Goal: Task Accomplishment & Management: Manage account settings

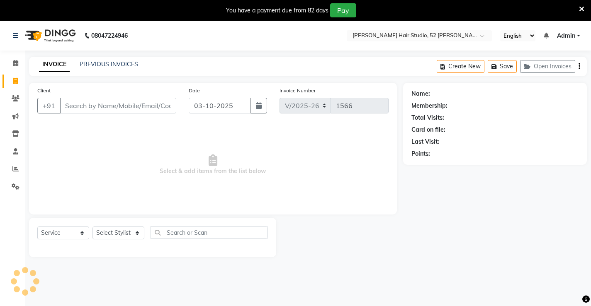
select select "7705"
select select "service"
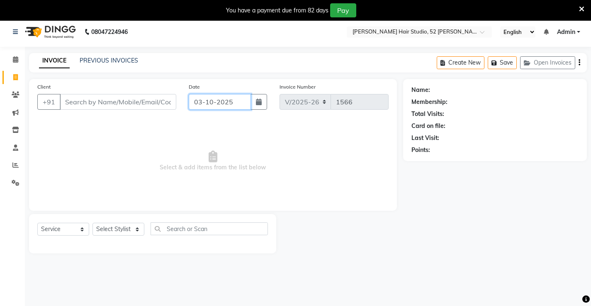
click at [229, 103] on input "03-10-2025" at bounding box center [220, 102] width 62 height 16
select select "10"
select select "2025"
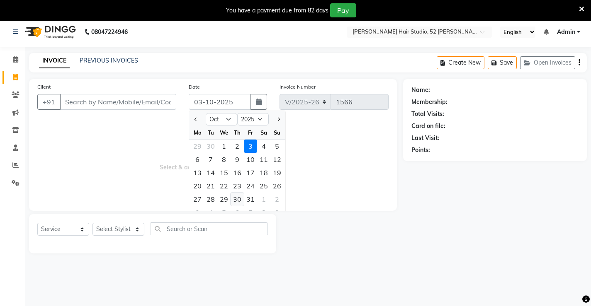
click at [240, 199] on div "30" at bounding box center [236, 199] width 13 height 13
type input "[DATE]"
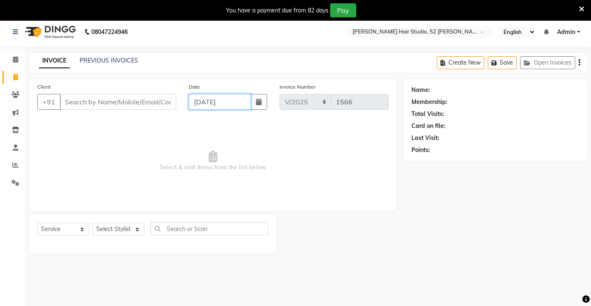
click at [231, 102] on input "[DATE]" at bounding box center [220, 102] width 62 height 16
select select "10"
select select "2025"
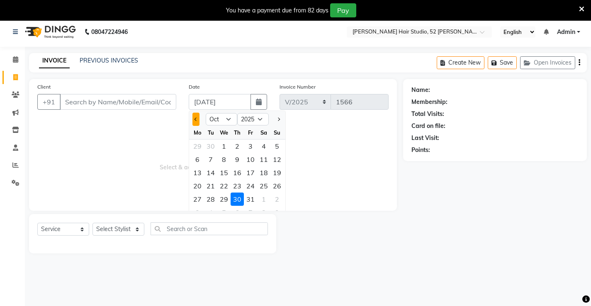
click at [194, 119] on span "Previous month" at bounding box center [195, 119] width 3 height 3
select select "9"
click at [213, 200] on div "30" at bounding box center [210, 199] width 13 height 13
type input "[DATE]"
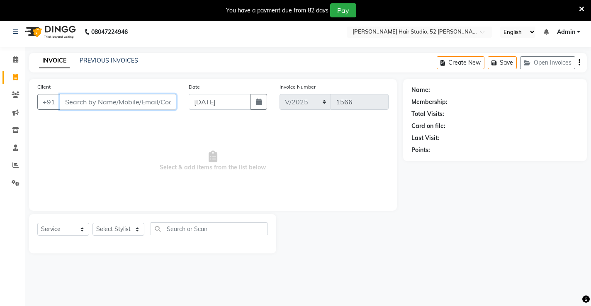
click at [92, 102] on input "Client" at bounding box center [118, 102] width 116 height 16
type input "8018250672"
click at [155, 107] on button "Add Client" at bounding box center [154, 102] width 43 height 16
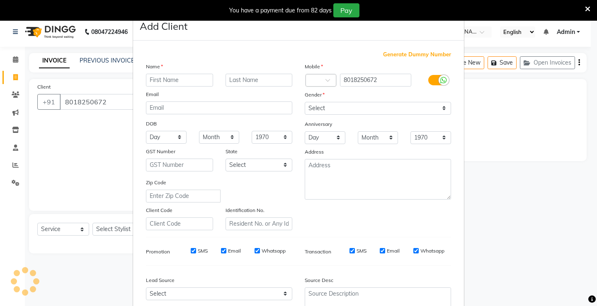
click at [169, 79] on input "text" at bounding box center [179, 80] width 67 height 13
type input "[PERSON_NAME]"
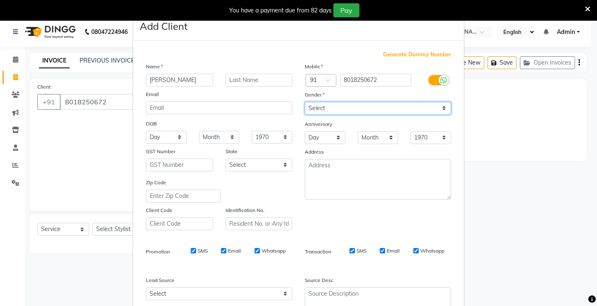
click at [325, 112] on select "Select [DEMOGRAPHIC_DATA] [DEMOGRAPHIC_DATA] Other Prefer Not To Say" at bounding box center [378, 108] width 146 height 13
click at [305, 102] on select "Select [DEMOGRAPHIC_DATA] [DEMOGRAPHIC_DATA] Other Prefer Not To Say" at bounding box center [378, 108] width 146 height 13
click at [342, 109] on select "Select [DEMOGRAPHIC_DATA] [DEMOGRAPHIC_DATA] Other Prefer Not To Say" at bounding box center [378, 108] width 146 height 13
select select "[DEMOGRAPHIC_DATA]"
click at [305, 102] on select "Select [DEMOGRAPHIC_DATA] [DEMOGRAPHIC_DATA] Other Prefer Not To Say" at bounding box center [378, 108] width 146 height 13
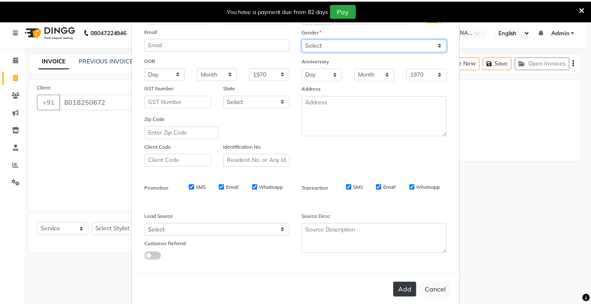
scroll to position [76, 0]
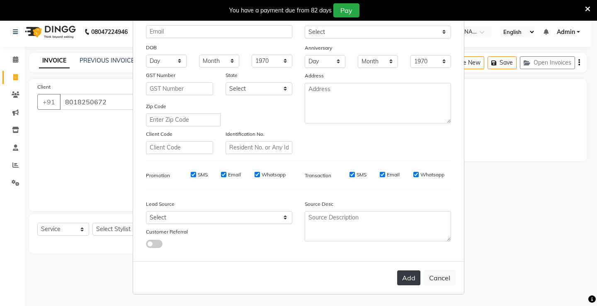
click at [405, 281] on button "Add" at bounding box center [408, 278] width 23 height 15
select select
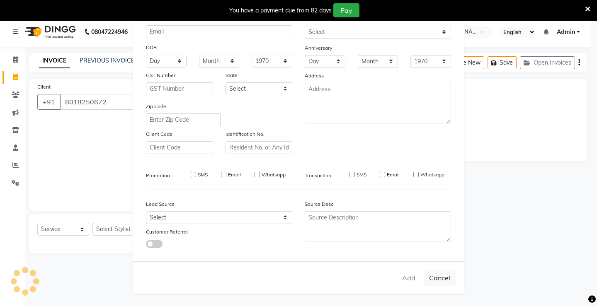
select select
checkbox input "false"
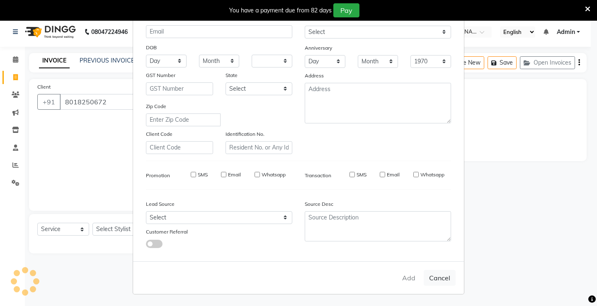
checkbox input "false"
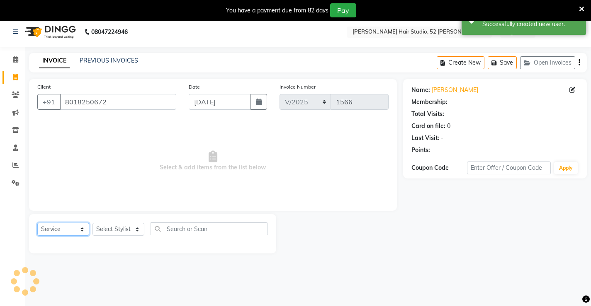
click at [62, 231] on select "Select Service Product Membership Package Voucher Prepaid Gift Card" at bounding box center [63, 229] width 52 height 13
click at [37, 223] on select "Select Service Product Membership Package Voucher Prepaid Gift Card" at bounding box center [63, 229] width 52 height 13
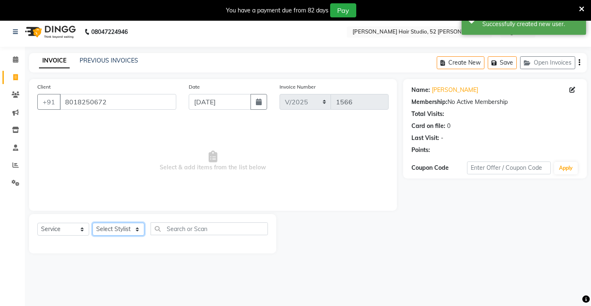
click at [107, 235] on select "Select Stylist Ajay [PERSON_NAME] [PERSON_NAME] [PERSON_NAME] unsex hair stylis…" at bounding box center [118, 229] width 52 height 13
select select "86873"
click at [92, 223] on select "Select Stylist Ajay [PERSON_NAME] [PERSON_NAME] [PERSON_NAME] unsex hair stylis…" at bounding box center [118, 229] width 52 height 13
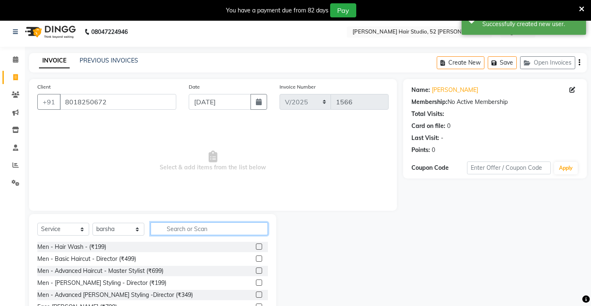
click at [201, 228] on input "text" at bounding box center [208, 229] width 117 height 13
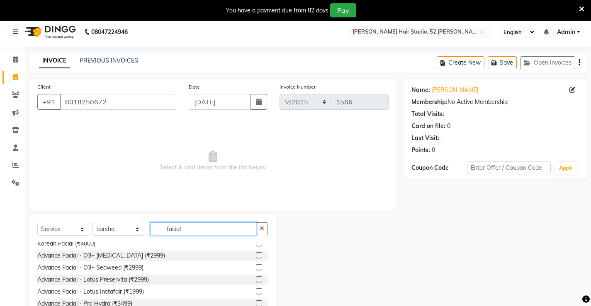
scroll to position [83, 0]
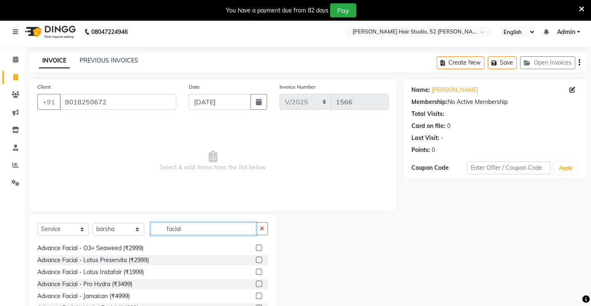
type input "facial"
click at [256, 271] on label at bounding box center [259, 272] width 6 height 6
click at [256, 271] on input "checkbox" at bounding box center [258, 272] width 5 height 5
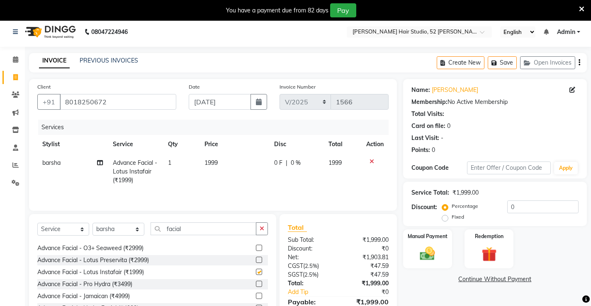
checkbox input "false"
click at [109, 231] on select "Select Stylist Ajay [PERSON_NAME] [PERSON_NAME] [PERSON_NAME] unsex hair stylis…" at bounding box center [118, 229] width 52 height 13
select select "87951"
click at [92, 223] on select "Select Stylist Ajay [PERSON_NAME] [PERSON_NAME] [PERSON_NAME] unsex hair stylis…" at bounding box center [118, 229] width 52 height 13
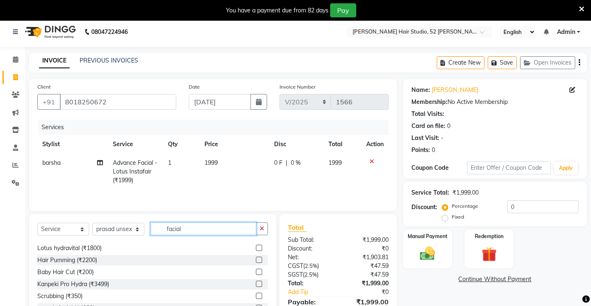
click at [193, 230] on input "facial" at bounding box center [203, 229] width 106 height 13
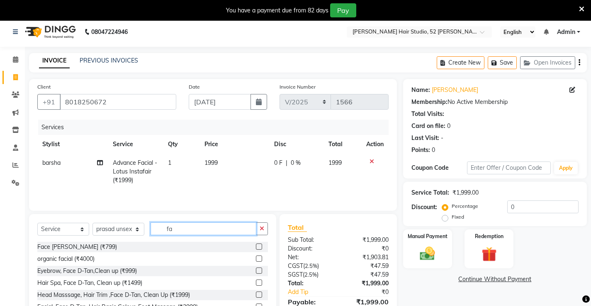
type input "f"
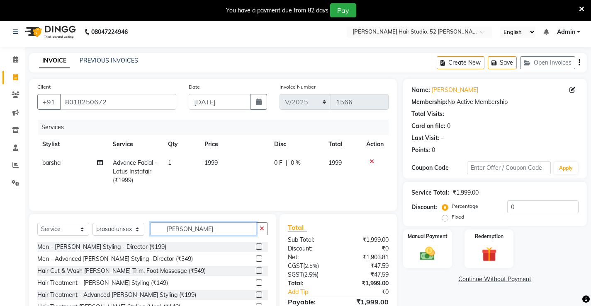
type input "[PERSON_NAME]"
click at [256, 283] on label at bounding box center [259, 283] width 6 height 6
click at [256, 283] on input "checkbox" at bounding box center [258, 283] width 5 height 5
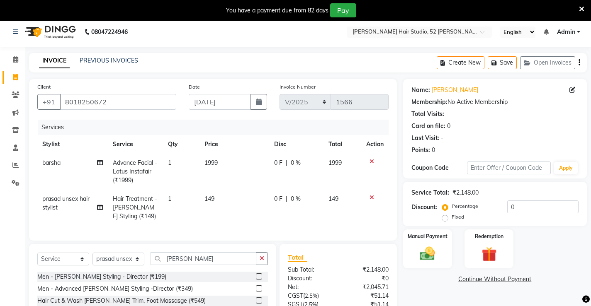
checkbox input "false"
click at [196, 265] on input "[PERSON_NAME]" at bounding box center [203, 258] width 106 height 13
type input "b"
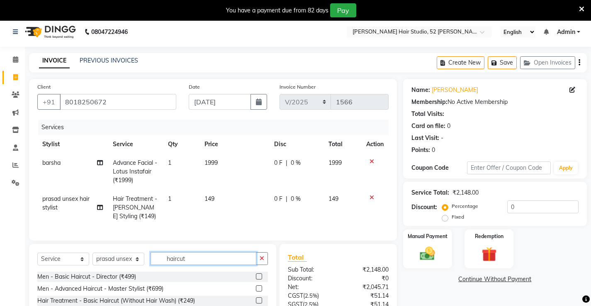
scroll to position [45, 0]
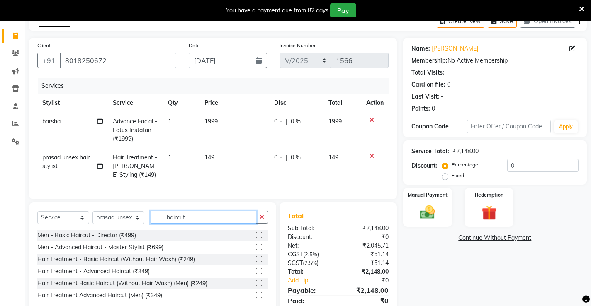
type input "haircut"
click at [259, 238] on label at bounding box center [259, 235] width 6 height 6
click at [259, 238] on input "checkbox" at bounding box center [258, 235] width 5 height 5
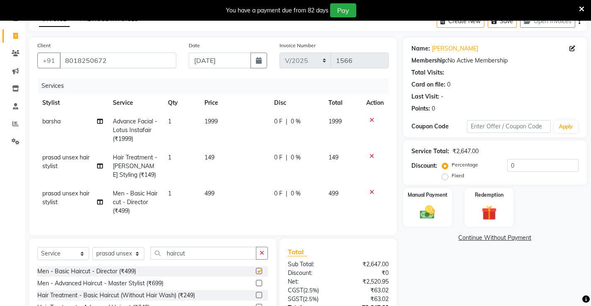
checkbox input "false"
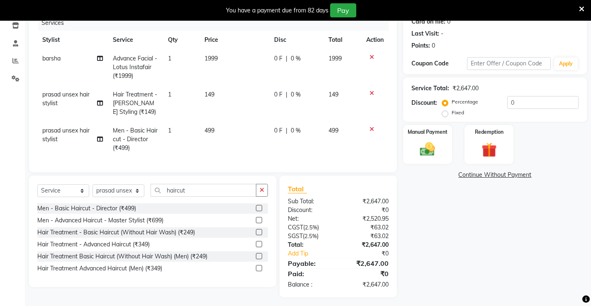
scroll to position [118, 0]
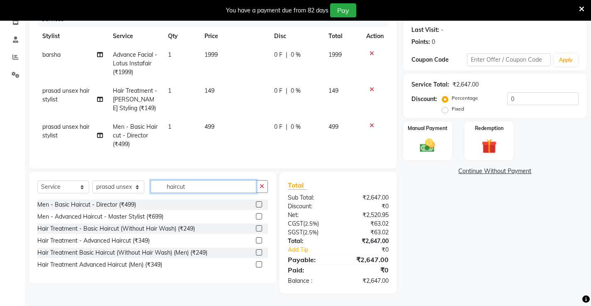
click at [188, 189] on input "haircut" at bounding box center [203, 186] width 106 height 13
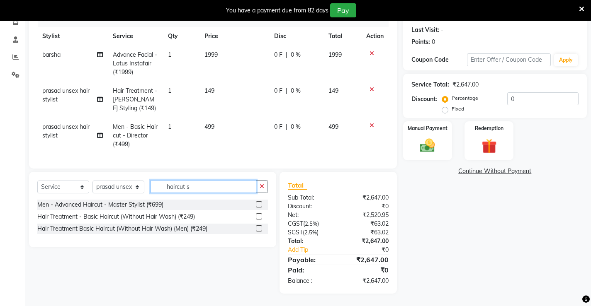
type input "haircut s"
click at [261, 215] on label at bounding box center [259, 216] width 6 height 6
click at [261, 215] on input "checkbox" at bounding box center [258, 216] width 5 height 5
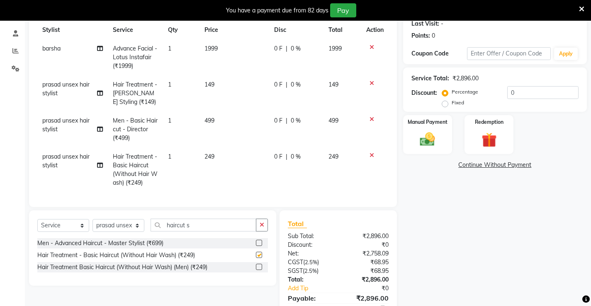
checkbox input "false"
click at [212, 155] on span "249" at bounding box center [209, 156] width 10 height 7
select select "87951"
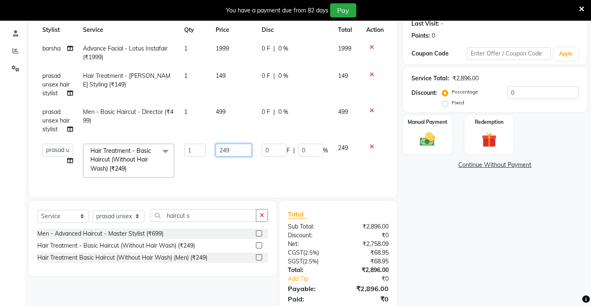
click at [240, 152] on input "249" at bounding box center [233, 150] width 36 height 13
type input "200"
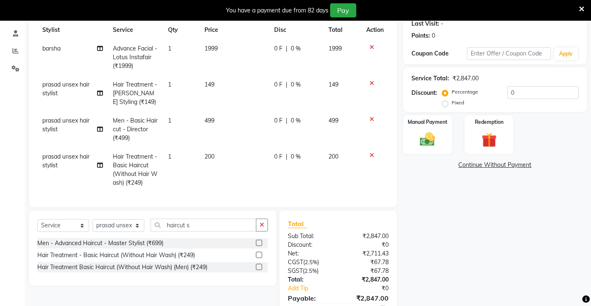
click at [233, 165] on td "200" at bounding box center [234, 170] width 70 height 45
select select "87951"
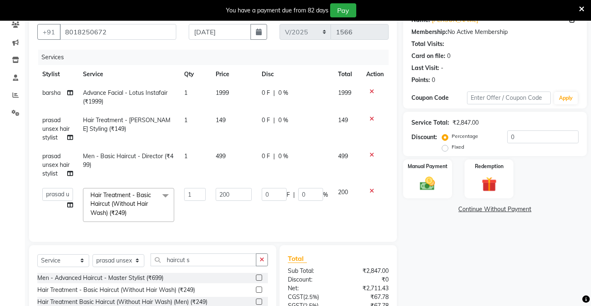
scroll to position [70, 0]
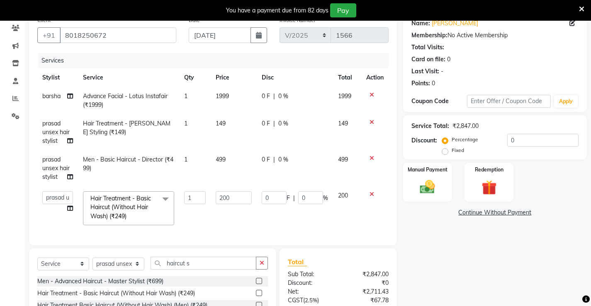
click at [221, 160] on span "499" at bounding box center [220, 159] width 10 height 7
select select "87951"
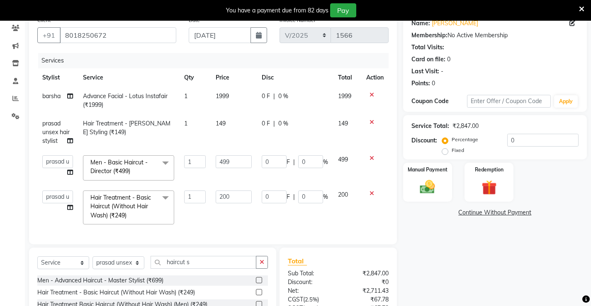
click at [219, 128] on td "149" at bounding box center [234, 132] width 46 height 36
select select "87951"
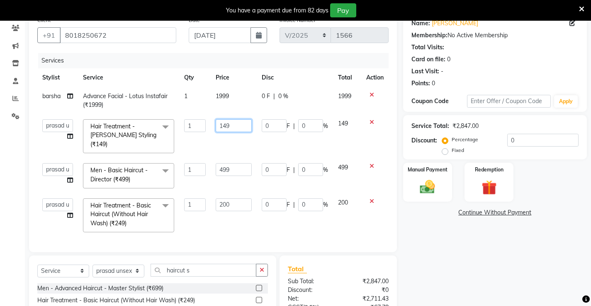
click at [237, 123] on input "149" at bounding box center [233, 125] width 36 height 13
type input "100"
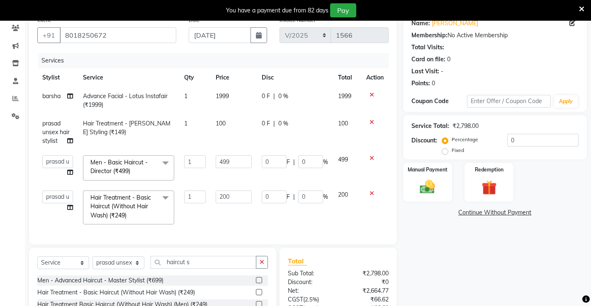
click at [211, 204] on td "200" at bounding box center [234, 208] width 46 height 44
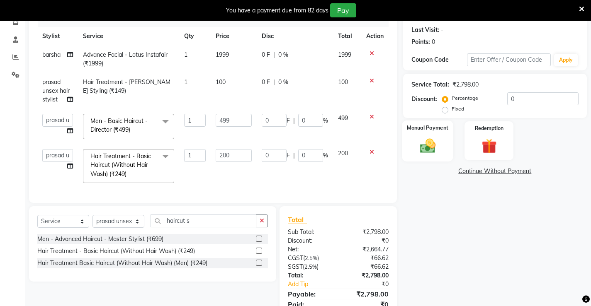
click at [435, 150] on img at bounding box center [426, 146] width 25 height 18
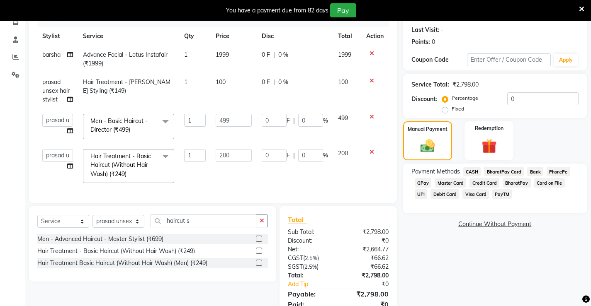
click at [556, 172] on span "PhonePe" at bounding box center [558, 172] width 24 height 10
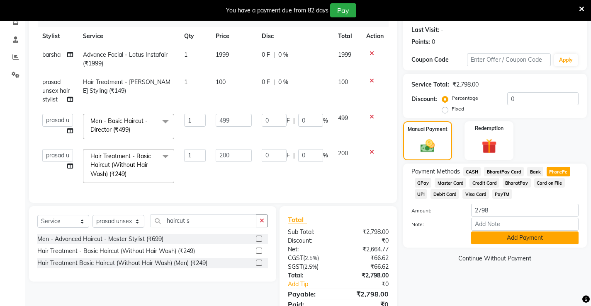
click at [523, 234] on button "Add Payment" at bounding box center [524, 238] width 107 height 13
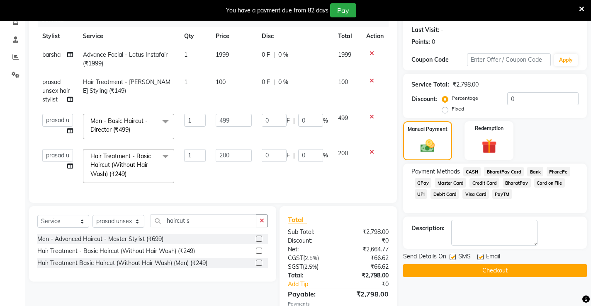
click at [519, 275] on button "Checkout" at bounding box center [495, 270] width 184 height 13
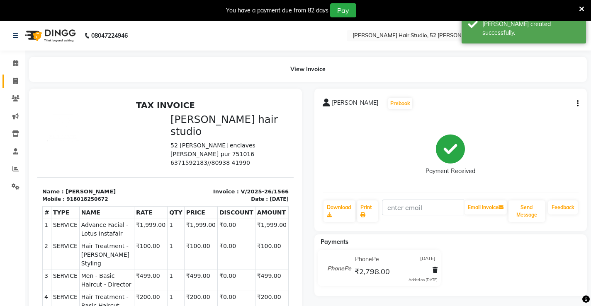
click at [15, 77] on span at bounding box center [15, 82] width 15 height 10
select select "service"
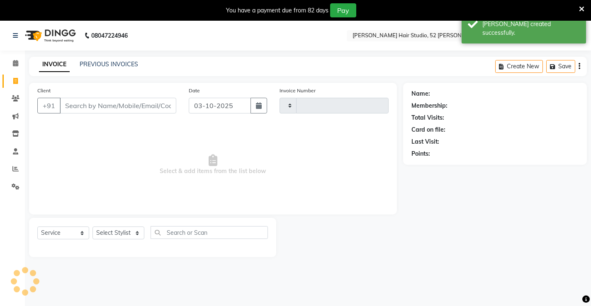
scroll to position [21, 0]
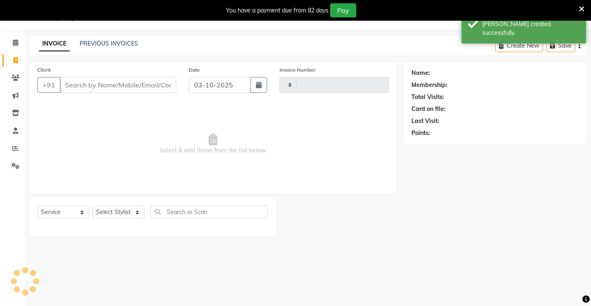
type input "1567"
select select "7705"
click at [253, 87] on button "button" at bounding box center [258, 85] width 17 height 16
select select "10"
select select "2025"
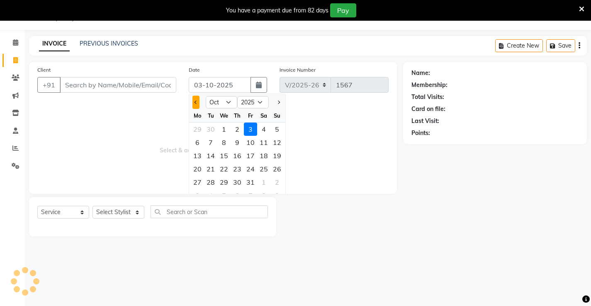
click at [195, 101] on span "Previous month" at bounding box center [195, 102] width 3 height 3
select select "9"
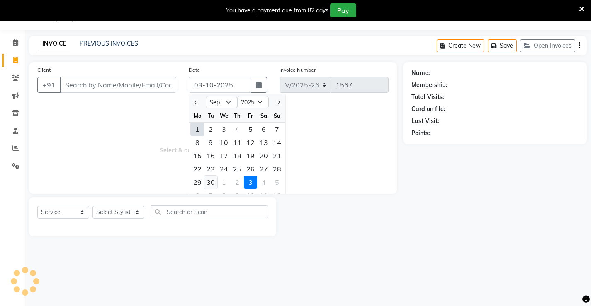
click at [212, 182] on div "30" at bounding box center [210, 182] width 13 height 13
type input "[DATE]"
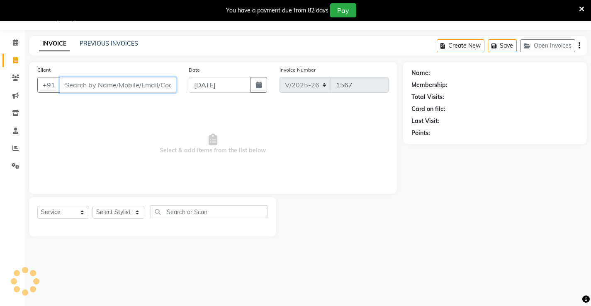
click at [90, 88] on input "Client" at bounding box center [118, 85] width 116 height 16
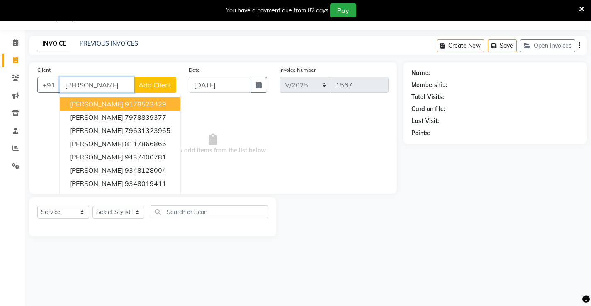
click at [125, 104] on ngb-highlight "9178523429" at bounding box center [145, 104] width 41 height 8
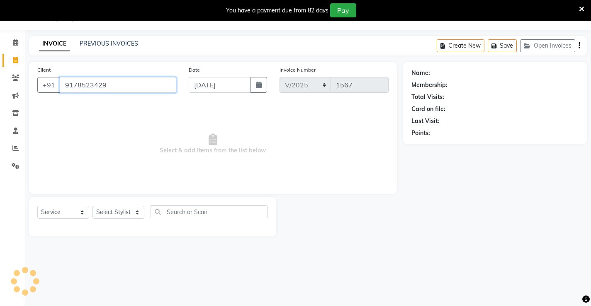
type input "9178523429"
click at [63, 215] on select "Select Service Product Membership Package Voucher Prepaid Gift Card" at bounding box center [63, 212] width 52 height 13
click at [37, 206] on select "Select Service Product Membership Package Voucher Prepaid Gift Card" at bounding box center [63, 212] width 52 height 13
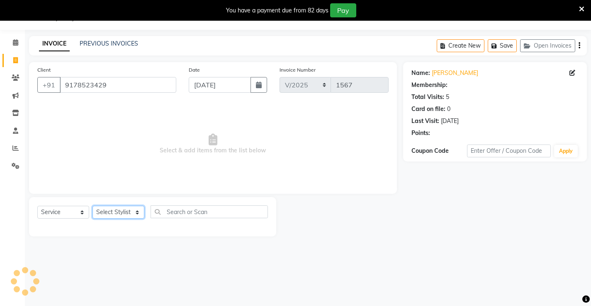
click at [109, 214] on select "Select Stylist Ajay [PERSON_NAME] [PERSON_NAME] [PERSON_NAME] unsex hair stylis…" at bounding box center [118, 212] width 52 height 13
select select "68610"
click at [92, 206] on select "Select Stylist Ajay [PERSON_NAME] [PERSON_NAME] [PERSON_NAME] unsex hair stylis…" at bounding box center [118, 212] width 52 height 13
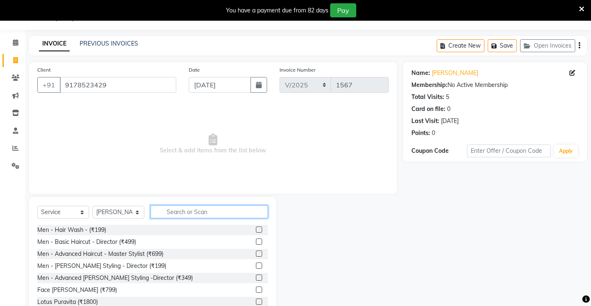
click at [201, 211] on input "text" at bounding box center [208, 212] width 117 height 13
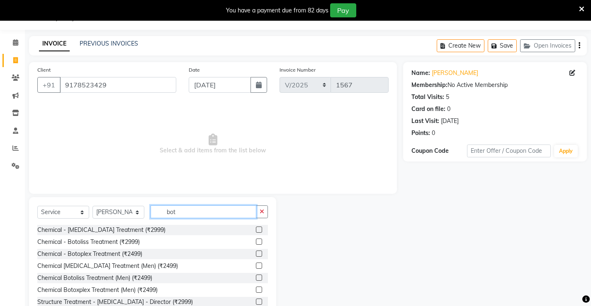
type input "bot"
click at [256, 228] on label at bounding box center [259, 230] width 6 height 6
click at [256, 228] on input "checkbox" at bounding box center [258, 230] width 5 height 5
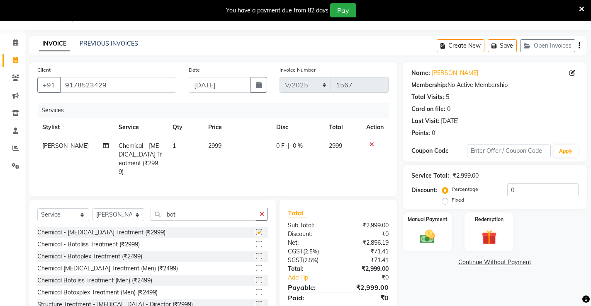
checkbox input "false"
click at [121, 208] on select "Select Stylist Ajay [PERSON_NAME] [PERSON_NAME] [PERSON_NAME] unsex hair stylis…" at bounding box center [118, 214] width 52 height 13
select select "87951"
click at [92, 208] on select "Select Stylist Ajay [PERSON_NAME] [PERSON_NAME] [PERSON_NAME] unsex hair stylis…" at bounding box center [118, 214] width 52 height 13
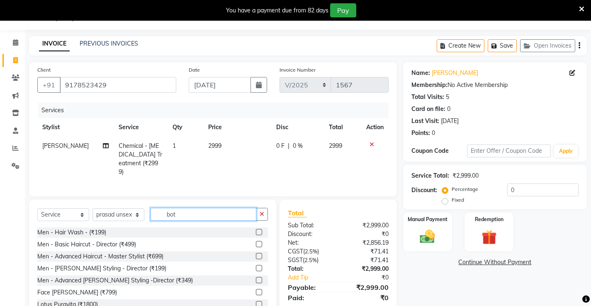
click at [179, 213] on input "bot" at bounding box center [203, 214] width 106 height 13
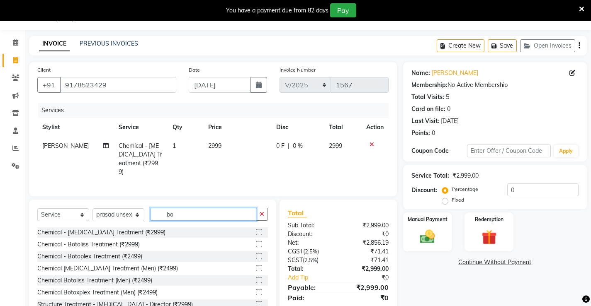
type input "bo"
click at [256, 229] on label at bounding box center [259, 232] width 6 height 6
click at [256, 230] on input "checkbox" at bounding box center [258, 232] width 5 height 5
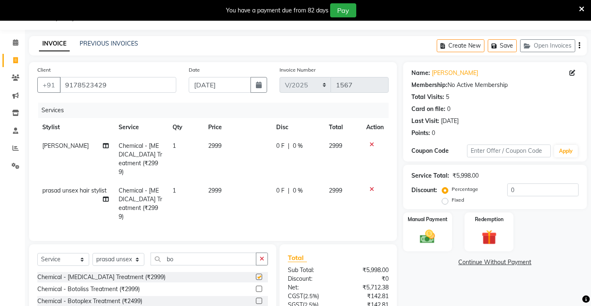
checkbox input "false"
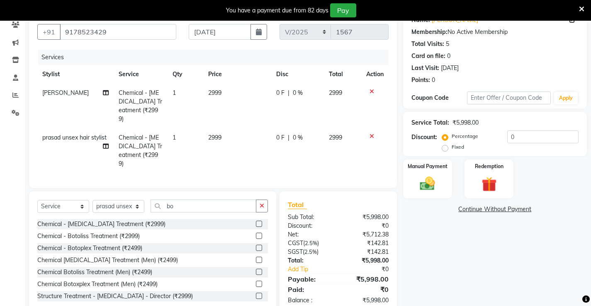
scroll to position [82, 0]
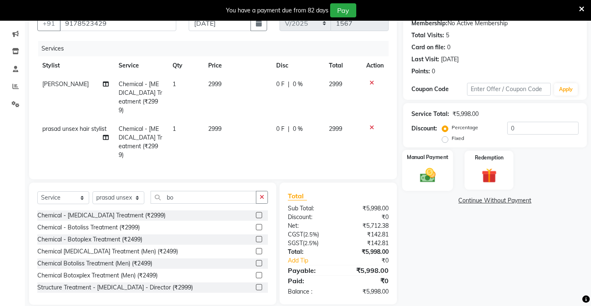
click at [411, 189] on div "Manual Payment" at bounding box center [427, 170] width 51 height 41
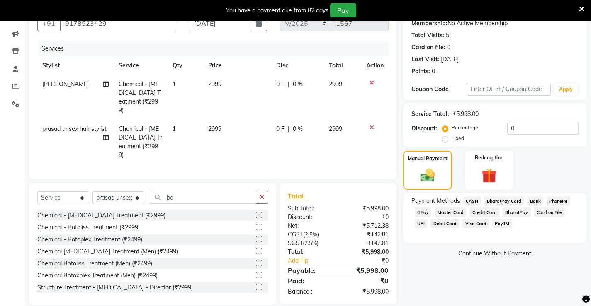
click at [427, 219] on span "UPI" at bounding box center [420, 224] width 13 height 10
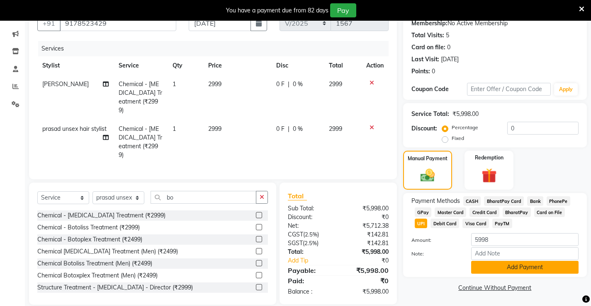
click at [527, 271] on button "Add Payment" at bounding box center [524, 267] width 107 height 13
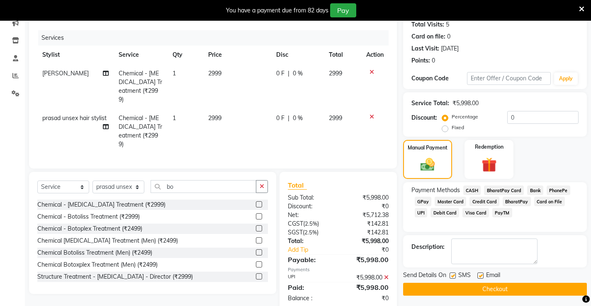
scroll to position [99, 0]
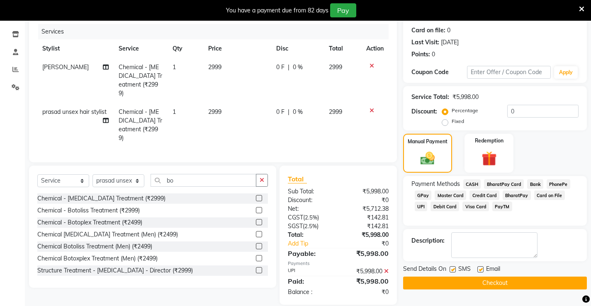
click at [519, 282] on button "Checkout" at bounding box center [495, 283] width 184 height 13
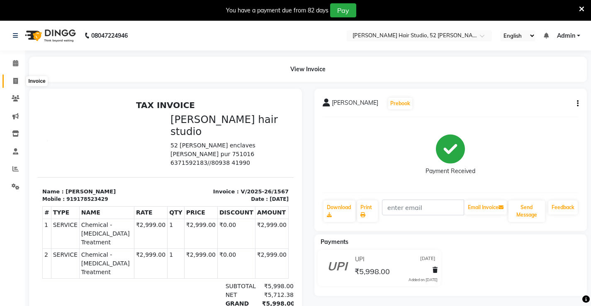
click at [15, 83] on icon at bounding box center [15, 81] width 5 height 6
select select "service"
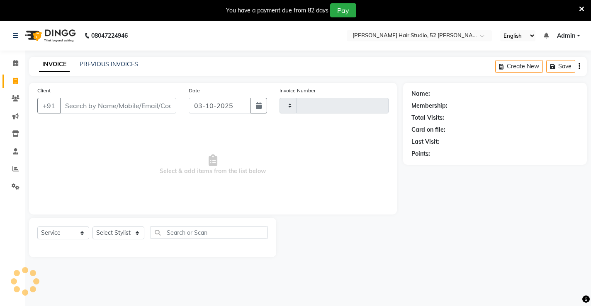
scroll to position [21, 0]
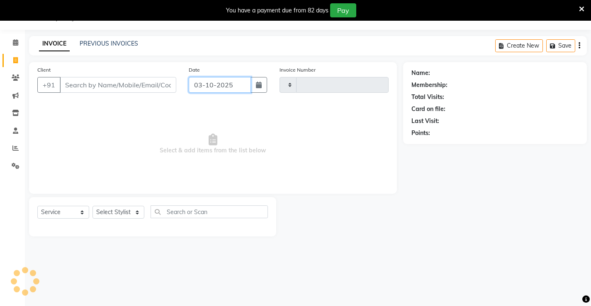
click at [209, 88] on input "03-10-2025" at bounding box center [220, 85] width 62 height 16
select select "10"
select select "2025"
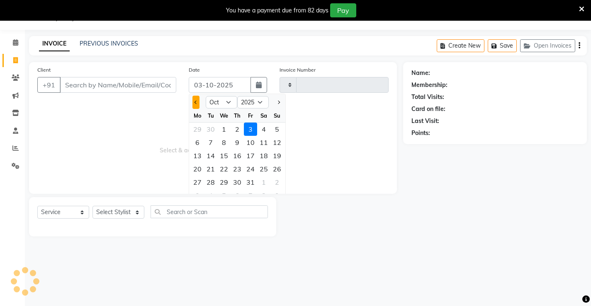
type input "1568"
select select "7705"
click at [196, 104] on button "Previous month" at bounding box center [195, 102] width 7 height 13
select select "9"
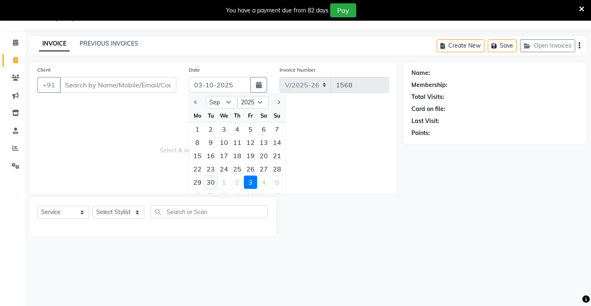
click at [213, 183] on div "30" at bounding box center [210, 182] width 13 height 13
type input "[DATE]"
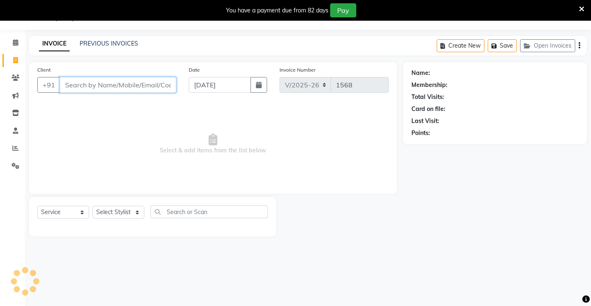
click at [109, 89] on input "Client" at bounding box center [118, 85] width 116 height 16
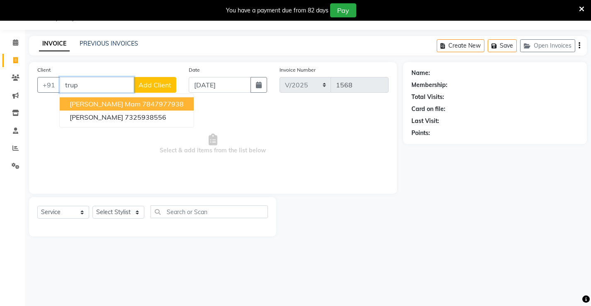
click at [104, 103] on span "[PERSON_NAME] mam" at bounding box center [105, 104] width 71 height 8
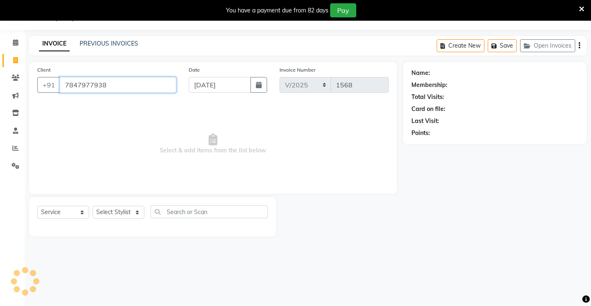
type input "7847977938"
click at [63, 215] on select "Select Service Product Membership Package Voucher Prepaid Gift Card" at bounding box center [63, 212] width 52 height 13
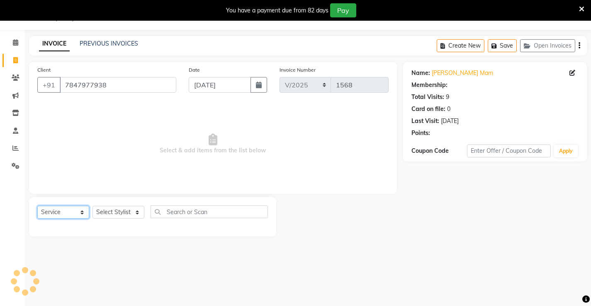
click at [37, 206] on select "Select Service Product Membership Package Voucher Prepaid Gift Card" at bounding box center [63, 212] width 52 height 13
click at [102, 214] on select "Select Stylist Ajay [PERSON_NAME] [PERSON_NAME] [PERSON_NAME] unsex hair stylis…" at bounding box center [118, 212] width 52 height 13
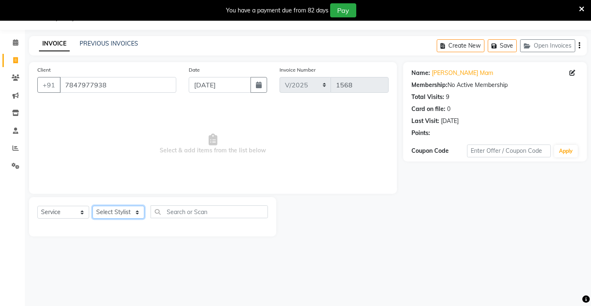
select select "68610"
click at [92, 206] on select "Select Stylist Ajay [PERSON_NAME] [PERSON_NAME] [PERSON_NAME] unsex hair stylis…" at bounding box center [118, 212] width 52 height 13
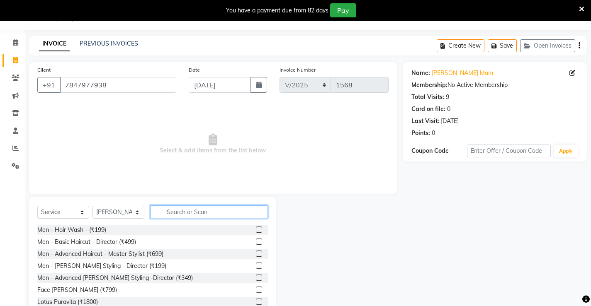
click at [203, 218] on input "text" at bounding box center [208, 212] width 117 height 13
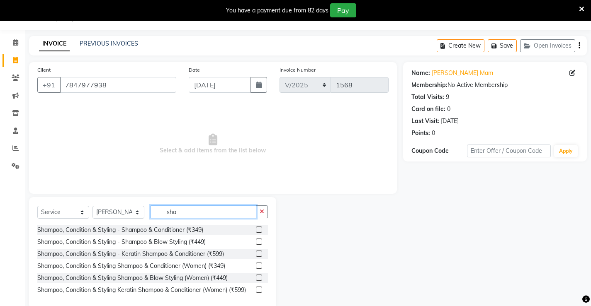
type input "sha"
click at [259, 254] on label at bounding box center [259, 254] width 6 height 6
click at [259, 254] on input "checkbox" at bounding box center [258, 254] width 5 height 5
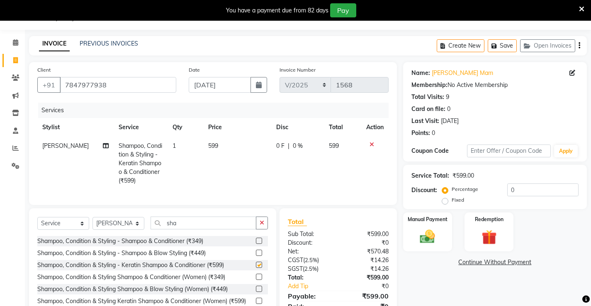
checkbox input "false"
click at [187, 230] on input "sha" at bounding box center [203, 223] width 106 height 13
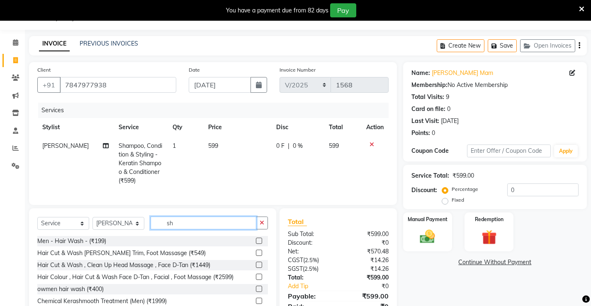
type input "s"
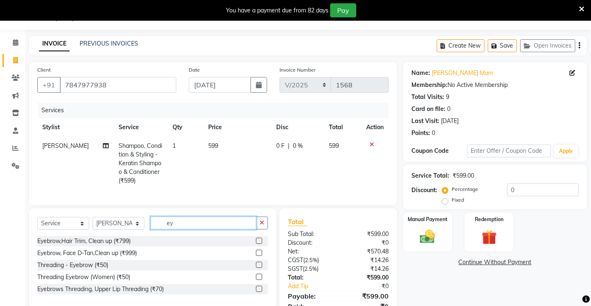
type input "ey"
click at [260, 280] on label at bounding box center [259, 277] width 6 height 6
click at [260, 280] on input "checkbox" at bounding box center [258, 277] width 5 height 5
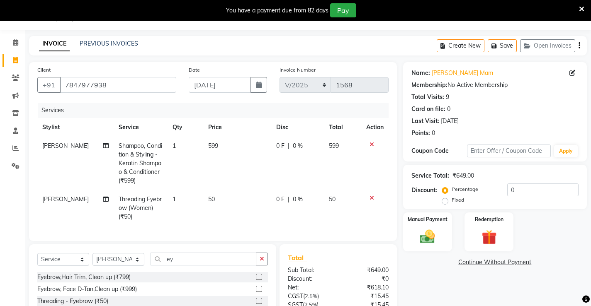
checkbox input "false"
click at [426, 247] on div "Manual Payment" at bounding box center [427, 232] width 51 height 41
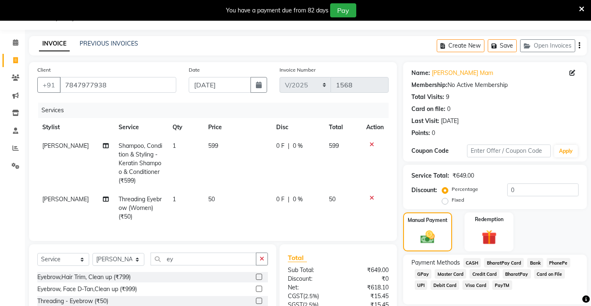
click at [427, 281] on span "UPI" at bounding box center [420, 286] width 13 height 10
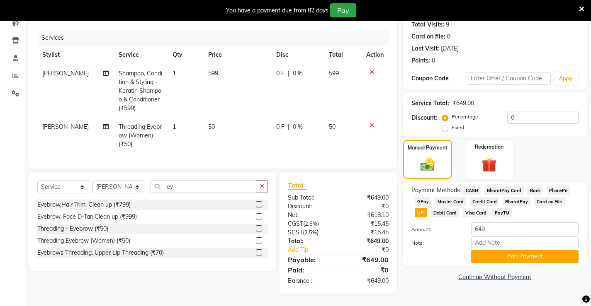
scroll to position [99, 0]
click at [528, 255] on button "Add Payment" at bounding box center [524, 256] width 107 height 13
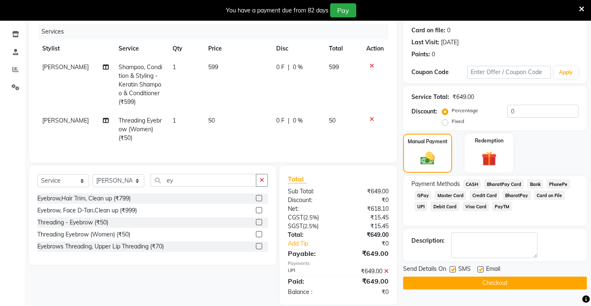
scroll to position [117, 0]
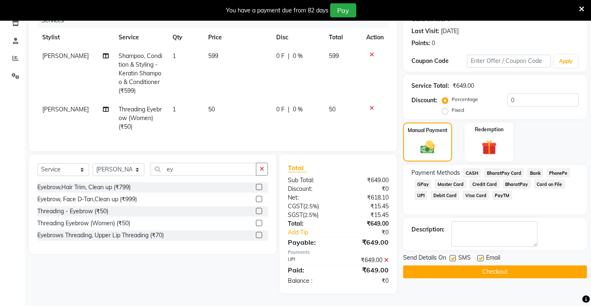
click at [516, 267] on button "Checkout" at bounding box center [495, 272] width 184 height 13
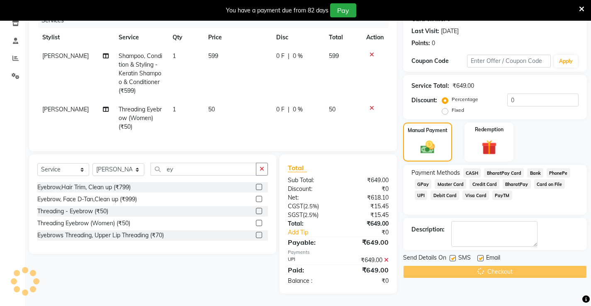
scroll to position [21, 0]
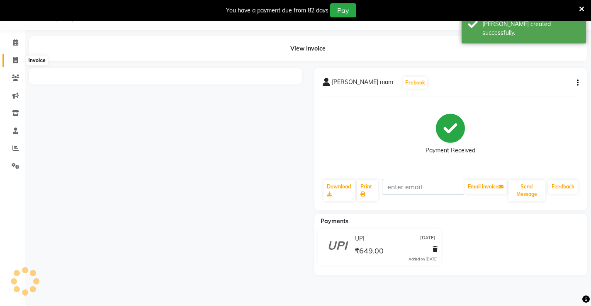
click at [16, 61] on icon at bounding box center [15, 60] width 5 height 6
select select "service"
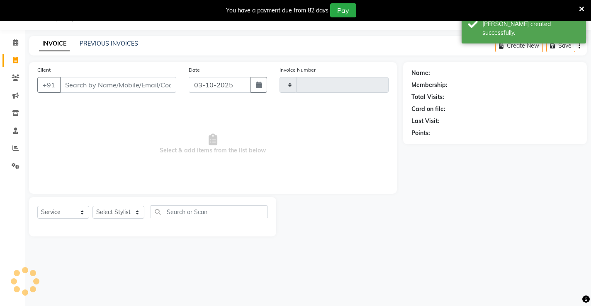
click at [87, 88] on input "Client" at bounding box center [118, 85] width 116 height 16
type input "1569"
select select "7705"
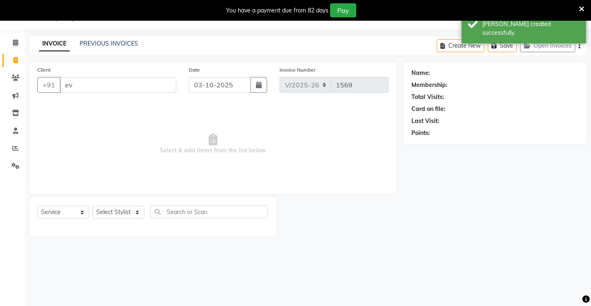
type input "e"
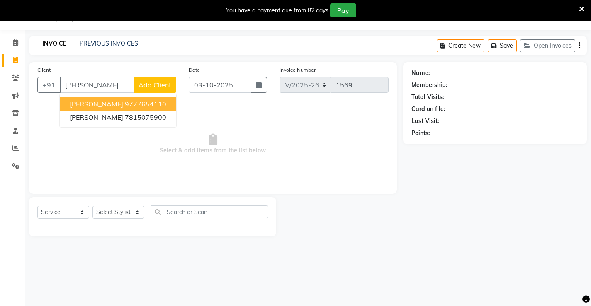
click at [125, 105] on ngb-highlight "9777654110" at bounding box center [145, 104] width 41 height 8
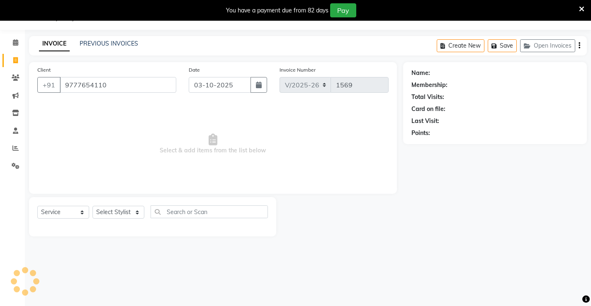
type input "9777654110"
click at [65, 217] on select "Select Service Product Membership Package Voucher Prepaid Gift Card" at bounding box center [63, 212] width 52 height 13
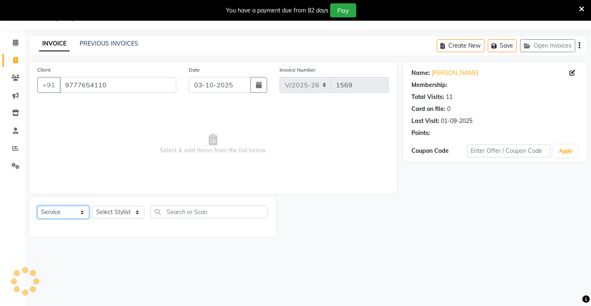
click at [37, 206] on select "Select Service Product Membership Package Voucher Prepaid Gift Card" at bounding box center [63, 212] width 52 height 13
click at [109, 209] on select "Select Stylist Ajay [PERSON_NAME] [PERSON_NAME] [PERSON_NAME] unsex hair stylis…" at bounding box center [118, 212] width 52 height 13
select select "68610"
click at [92, 206] on select "Select Stylist Ajay [PERSON_NAME] [PERSON_NAME] [PERSON_NAME] unsex hair stylis…" at bounding box center [118, 212] width 52 height 13
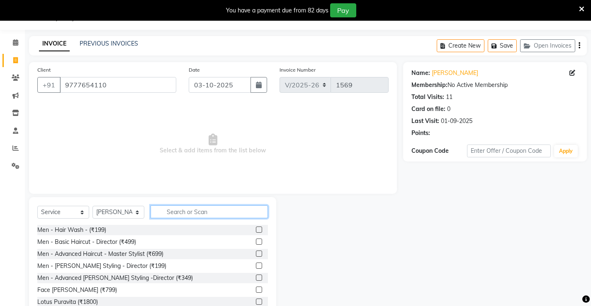
click at [187, 215] on input "text" at bounding box center [208, 212] width 117 height 13
click at [188, 215] on input "text" at bounding box center [208, 212] width 117 height 13
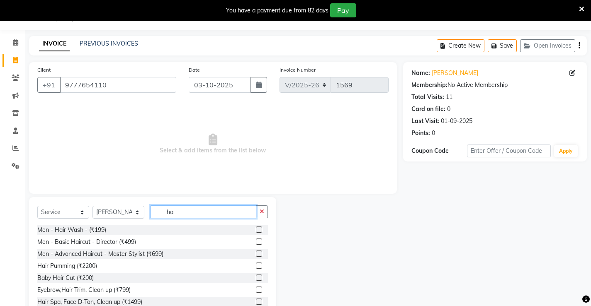
type input "h"
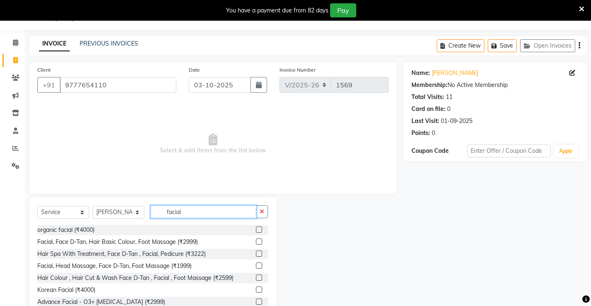
type input "facial"
click at [256, 242] on label at bounding box center [259, 242] width 6 height 6
click at [256, 242] on input "checkbox" at bounding box center [258, 242] width 5 height 5
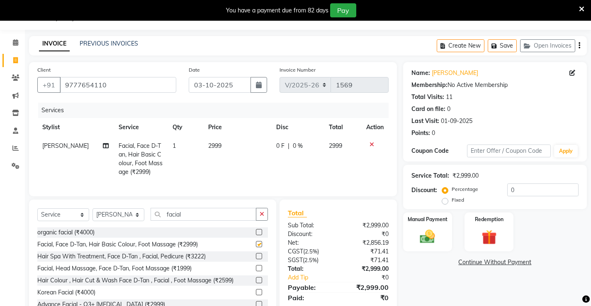
checkbox input "false"
click at [443, 248] on div "Manual Payment" at bounding box center [427, 232] width 51 height 41
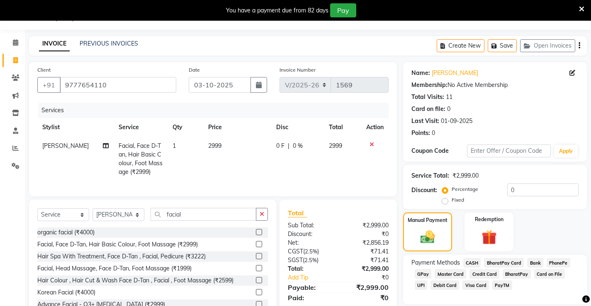
click at [427, 281] on span "UPI" at bounding box center [420, 286] width 13 height 10
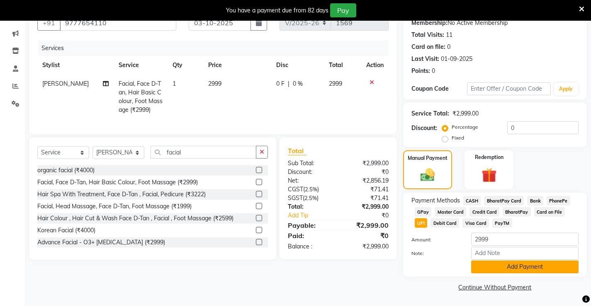
click at [557, 271] on button "Add Payment" at bounding box center [524, 267] width 107 height 13
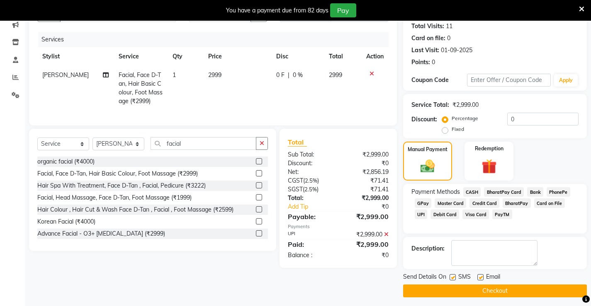
scroll to position [95, 0]
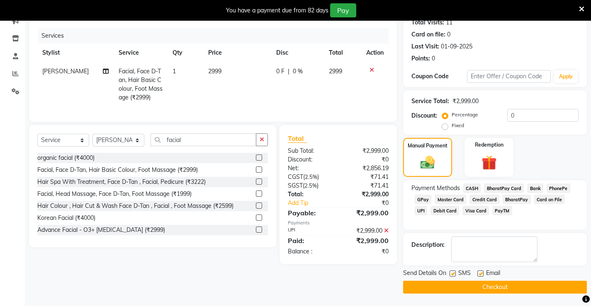
click at [546, 286] on button "Checkout" at bounding box center [495, 287] width 184 height 13
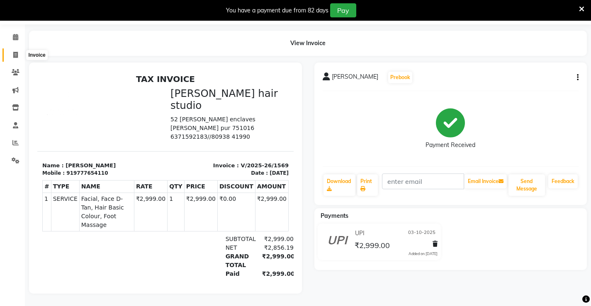
click at [15, 52] on icon at bounding box center [15, 55] width 5 height 6
select select "service"
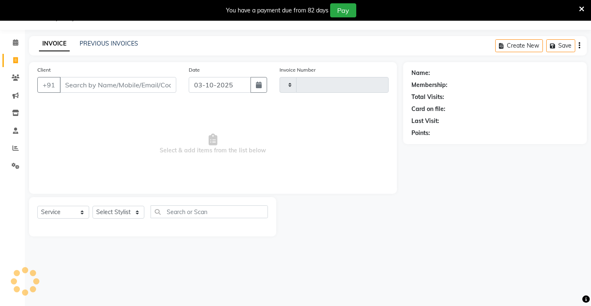
scroll to position [21, 0]
type input "1570"
select select "7705"
click at [121, 42] on link "PREVIOUS INVOICES" at bounding box center [109, 43] width 58 height 7
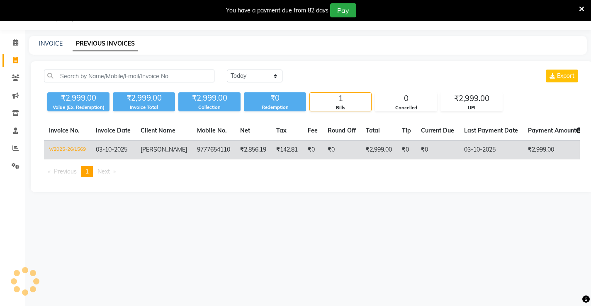
click at [439, 149] on td "₹0" at bounding box center [437, 149] width 43 height 19
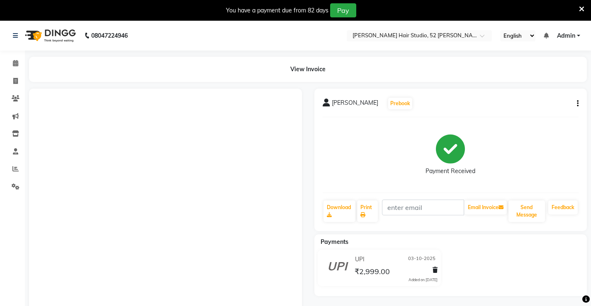
click at [577, 104] on icon "button" at bounding box center [577, 104] width 2 height 0
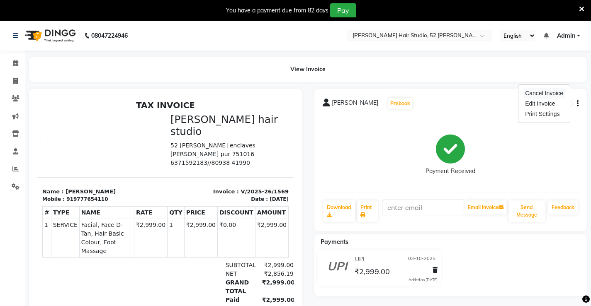
click at [535, 94] on div "Cancel Invoice" at bounding box center [543, 93] width 41 height 10
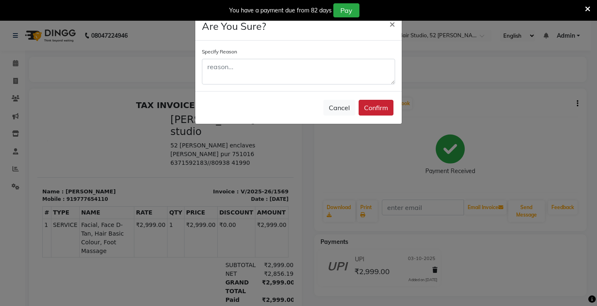
click at [385, 106] on button "Confirm" at bounding box center [375, 108] width 35 height 16
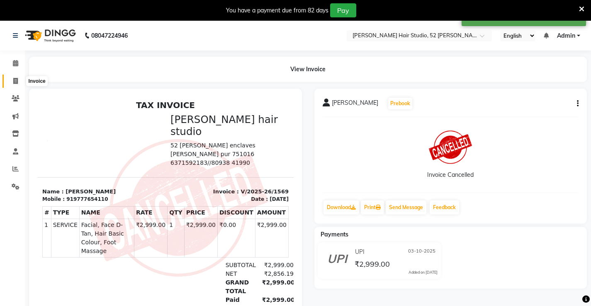
click at [16, 83] on icon at bounding box center [15, 81] width 5 height 6
select select "service"
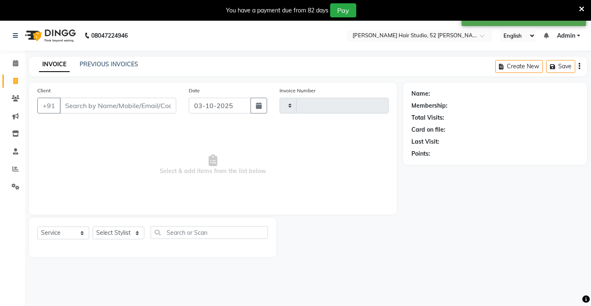
scroll to position [21, 0]
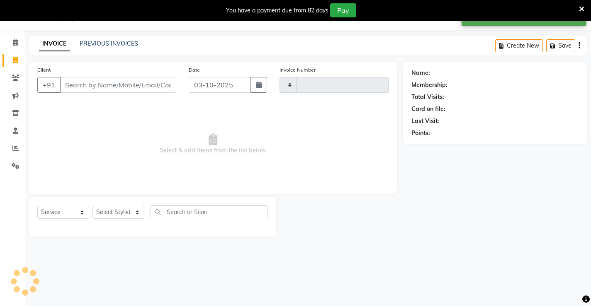
type input "1570"
select select "7705"
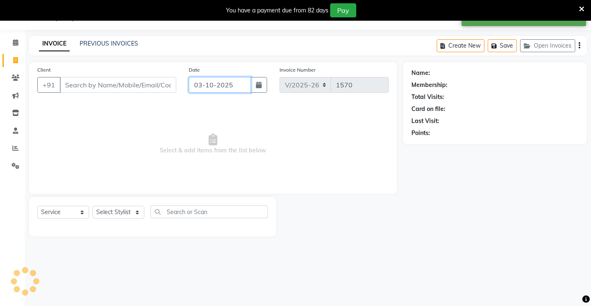
click at [214, 92] on input "03-10-2025" at bounding box center [220, 85] width 62 height 16
select select "10"
select select "2025"
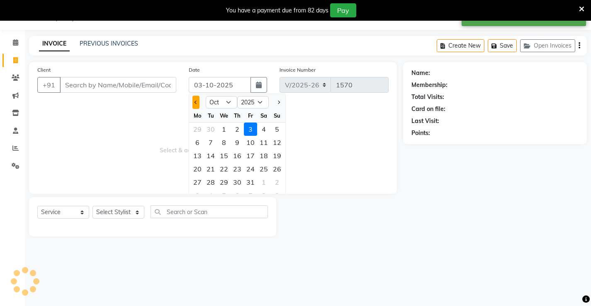
click at [196, 99] on button "Previous month" at bounding box center [195, 102] width 7 height 13
select select "9"
click at [212, 184] on div "30" at bounding box center [210, 182] width 13 height 13
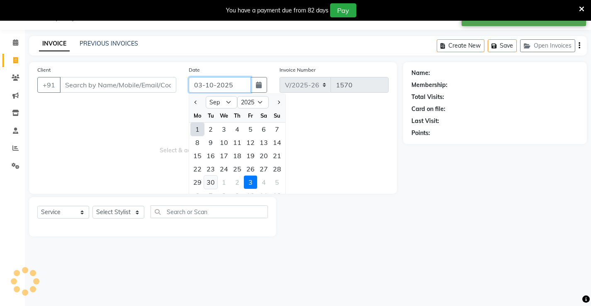
type input "[DATE]"
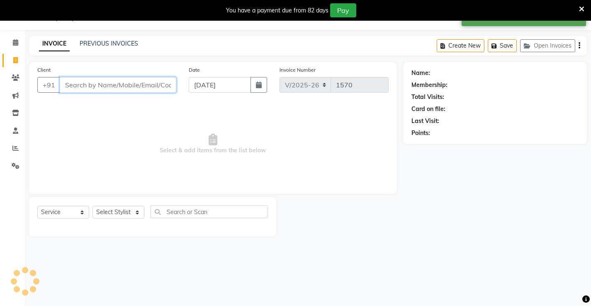
click at [88, 86] on input "Client" at bounding box center [118, 85] width 116 height 16
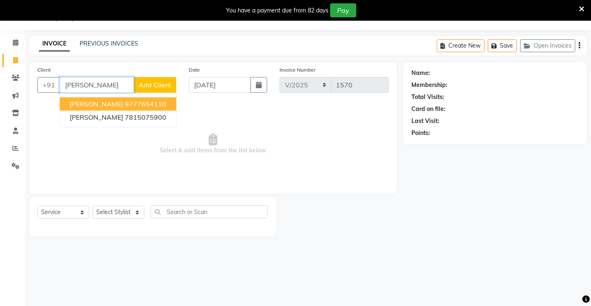
click at [125, 103] on ngb-highlight "9777654110" at bounding box center [145, 104] width 41 height 8
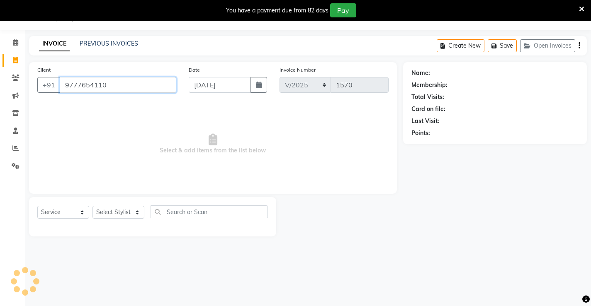
type input "9777654110"
click at [53, 212] on select "Select Service Product Membership Package Voucher Prepaid Gift Card" at bounding box center [63, 212] width 52 height 13
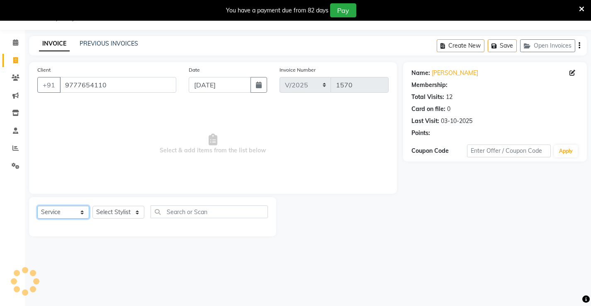
click at [37, 206] on select "Select Service Product Membership Package Voucher Prepaid Gift Card" at bounding box center [63, 212] width 52 height 13
click at [109, 211] on select "Select Stylist Ajay [PERSON_NAME] [PERSON_NAME] [PERSON_NAME] unsex hair stylis…" at bounding box center [118, 212] width 52 height 13
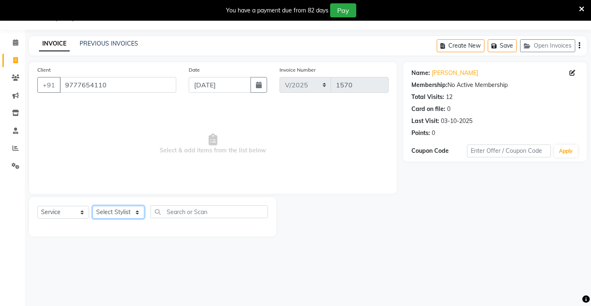
select select "68610"
click at [92, 206] on select "Select Stylist Ajay [PERSON_NAME] [PERSON_NAME] [PERSON_NAME] unsex hair stylis…" at bounding box center [118, 212] width 52 height 13
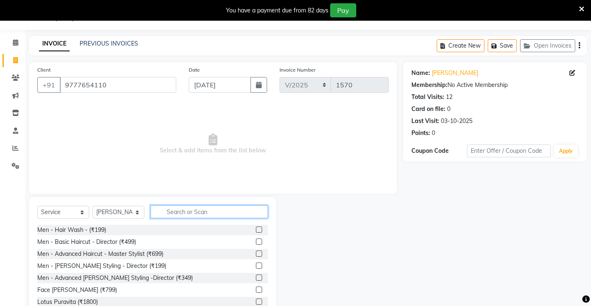
click at [177, 218] on input "text" at bounding box center [208, 212] width 117 height 13
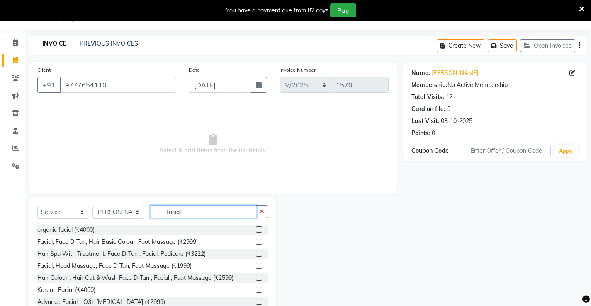
type input "facial"
click at [256, 240] on label at bounding box center [259, 242] width 6 height 6
click at [256, 240] on input "checkbox" at bounding box center [258, 242] width 5 height 5
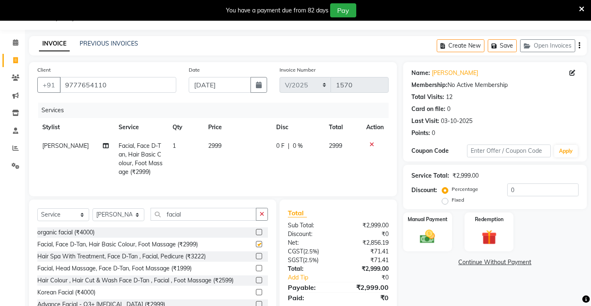
checkbox input "false"
click at [426, 238] on img at bounding box center [426, 237] width 25 height 18
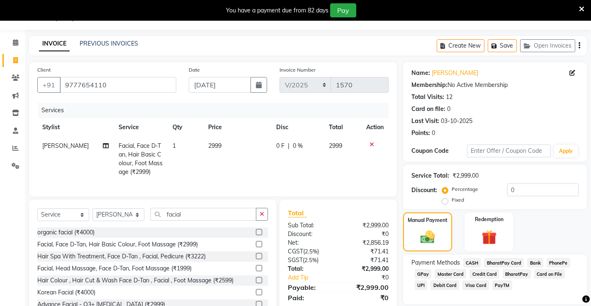
click at [558, 262] on span "PhonePe" at bounding box center [558, 263] width 24 height 10
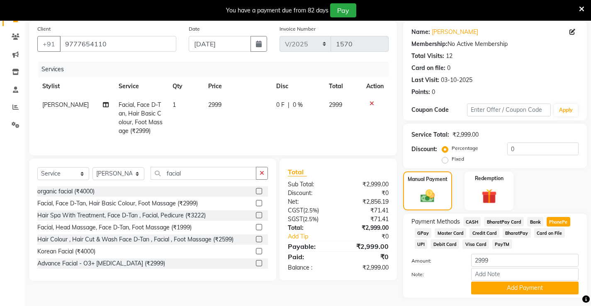
scroll to position [62, 0]
click at [526, 291] on button "Add Payment" at bounding box center [524, 287] width 107 height 13
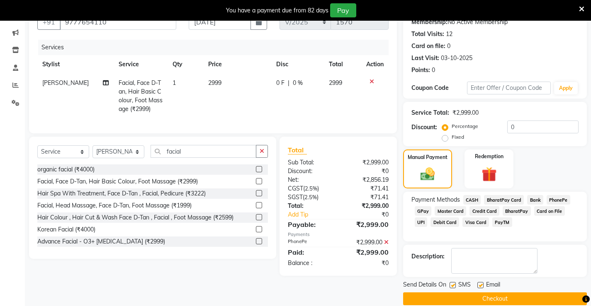
scroll to position [95, 0]
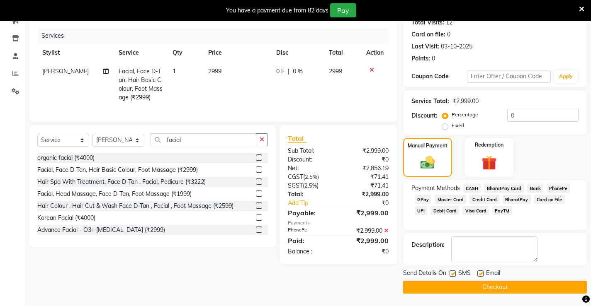
click at [526, 282] on button "Checkout" at bounding box center [495, 287] width 184 height 13
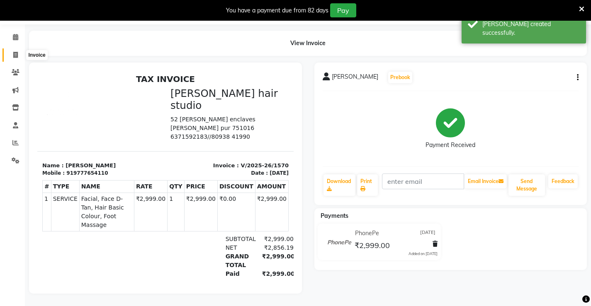
click at [17, 52] on icon at bounding box center [15, 55] width 5 height 6
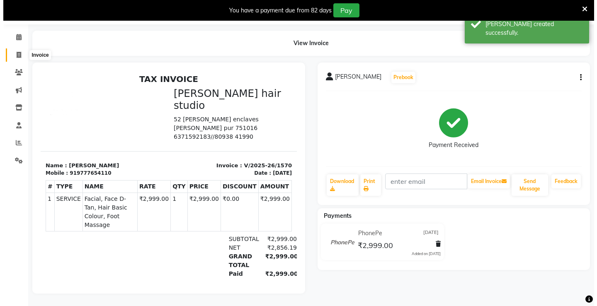
scroll to position [21, 0]
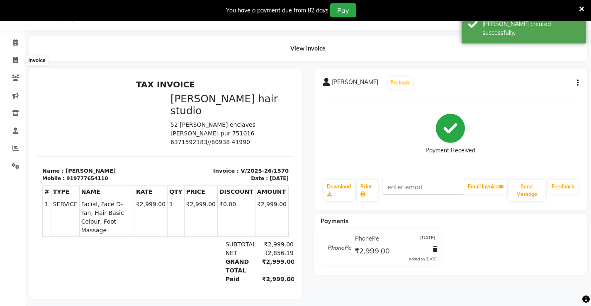
select select "service"
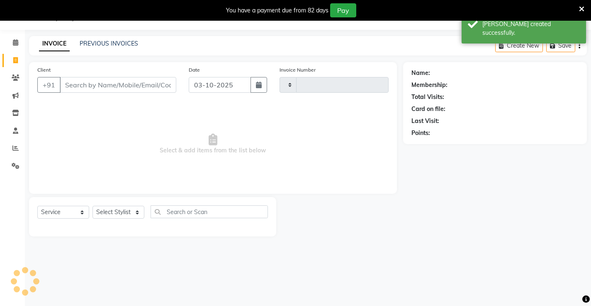
click at [94, 89] on input "Client" at bounding box center [118, 85] width 116 height 16
type input "1571"
select select "7705"
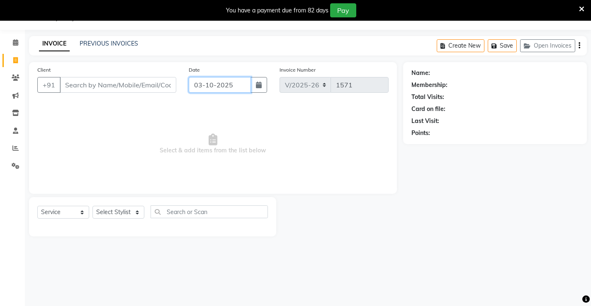
click at [203, 88] on input "03-10-2025" at bounding box center [220, 85] width 62 height 16
select select "10"
select select "2025"
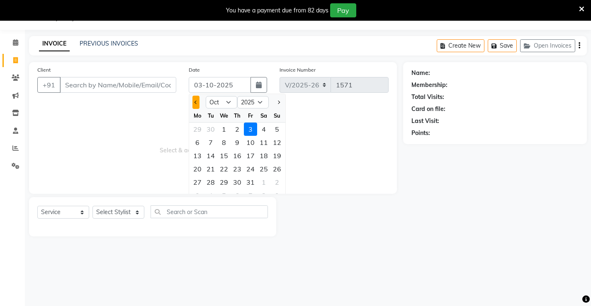
click at [198, 101] on button "Previous month" at bounding box center [195, 102] width 7 height 13
select select "9"
click at [210, 182] on div "30" at bounding box center [210, 182] width 13 height 13
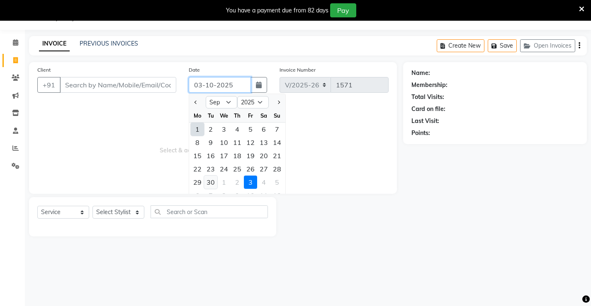
type input "[DATE]"
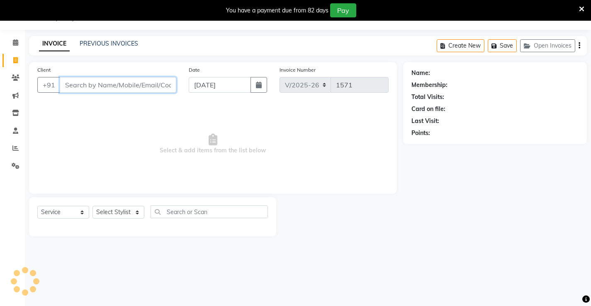
click at [91, 89] on input "Client" at bounding box center [118, 85] width 116 height 16
type input "8249722640"
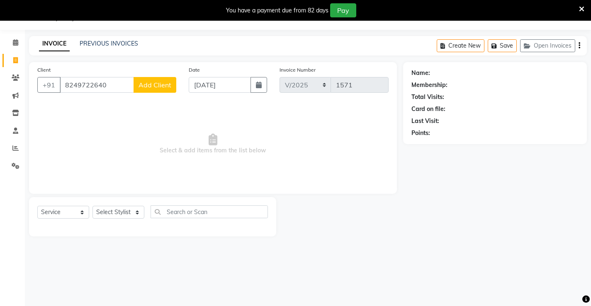
click at [168, 81] on span "Add Client" at bounding box center [154, 85] width 33 height 8
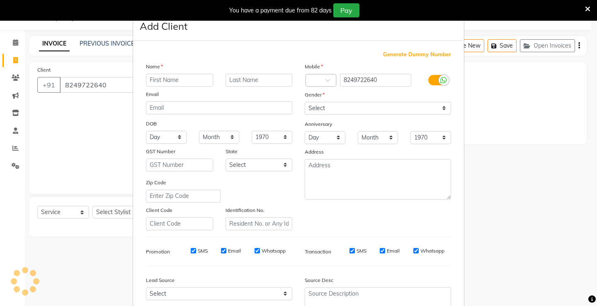
click at [168, 83] on input "text" at bounding box center [179, 80] width 67 height 13
type input "anusaya"
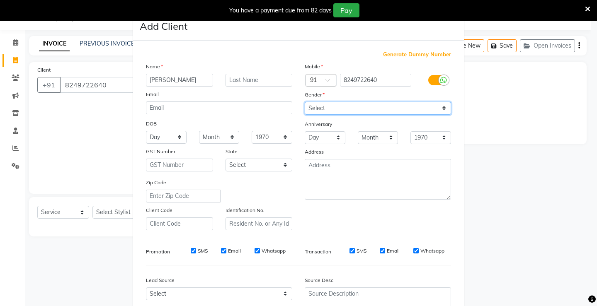
click at [353, 104] on select "Select [DEMOGRAPHIC_DATA] [DEMOGRAPHIC_DATA] Other Prefer Not To Say" at bounding box center [378, 108] width 146 height 13
select select "[DEMOGRAPHIC_DATA]"
click at [305, 102] on select "Select [DEMOGRAPHIC_DATA] [DEMOGRAPHIC_DATA] Other Prefer Not To Say" at bounding box center [378, 108] width 146 height 13
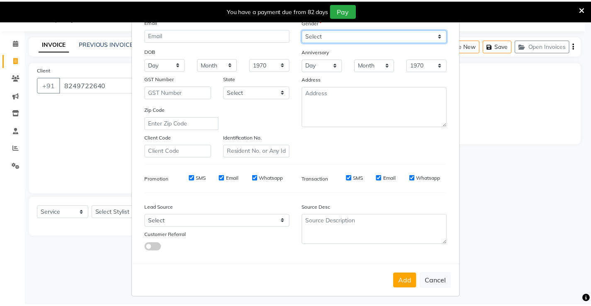
scroll to position [76, 0]
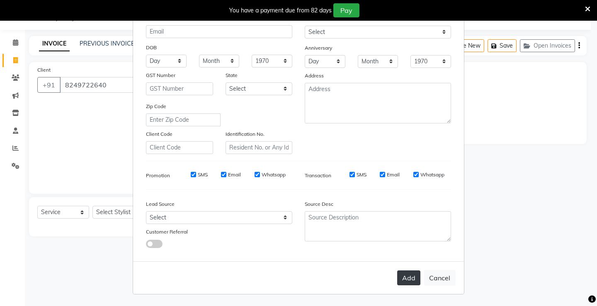
click at [405, 277] on button "Add" at bounding box center [408, 278] width 23 height 15
select select
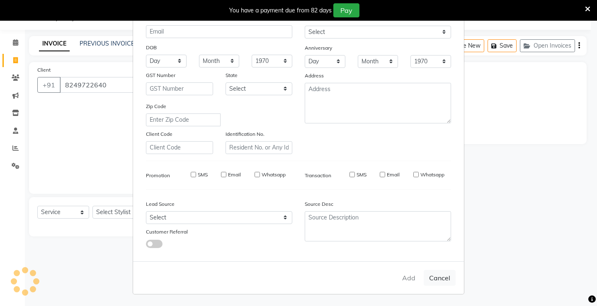
select select
checkbox input "false"
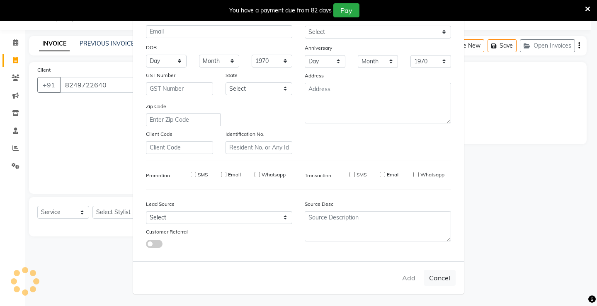
checkbox input "false"
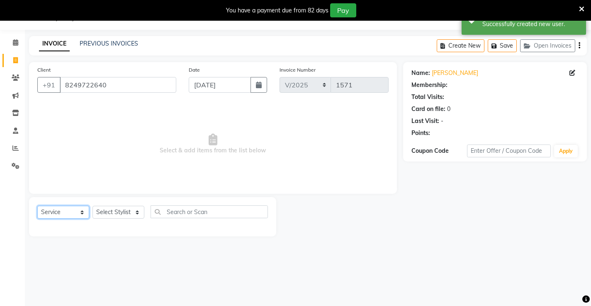
click at [53, 214] on select "Select Service Product Membership Package Voucher Prepaid Gift Card" at bounding box center [63, 212] width 52 height 13
click at [37, 206] on select "Select Service Product Membership Package Voucher Prepaid Gift Card" at bounding box center [63, 212] width 52 height 13
click at [118, 205] on div "Select Service Product Membership Package Voucher Prepaid Gift Card Select Styl…" at bounding box center [152, 216] width 247 height 39
click at [116, 211] on select "Select Stylist Ajay [PERSON_NAME] [PERSON_NAME] [PERSON_NAME] unsex hair stylis…" at bounding box center [118, 212] width 52 height 13
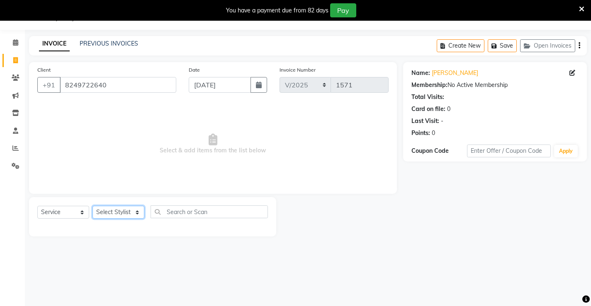
select select "87951"
click at [92, 206] on select "Select Stylist Ajay [PERSON_NAME] [PERSON_NAME] [PERSON_NAME] unsex hair stylis…" at bounding box center [118, 212] width 52 height 13
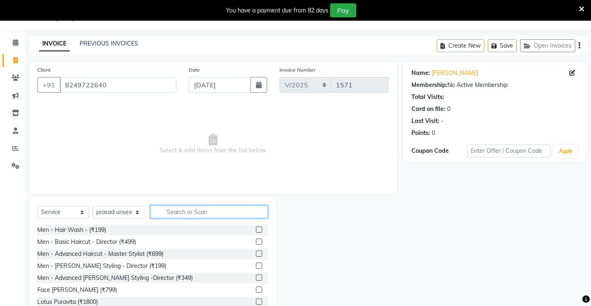
click at [178, 213] on input "text" at bounding box center [208, 212] width 117 height 13
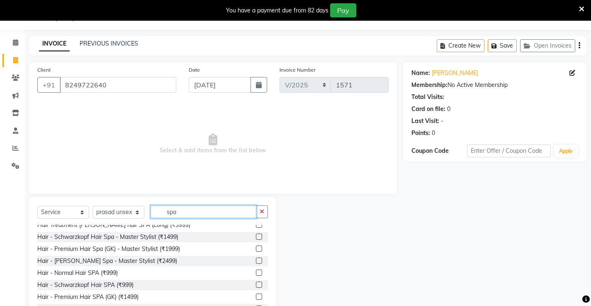
scroll to position [373, 0]
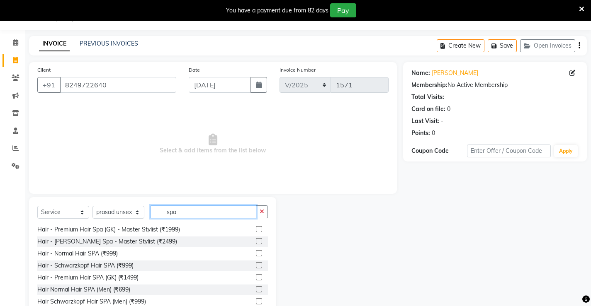
type input "spa"
click at [256, 253] on label at bounding box center [259, 253] width 6 height 6
click at [256, 253] on input "checkbox" at bounding box center [258, 253] width 5 height 5
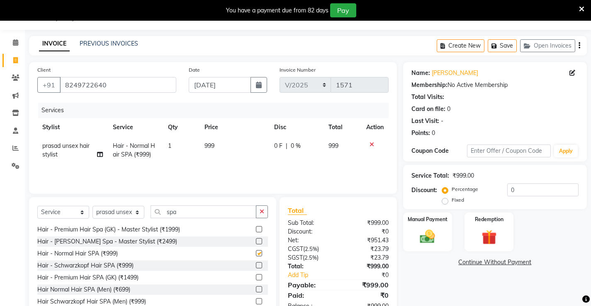
checkbox input "false"
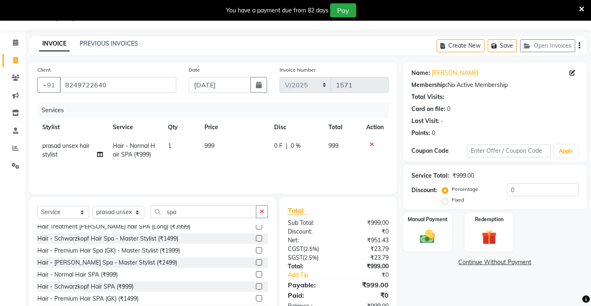
scroll to position [332, 0]
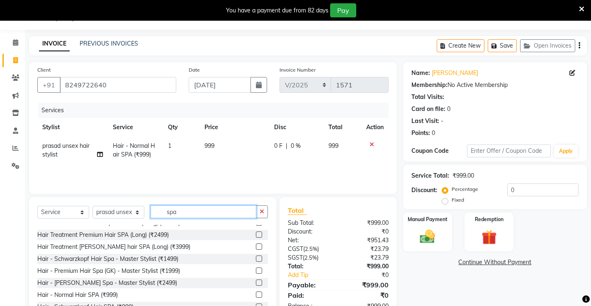
click at [183, 212] on input "spa" at bounding box center [203, 212] width 106 height 13
type input "s"
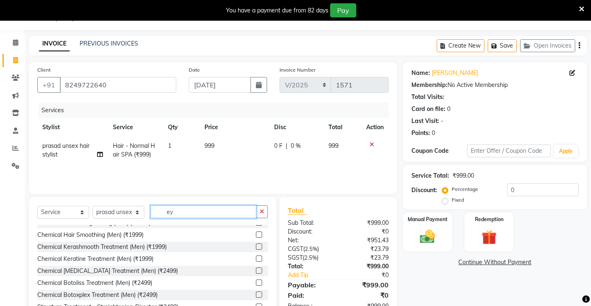
scroll to position [0, 0]
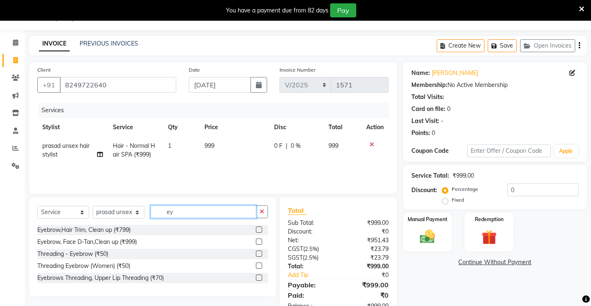
type input "e"
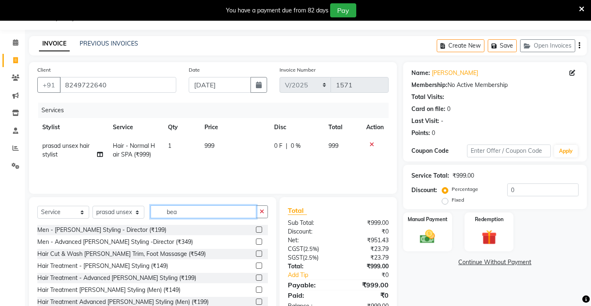
type input "bea"
click at [256, 266] on label at bounding box center [259, 266] width 6 height 6
click at [256, 266] on input "checkbox" at bounding box center [258, 266] width 5 height 5
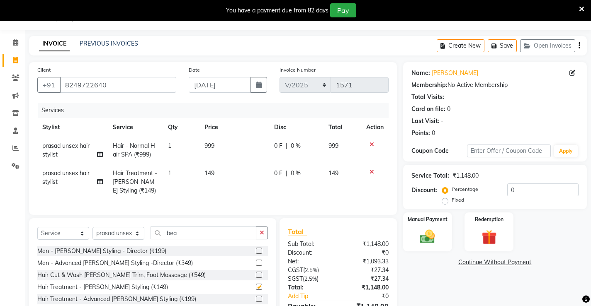
checkbox input "false"
click at [419, 240] on img at bounding box center [426, 237] width 25 height 18
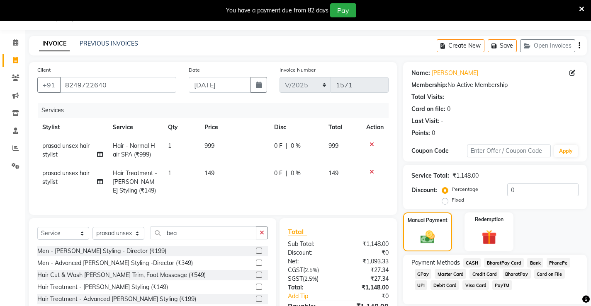
click at [484, 274] on span "Credit Card" at bounding box center [484, 274] width 30 height 10
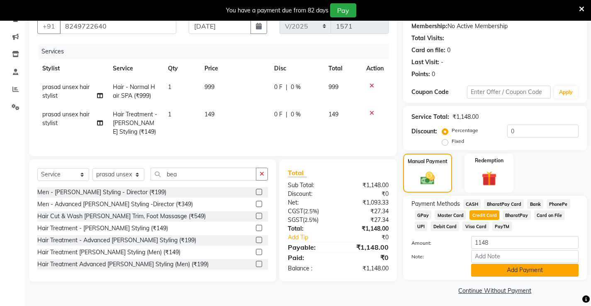
scroll to position [83, 0]
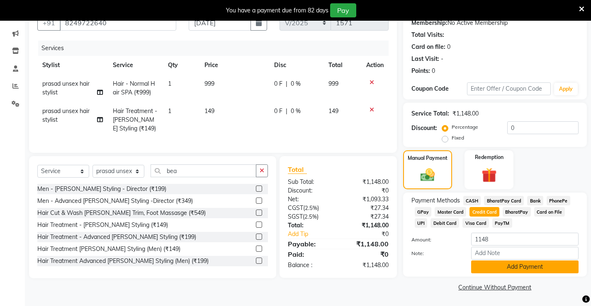
click at [499, 272] on button "Add Payment" at bounding box center [524, 267] width 107 height 13
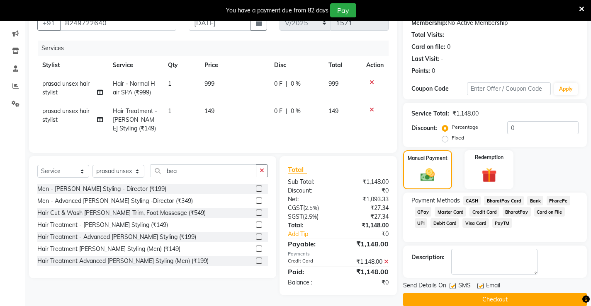
click at [485, 295] on button "Checkout" at bounding box center [495, 299] width 184 height 13
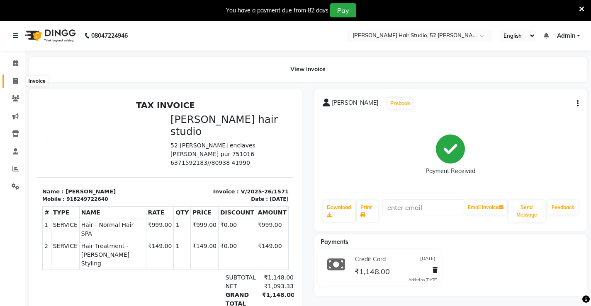
click at [15, 85] on span at bounding box center [15, 82] width 15 height 10
select select "service"
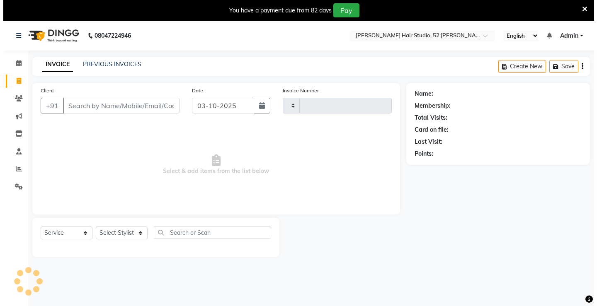
scroll to position [21, 0]
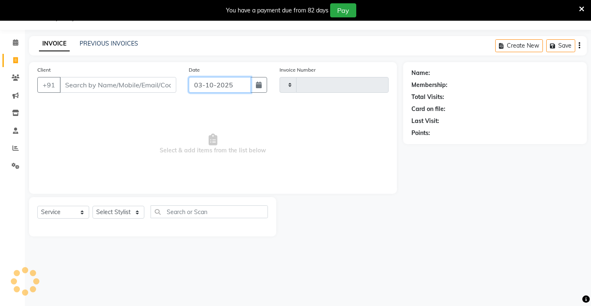
click at [220, 91] on input "03-10-2025" at bounding box center [220, 85] width 62 height 16
type input "1572"
select select "7705"
select select "10"
select select "2025"
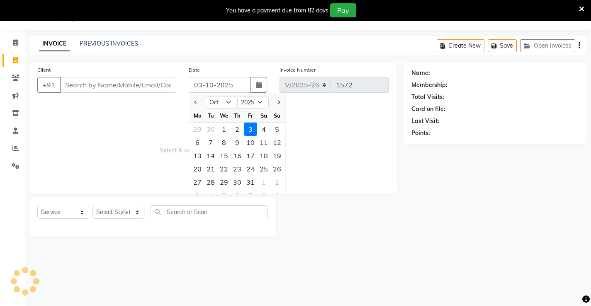
click at [191, 97] on div at bounding box center [197, 102] width 17 height 13
click at [194, 102] on span "Previous month" at bounding box center [195, 102] width 3 height 3
select select "9"
click at [214, 183] on div "30" at bounding box center [210, 182] width 13 height 13
type input "[DATE]"
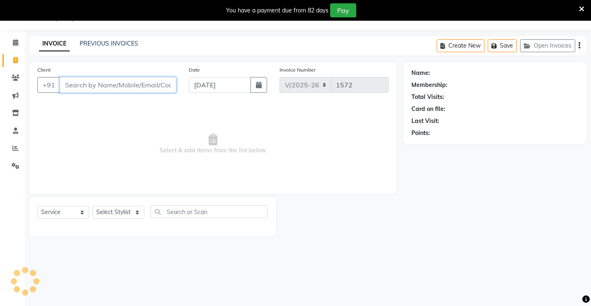
click at [88, 87] on input "Client" at bounding box center [118, 85] width 116 height 16
type input "9777258713"
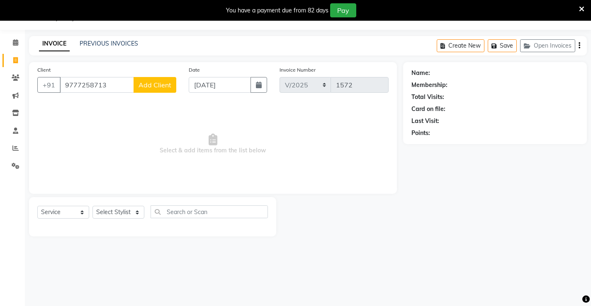
click at [152, 91] on button "Add Client" at bounding box center [154, 85] width 43 height 16
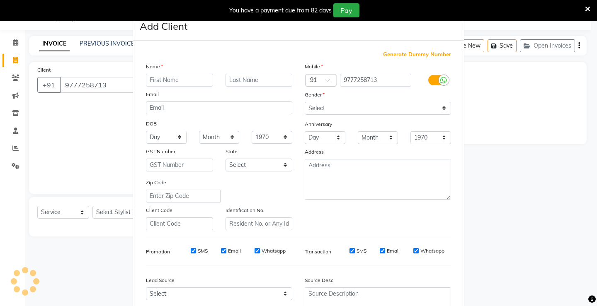
click at [186, 77] on input "text" at bounding box center [179, 80] width 67 height 13
type input "madhu"
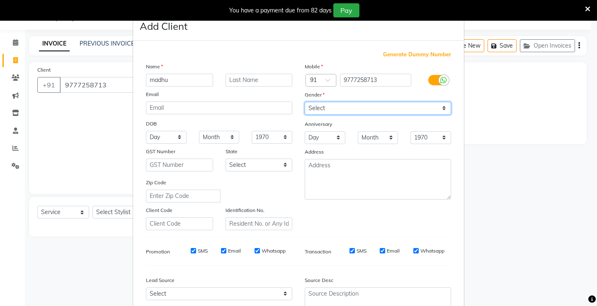
click at [317, 104] on select "Select [DEMOGRAPHIC_DATA] [DEMOGRAPHIC_DATA] Other Prefer Not To Say" at bounding box center [378, 108] width 146 height 13
select select "[DEMOGRAPHIC_DATA]"
click at [305, 102] on select "Select [DEMOGRAPHIC_DATA] [DEMOGRAPHIC_DATA] Other Prefer Not To Say" at bounding box center [378, 108] width 146 height 13
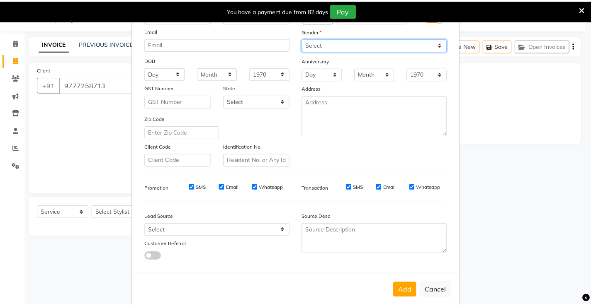
scroll to position [76, 0]
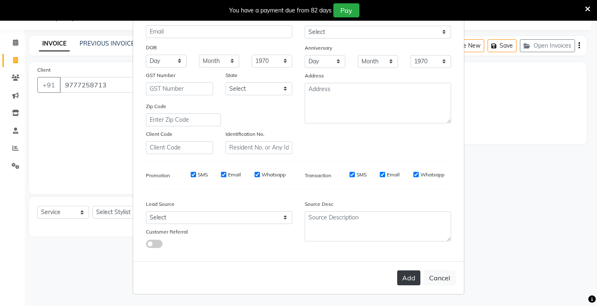
click at [404, 281] on button "Add" at bounding box center [408, 278] width 23 height 15
select select
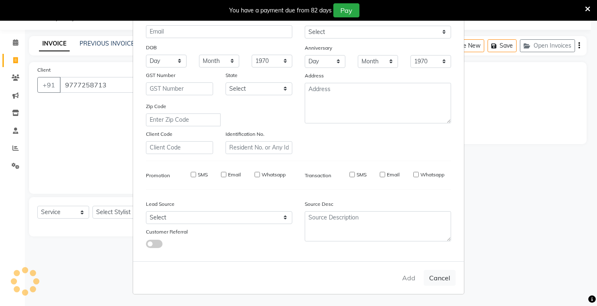
select select
checkbox input "false"
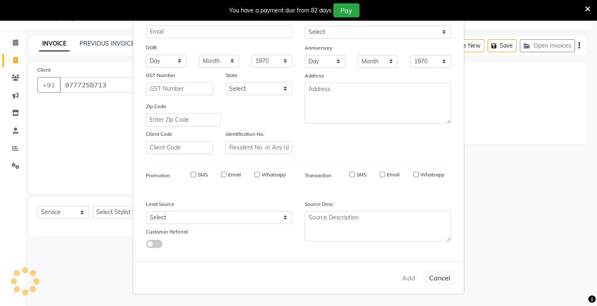
checkbox input "false"
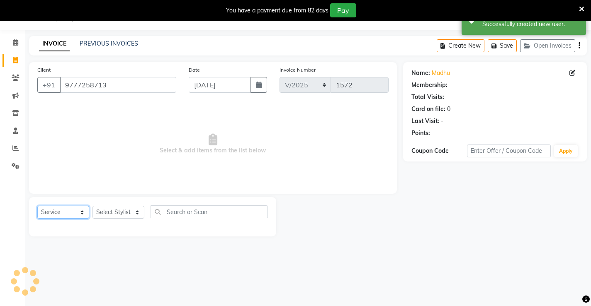
click at [56, 211] on select "Select Service Product Membership Package Voucher Prepaid Gift Card" at bounding box center [63, 212] width 52 height 13
click at [37, 206] on select "Select Service Product Membership Package Voucher Prepaid Gift Card" at bounding box center [63, 212] width 52 height 13
click at [113, 212] on select "Select Stylist Ajay [PERSON_NAME] [PERSON_NAME] [PERSON_NAME] unsex hair stylis…" at bounding box center [118, 212] width 52 height 13
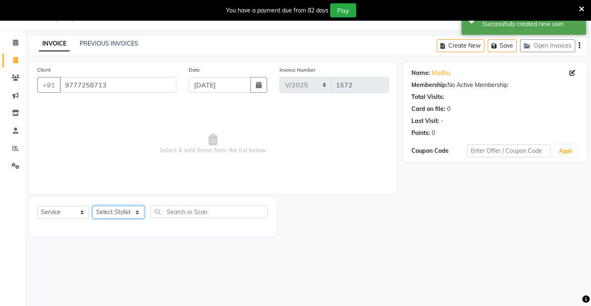
select select "87951"
click at [92, 206] on select "Select Stylist Ajay [PERSON_NAME] [PERSON_NAME] [PERSON_NAME] unsex hair stylis…" at bounding box center [118, 212] width 52 height 13
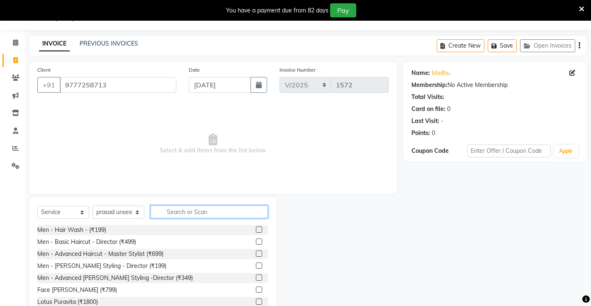
click at [176, 213] on input "text" at bounding box center [208, 212] width 117 height 13
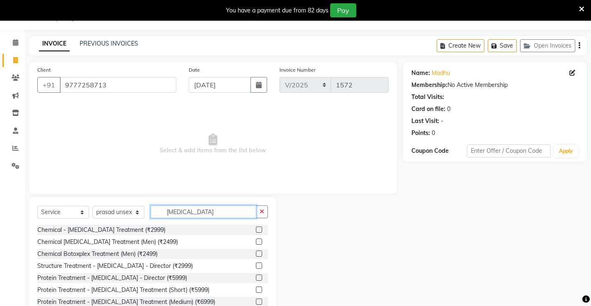
type input "botox"
click at [256, 278] on label at bounding box center [259, 278] width 6 height 6
click at [256, 278] on input "checkbox" at bounding box center [258, 278] width 5 height 5
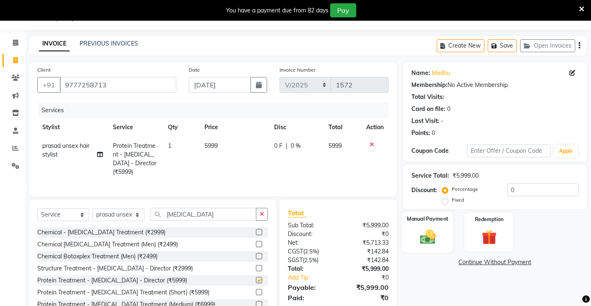
checkbox input "false"
click at [426, 246] on div "Manual Payment" at bounding box center [427, 232] width 51 height 41
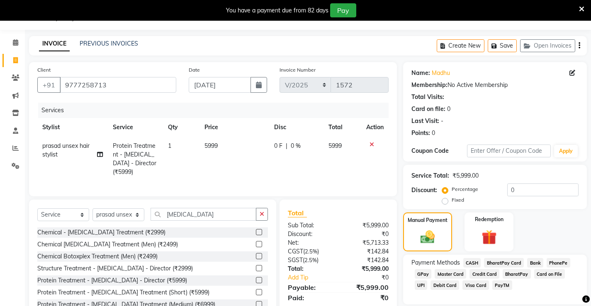
click at [427, 281] on span "UPI" at bounding box center [420, 286] width 13 height 10
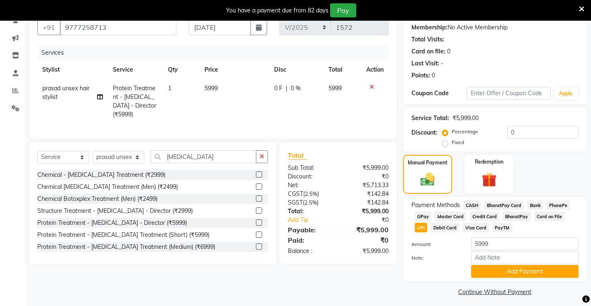
scroll to position [83, 0]
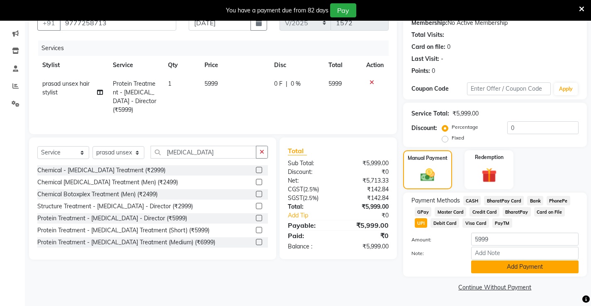
click at [554, 270] on button "Add Payment" at bounding box center [524, 267] width 107 height 13
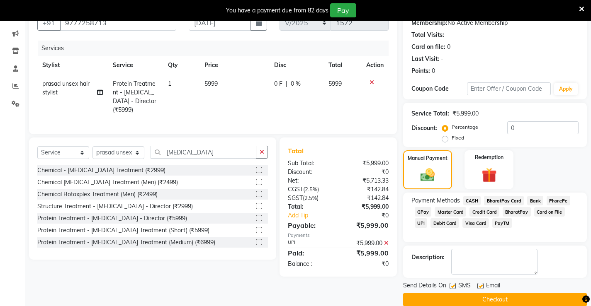
click at [533, 298] on button "Checkout" at bounding box center [495, 299] width 184 height 13
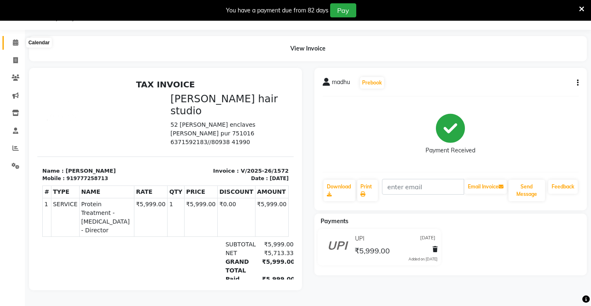
click at [15, 39] on icon at bounding box center [15, 42] width 5 height 6
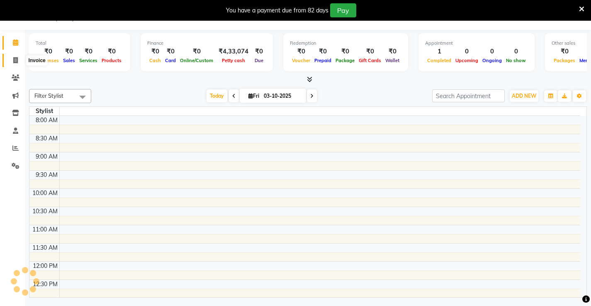
scroll to position [256, 0]
click at [19, 60] on span at bounding box center [15, 61] width 15 height 10
select select "service"
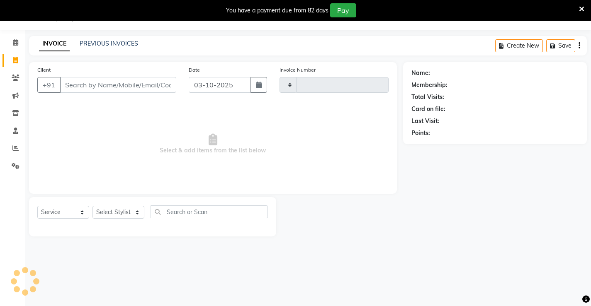
click at [79, 87] on input "Client" at bounding box center [118, 85] width 116 height 16
type input "1573"
select select "7705"
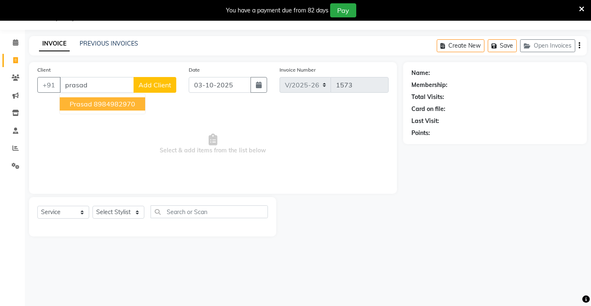
click at [78, 104] on span "prasad" at bounding box center [81, 104] width 22 height 8
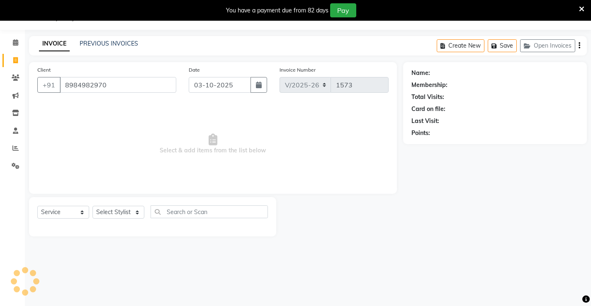
type input "8984982970"
click at [54, 212] on select "Select Service Product Membership Package Voucher Prepaid Gift Card" at bounding box center [63, 212] width 52 height 13
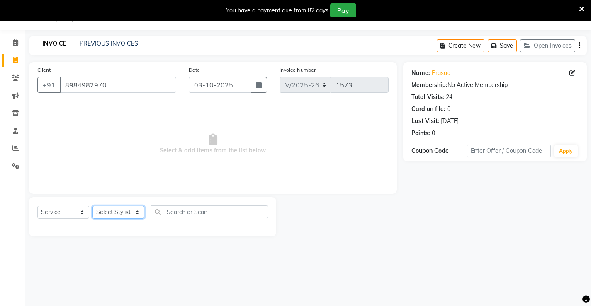
click at [120, 213] on select "Select Stylist Ajay [PERSON_NAME] [PERSON_NAME] [PERSON_NAME] unsex hair stylis…" at bounding box center [118, 212] width 52 height 13
select select "68610"
click at [92, 206] on select "Select Stylist Ajay [PERSON_NAME] [PERSON_NAME] [PERSON_NAME] unsex hair stylis…" at bounding box center [118, 212] width 52 height 13
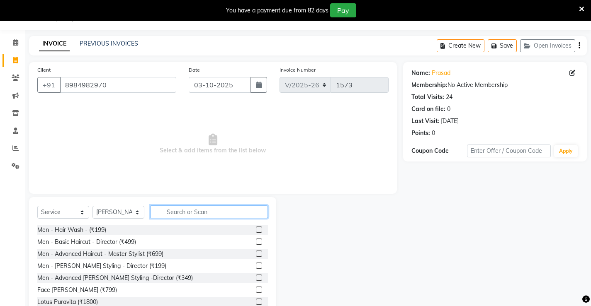
click at [185, 211] on input "text" at bounding box center [208, 212] width 117 height 13
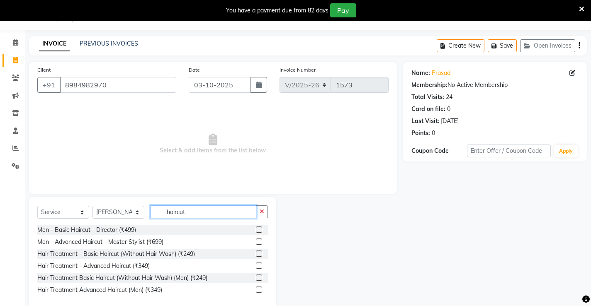
type input "haircut"
click at [257, 254] on label at bounding box center [259, 254] width 6 height 6
click at [257, 254] on input "checkbox" at bounding box center [258, 254] width 5 height 5
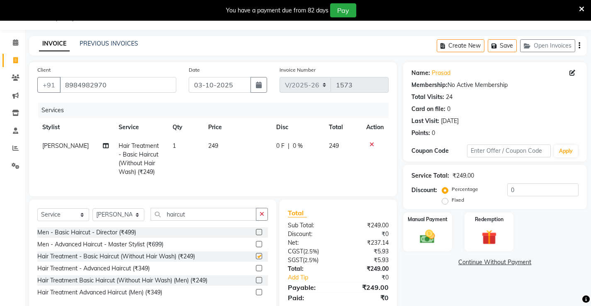
checkbox input "false"
click at [203, 143] on td "249" at bounding box center [237, 159] width 68 height 45
select select "68610"
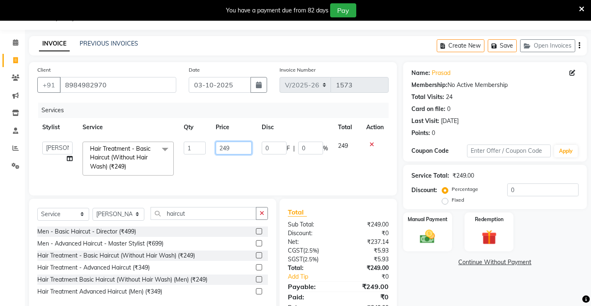
drag, startPoint x: 206, startPoint y: 143, endPoint x: 247, endPoint y: 152, distance: 41.5
click at [247, 152] on input "249" at bounding box center [233, 148] width 36 height 13
type input "2"
type input "500"
click at [223, 170] on td "500" at bounding box center [234, 159] width 46 height 44
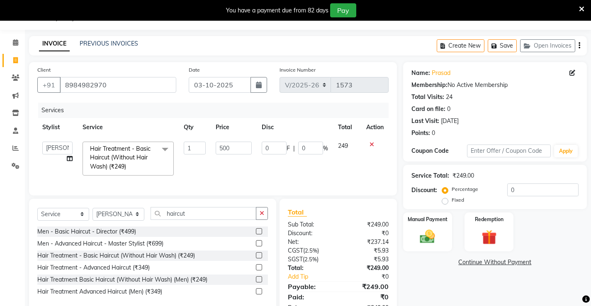
select select "68610"
click at [208, 220] on input "haircut" at bounding box center [203, 213] width 106 height 13
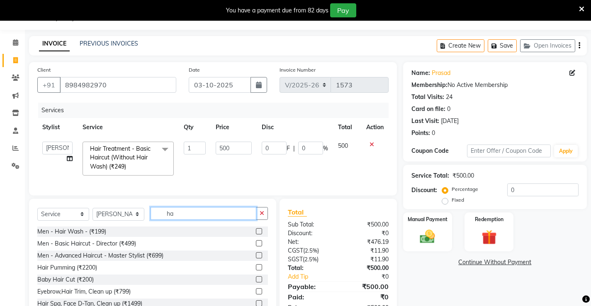
type input "h"
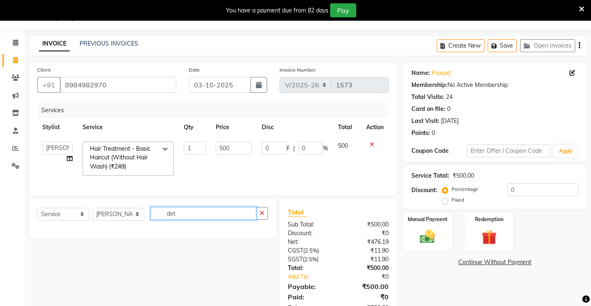
click at [206, 220] on input "det" at bounding box center [203, 213] width 106 height 13
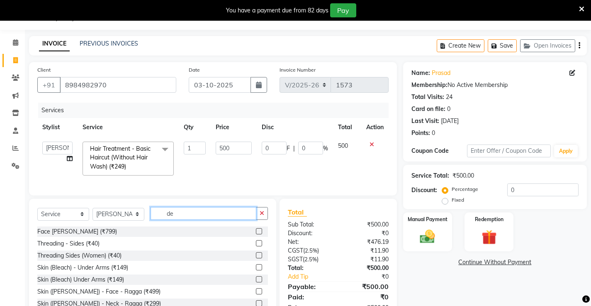
type input "de"
click at [256, 235] on label at bounding box center [259, 231] width 6 height 6
click at [256, 235] on input "checkbox" at bounding box center [258, 231] width 5 height 5
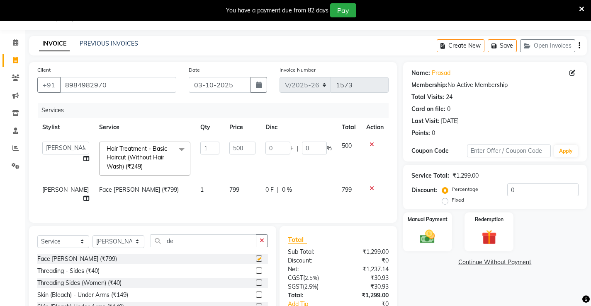
checkbox input "false"
click at [434, 243] on img at bounding box center [426, 237] width 25 height 18
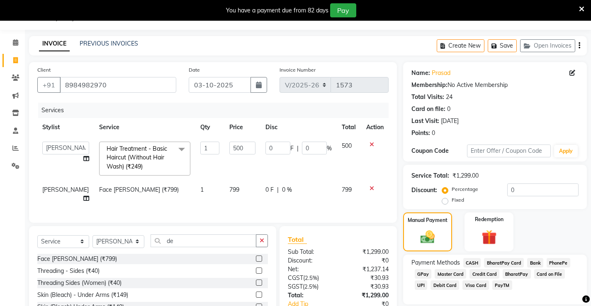
click at [427, 281] on span "UPI" at bounding box center [420, 286] width 13 height 10
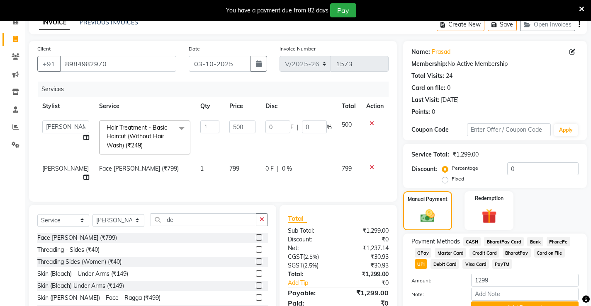
scroll to position [62, 0]
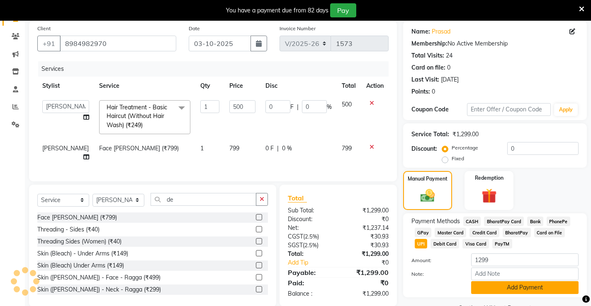
click at [544, 287] on button "Add Payment" at bounding box center [524, 287] width 107 height 13
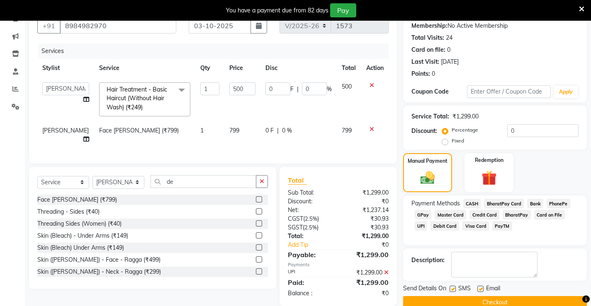
scroll to position [95, 0]
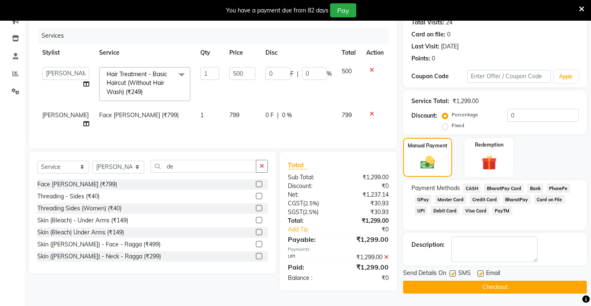
click at [483, 286] on button "Checkout" at bounding box center [495, 287] width 184 height 13
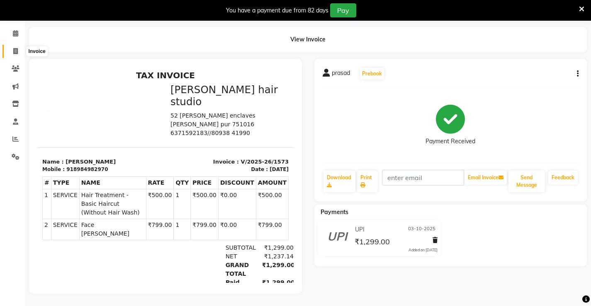
click at [14, 48] on icon at bounding box center [15, 51] width 5 height 6
select select "service"
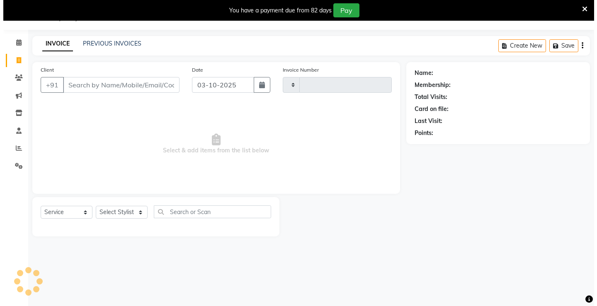
scroll to position [21, 0]
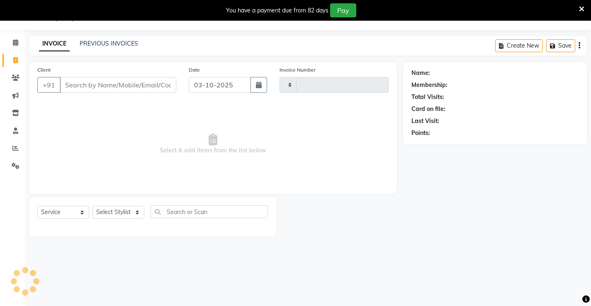
click at [97, 87] on input "Client" at bounding box center [118, 85] width 116 height 16
type input "1574"
select select "7705"
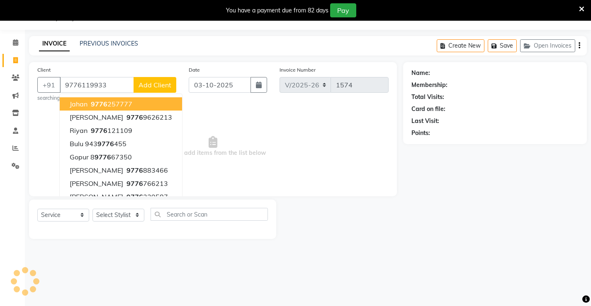
type input "9776119933"
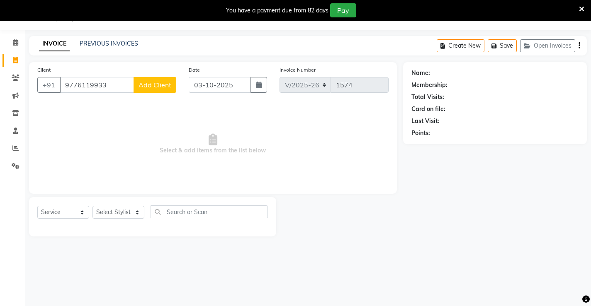
click at [149, 82] on span "Add Client" at bounding box center [154, 85] width 33 height 8
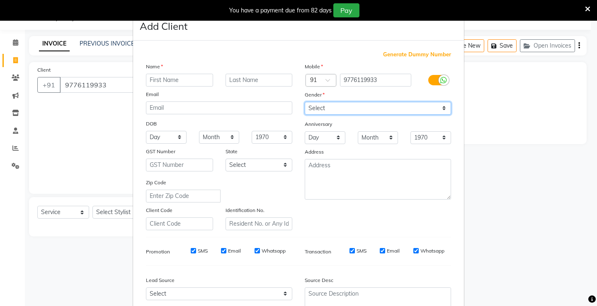
click at [339, 102] on select "Select [DEMOGRAPHIC_DATA] [DEMOGRAPHIC_DATA] Other Prefer Not To Say" at bounding box center [378, 108] width 146 height 13
select select "[DEMOGRAPHIC_DATA]"
click at [305, 102] on select "Select [DEMOGRAPHIC_DATA] [DEMOGRAPHIC_DATA] Other Prefer Not To Say" at bounding box center [378, 108] width 146 height 13
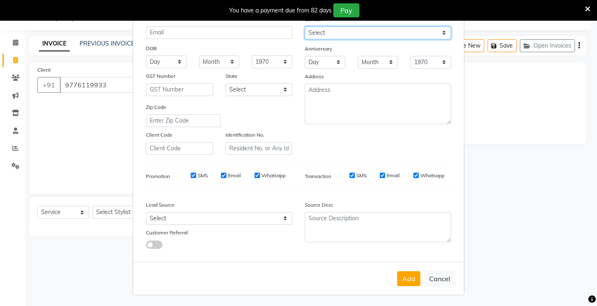
scroll to position [76, 0]
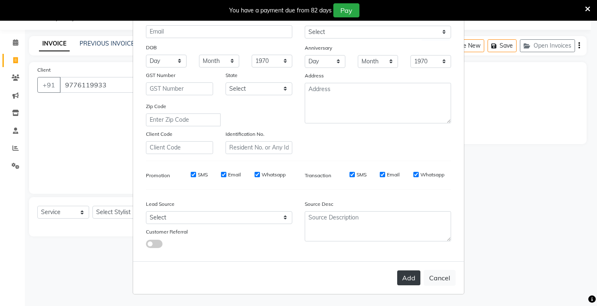
click at [402, 279] on button "Add" at bounding box center [408, 278] width 23 height 15
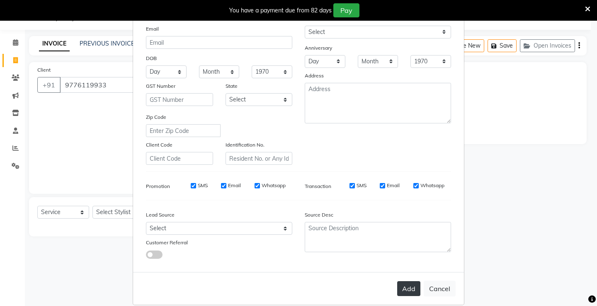
click at [407, 289] on button "Add" at bounding box center [408, 288] width 23 height 15
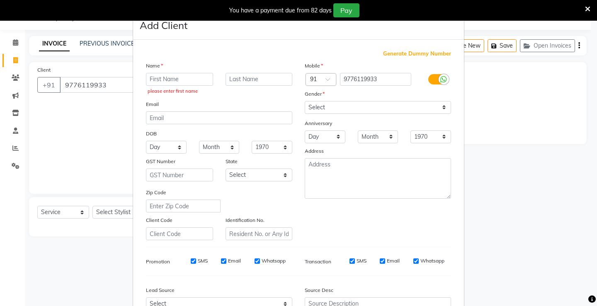
scroll to position [0, 0]
click at [165, 81] on input "text" at bounding box center [179, 80] width 67 height 13
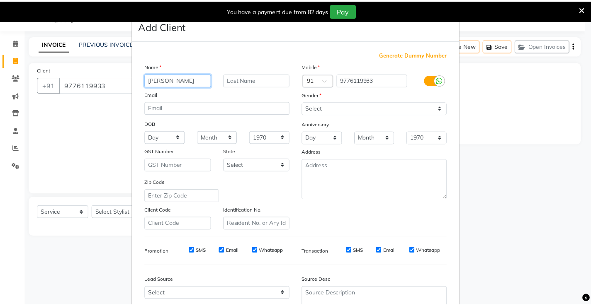
scroll to position [76, 0]
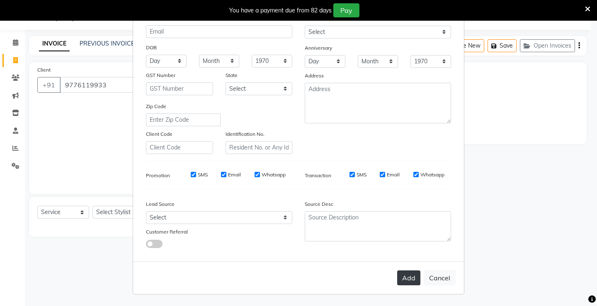
type input "manas"
click at [406, 272] on button "Add" at bounding box center [408, 278] width 23 height 15
select select
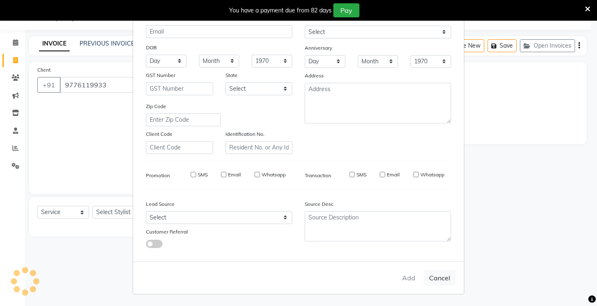
select select
checkbox input "false"
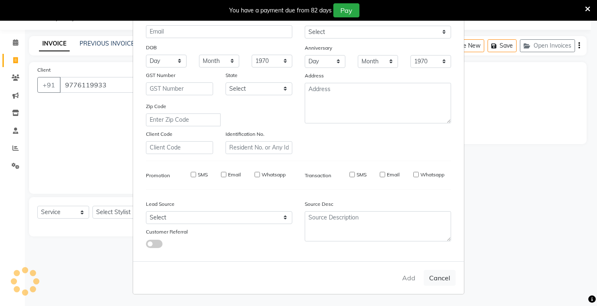
checkbox input "false"
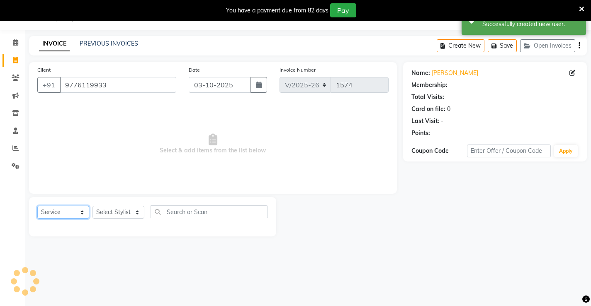
click at [61, 213] on select "Select Service Product Membership Package Voucher Prepaid Gift Card" at bounding box center [63, 212] width 52 height 13
click at [37, 206] on select "Select Service Product Membership Package Voucher Prepaid Gift Card" at bounding box center [63, 212] width 52 height 13
click at [110, 213] on select "Select Stylist Ajay [PERSON_NAME] [PERSON_NAME] [PERSON_NAME] unsex hair stylis…" at bounding box center [118, 212] width 52 height 13
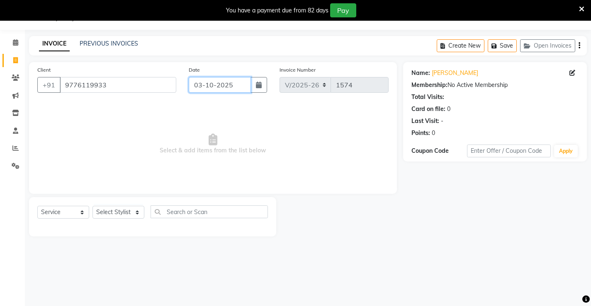
click at [199, 85] on input "03-10-2025" at bounding box center [220, 85] width 62 height 16
select select "10"
select select "2025"
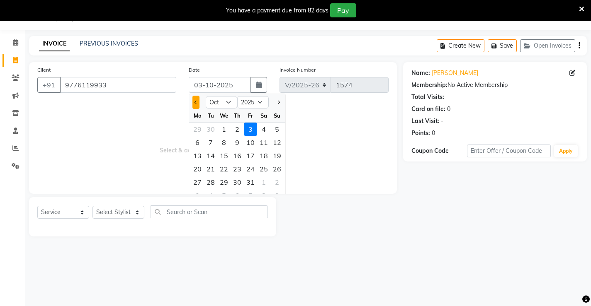
click at [195, 106] on button "Previous month" at bounding box center [195, 102] width 7 height 13
select select "9"
click at [208, 183] on div "30" at bounding box center [210, 182] width 13 height 13
type input "[DATE]"
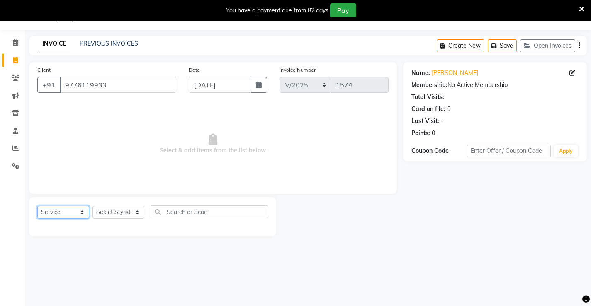
click at [62, 212] on select "Select Service Product Membership Package Voucher Prepaid Gift Card" at bounding box center [63, 212] width 52 height 13
click at [37, 206] on select "Select Service Product Membership Package Voucher Prepaid Gift Card" at bounding box center [63, 212] width 52 height 13
click at [109, 215] on select "Select Stylist Ajay [PERSON_NAME] [PERSON_NAME] [PERSON_NAME] unsex hair stylis…" at bounding box center [118, 212] width 52 height 13
select select "68606"
click at [92, 206] on select "Select Stylist Ajay [PERSON_NAME] [PERSON_NAME] [PERSON_NAME] unsex hair stylis…" at bounding box center [118, 212] width 52 height 13
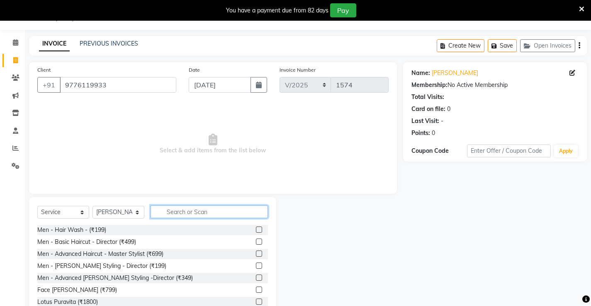
click at [181, 213] on input "text" at bounding box center [208, 212] width 117 height 13
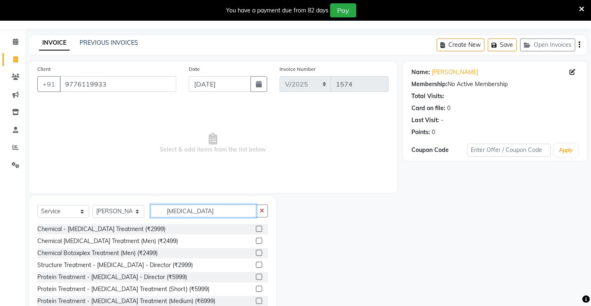
scroll to position [0, 0]
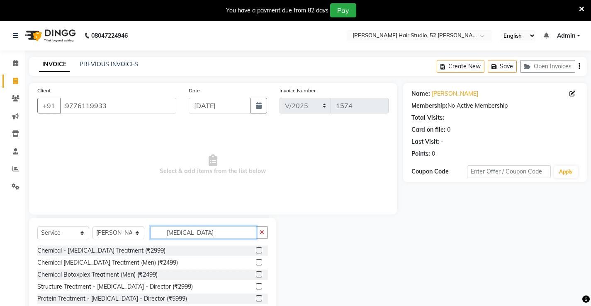
type input "botox"
click at [256, 251] on label at bounding box center [259, 250] width 6 height 6
click at [256, 251] on input "checkbox" at bounding box center [258, 250] width 5 height 5
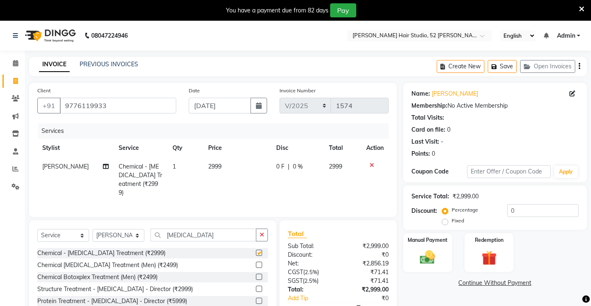
checkbox input "false"
click at [296, 170] on span "0 %" at bounding box center [298, 166] width 10 height 9
select select "68606"
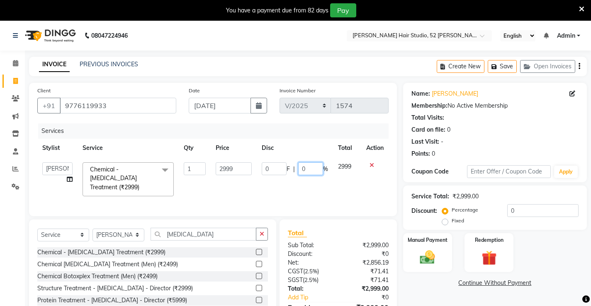
click at [312, 168] on input "0" at bounding box center [310, 168] width 25 height 13
type input "50"
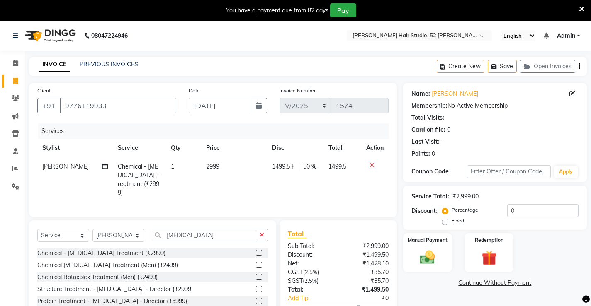
click at [281, 184] on td "1499.5 F | 50 %" at bounding box center [295, 179] width 57 height 45
select select "68606"
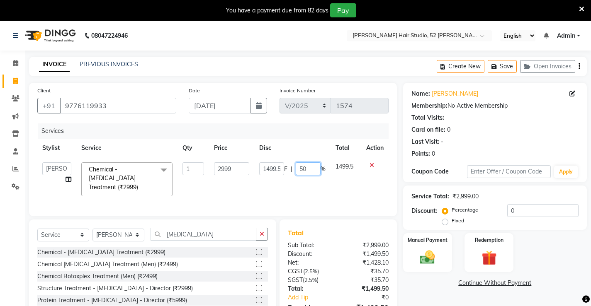
click at [317, 171] on input "50" at bounding box center [307, 168] width 25 height 13
type input "5"
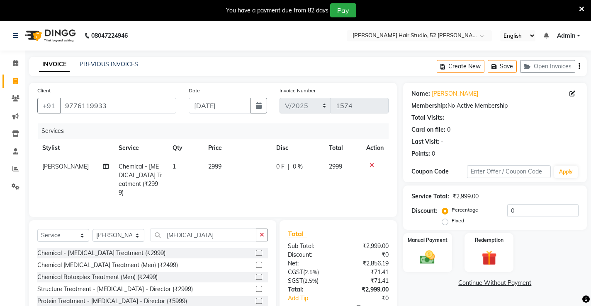
click at [290, 184] on td "0 F | 0 %" at bounding box center [297, 179] width 53 height 45
select select "68606"
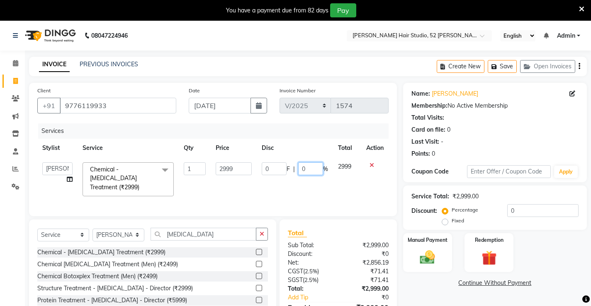
click at [307, 169] on input "0" at bounding box center [310, 168] width 25 height 13
type input "010"
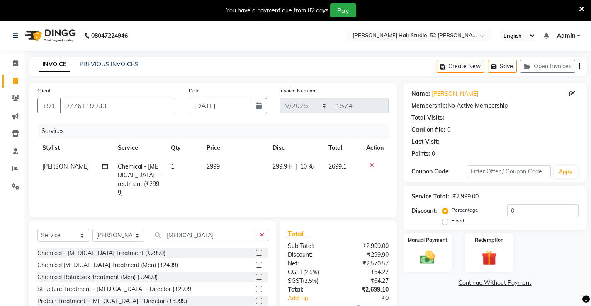
click at [300, 196] on div "Services Stylist Service Qty Price Disc Total Action Naren Chemical - Botox Tre…" at bounding box center [212, 165] width 351 height 85
click at [309, 166] on span "10 %" at bounding box center [306, 166] width 13 height 9
select select "68606"
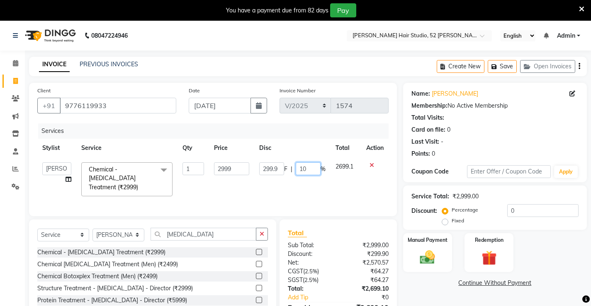
click at [311, 165] on input "10" at bounding box center [307, 168] width 25 height 13
type input "15"
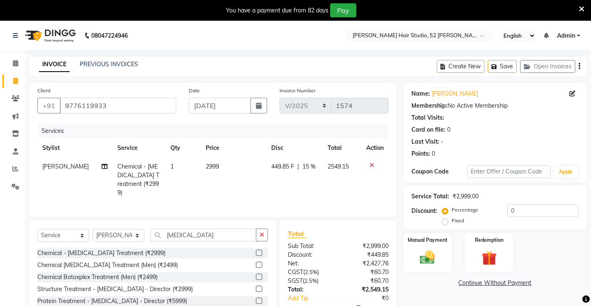
click at [293, 189] on td "449.85 F | 15 %" at bounding box center [294, 179] width 56 height 45
select select "68606"
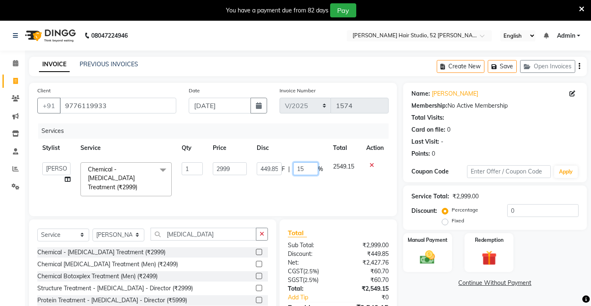
click at [307, 169] on input "15" at bounding box center [305, 168] width 25 height 13
type input "16"
click at [296, 189] on td "449.85 F | 16 %" at bounding box center [290, 179] width 76 height 44
select select "68606"
click at [312, 173] on input "16" at bounding box center [305, 168] width 25 height 13
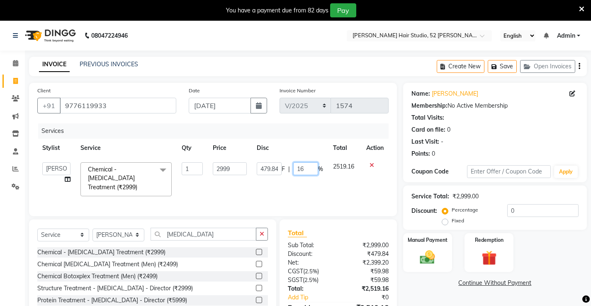
type input "1"
type input "40"
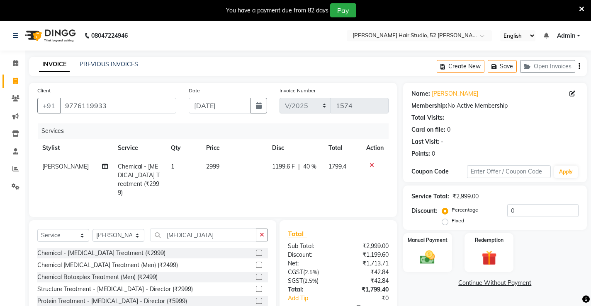
click at [302, 188] on td "1199.6 F | 40 %" at bounding box center [295, 179] width 57 height 45
select select "68606"
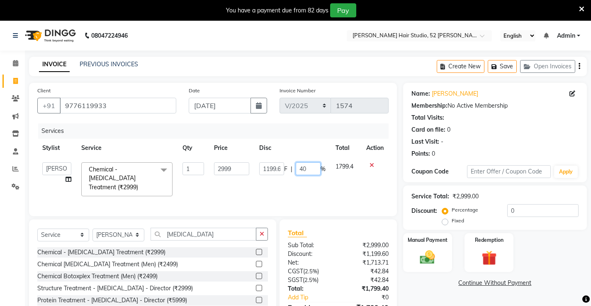
click at [311, 171] on input "40" at bounding box center [307, 168] width 25 height 13
type input "4"
type input "35"
click at [298, 186] on td "1199.6 F | 35 %" at bounding box center [292, 179] width 76 height 44
select select "68606"
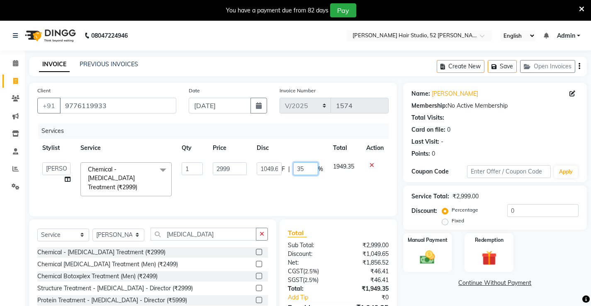
click at [312, 172] on input "35" at bounding box center [305, 168] width 25 height 13
type input "37"
click at [303, 189] on td "1049.65 F | 37 %" at bounding box center [290, 179] width 76 height 44
select select "68606"
click at [314, 173] on input "37" at bounding box center [305, 168] width 25 height 13
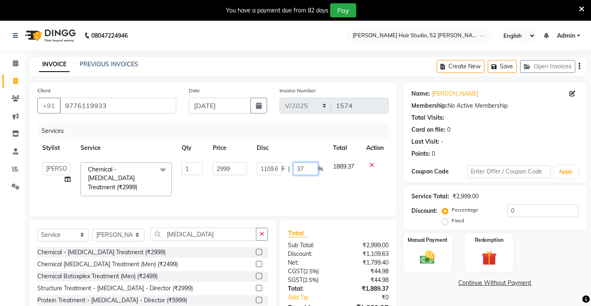
type input "3"
click at [230, 184] on td "2999" at bounding box center [230, 179] width 44 height 44
select select "68606"
click at [237, 165] on input "2999" at bounding box center [233, 168] width 36 height 13
type input "2000"
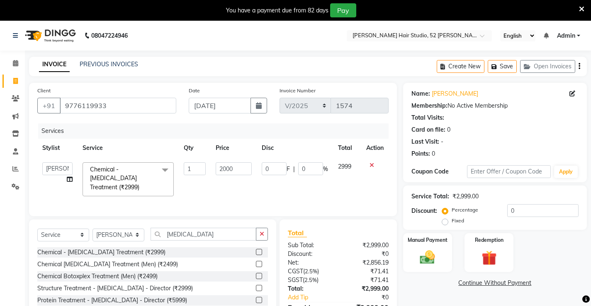
click at [251, 193] on div "Services Stylist Service Qty Price Disc Total Action Ajay archita barsha bharat…" at bounding box center [212, 165] width 351 height 85
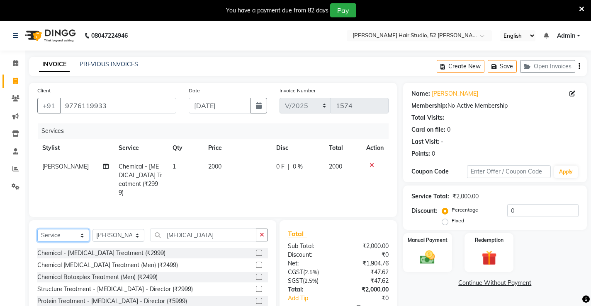
click at [65, 234] on select "Select Service Product Membership Package Voucher Prepaid Gift Card" at bounding box center [63, 235] width 52 height 13
select select "product"
click at [37, 229] on select "Select Service Product Membership Package Voucher Prepaid Gift Card" at bounding box center [63, 235] width 52 height 13
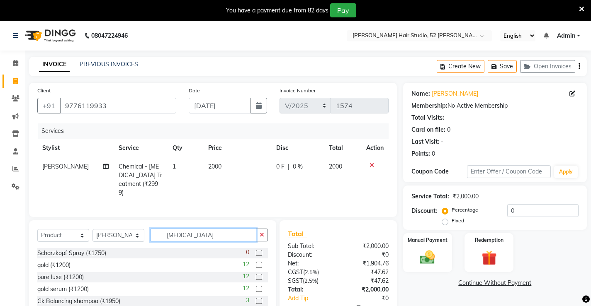
click at [191, 236] on input "botox" at bounding box center [203, 235] width 106 height 13
type input "b"
type input "c"
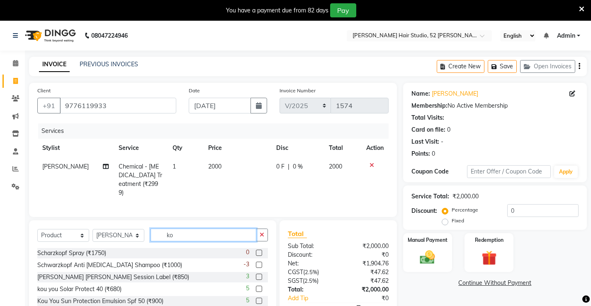
type input "k"
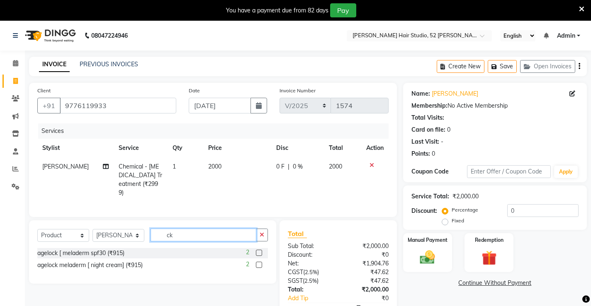
type input "c"
type input "kab"
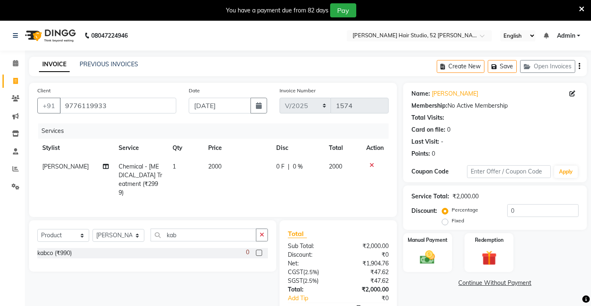
click at [259, 250] on label at bounding box center [259, 253] width 6 height 6
click at [259, 251] on input "checkbox" at bounding box center [258, 253] width 5 height 5
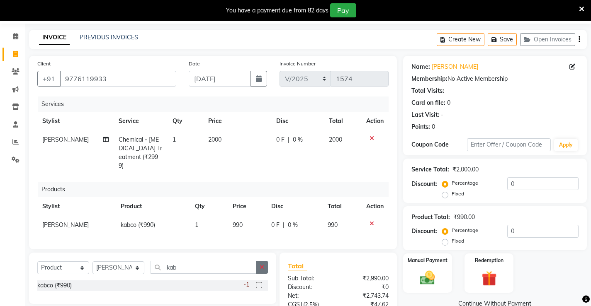
scroll to position [41, 0]
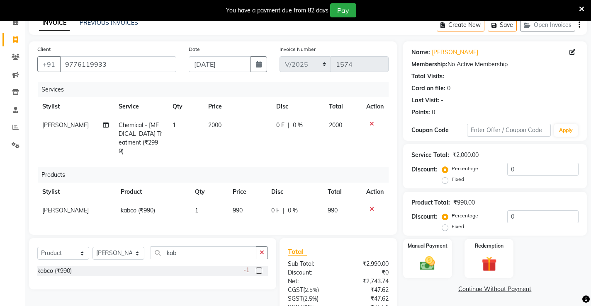
click at [259, 268] on label at bounding box center [259, 271] width 6 height 6
click at [259, 269] on input "checkbox" at bounding box center [258, 271] width 5 height 5
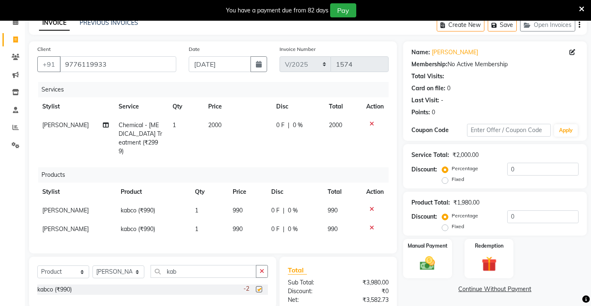
checkbox input "false"
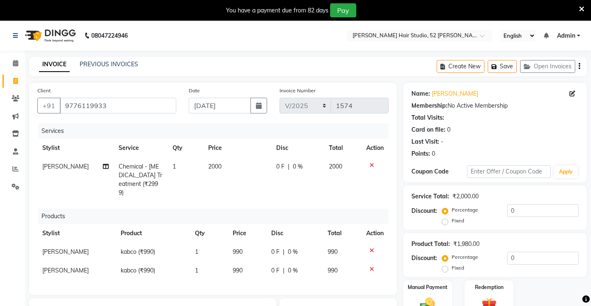
scroll to position [83, 0]
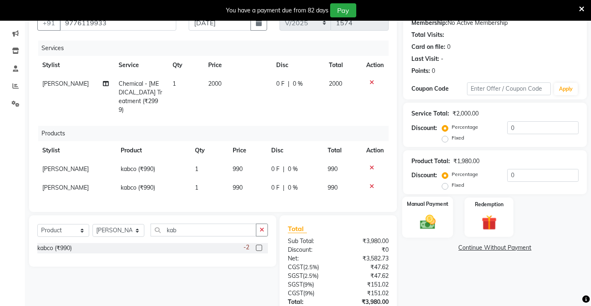
click at [440, 229] on div "Manual Payment" at bounding box center [427, 217] width 51 height 41
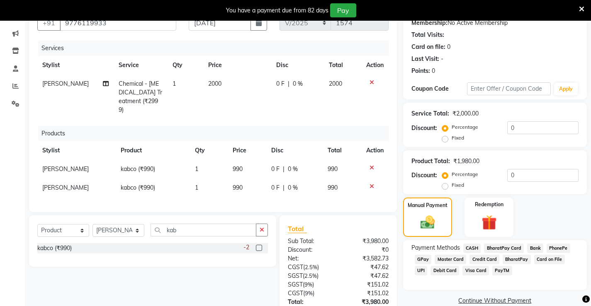
click at [427, 266] on span "UPI" at bounding box center [420, 271] width 13 height 10
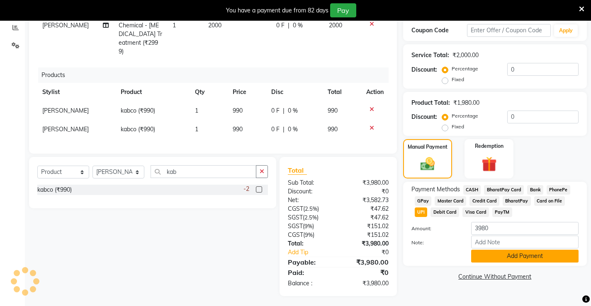
click at [552, 262] on button "Add Payment" at bounding box center [524, 256] width 107 height 13
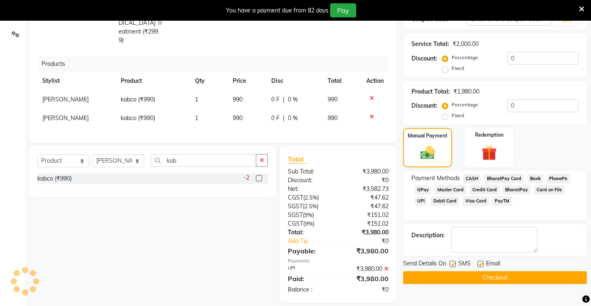
scroll to position [159, 0]
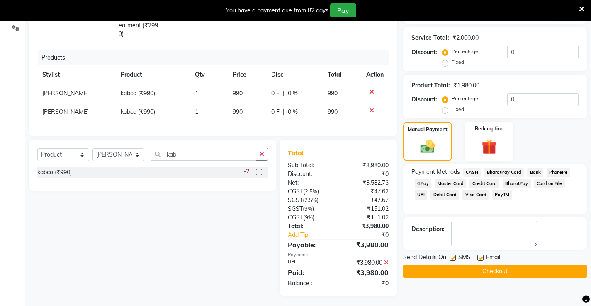
click at [524, 274] on button "Checkout" at bounding box center [495, 271] width 184 height 13
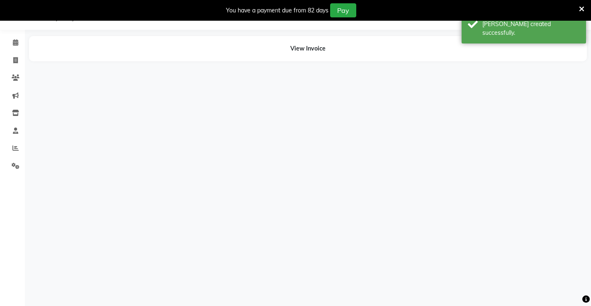
scroll to position [21, 0]
click at [14, 57] on icon at bounding box center [15, 60] width 5 height 6
select select "service"
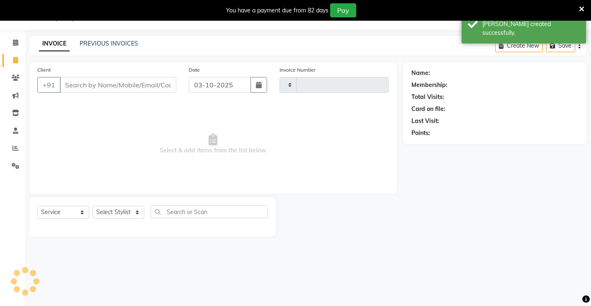
type input "1575"
select select "7705"
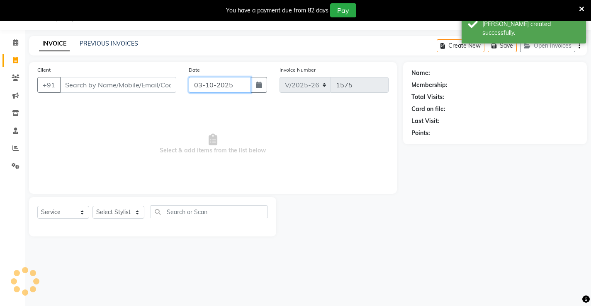
click at [214, 87] on input "03-10-2025" at bounding box center [220, 85] width 62 height 16
select select "10"
select select "2025"
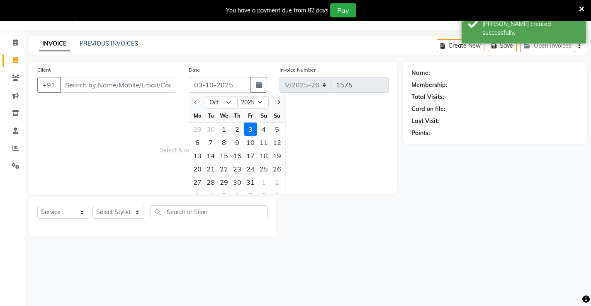
click at [191, 101] on div at bounding box center [197, 102] width 17 height 13
click at [192, 104] on div at bounding box center [197, 102] width 17 height 13
click at [194, 104] on button "Previous month" at bounding box center [195, 102] width 7 height 13
select select "9"
click at [213, 182] on div "30" at bounding box center [210, 182] width 13 height 13
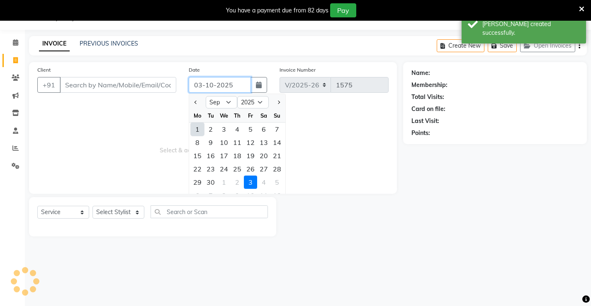
type input "[DATE]"
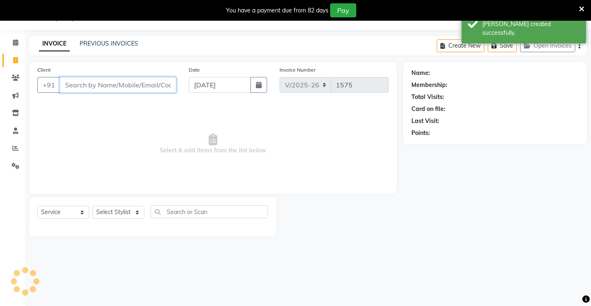
click at [95, 78] on input "Client" at bounding box center [118, 85] width 116 height 16
click at [94, 81] on input "Client" at bounding box center [118, 85] width 116 height 16
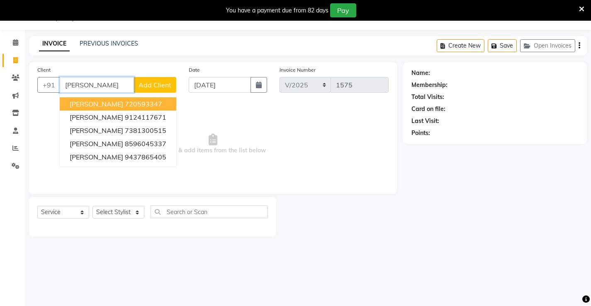
click at [96, 109] on button "ipsita 720593347" at bounding box center [118, 103] width 116 height 13
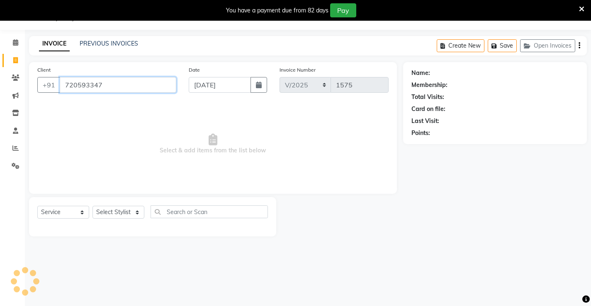
type input "720593347"
click at [68, 215] on select "Select Service Product Membership Package Voucher Prepaid Gift Card" at bounding box center [63, 212] width 52 height 13
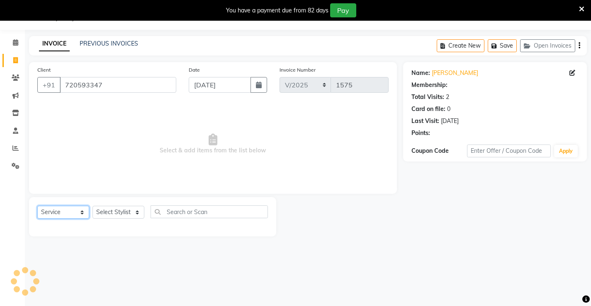
click at [37, 206] on select "Select Service Product Membership Package Voucher Prepaid Gift Card" at bounding box center [63, 212] width 52 height 13
click at [123, 218] on select "Select Stylist Ajay [PERSON_NAME] [PERSON_NAME] [PERSON_NAME] unsex hair stylis…" at bounding box center [118, 212] width 52 height 13
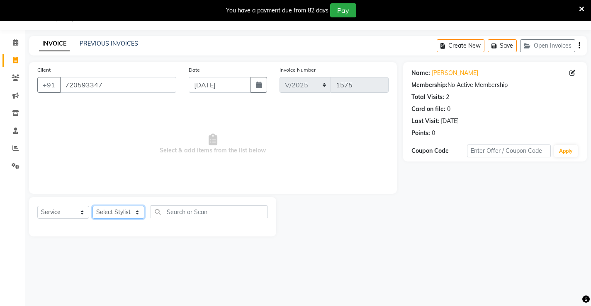
select select "68606"
click at [92, 206] on select "Select Stylist Ajay [PERSON_NAME] [PERSON_NAME] [PERSON_NAME] unsex hair stylis…" at bounding box center [118, 212] width 52 height 13
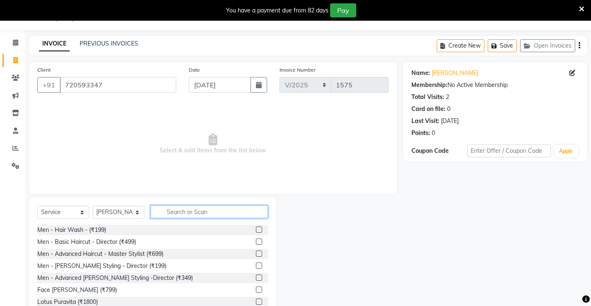
click at [192, 208] on input "text" at bounding box center [208, 212] width 117 height 13
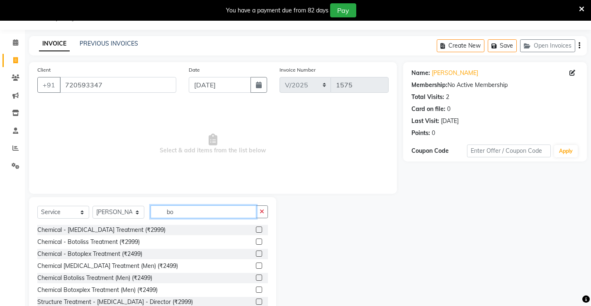
type input "bo"
click at [256, 278] on label at bounding box center [259, 278] width 6 height 6
click at [256, 278] on input "checkbox" at bounding box center [258, 278] width 5 height 5
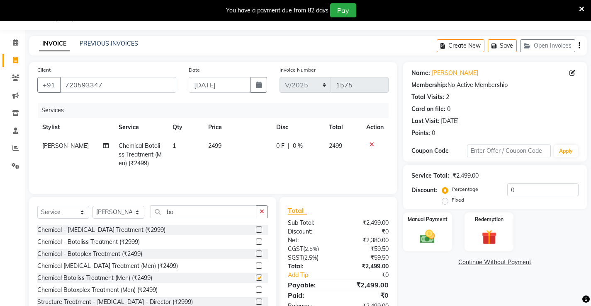
checkbox input "false"
click at [215, 142] on span "2499" at bounding box center [214, 145] width 13 height 7
select select "68606"
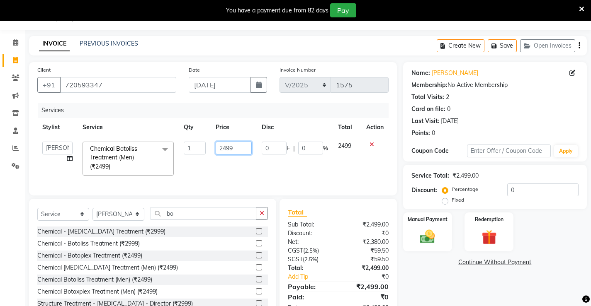
click at [242, 152] on input "2499" at bounding box center [233, 148] width 36 height 13
type input "2"
type input "5500"
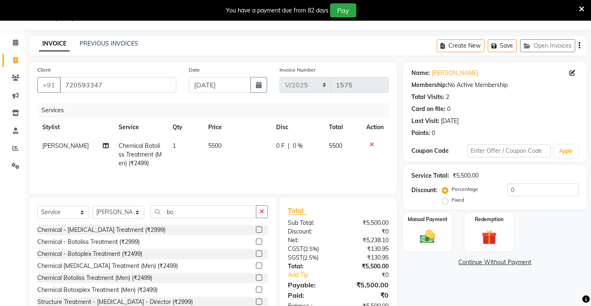
click at [240, 166] on td "5500" at bounding box center [237, 155] width 68 height 36
select select "68606"
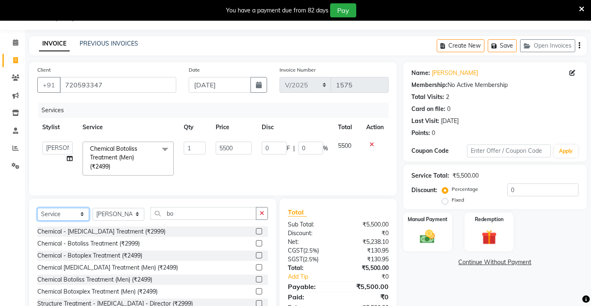
click at [47, 218] on select "Select Service Product Membership Package Voucher Prepaid Gift Card" at bounding box center [63, 214] width 52 height 13
select select "product"
click at [37, 214] on select "Select Service Product Membership Package Voucher Prepaid Gift Card" at bounding box center [63, 214] width 52 height 13
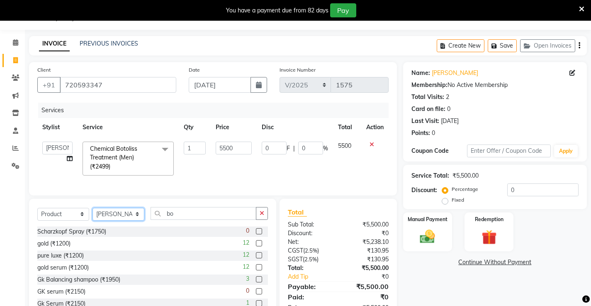
click at [122, 220] on select "Select Stylist Ajay [PERSON_NAME] [PERSON_NAME] [PERSON_NAME] unsex hair stylis…" at bounding box center [118, 214] width 52 height 13
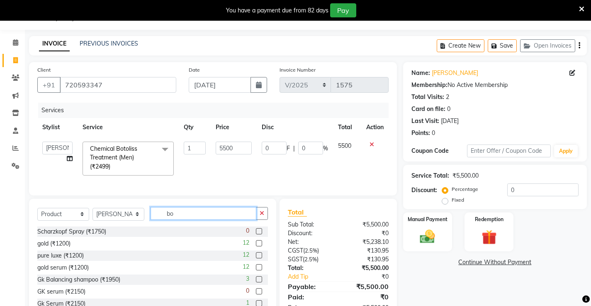
click at [194, 220] on input "bo" at bounding box center [203, 213] width 106 height 13
type input "bot"
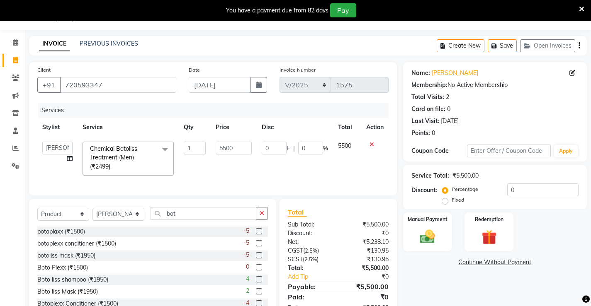
click at [256, 283] on label at bounding box center [259, 279] width 6 height 6
click at [256, 283] on input "checkbox" at bounding box center [258, 279] width 5 height 5
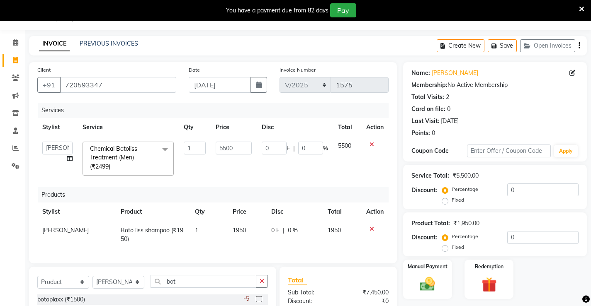
checkbox input "false"
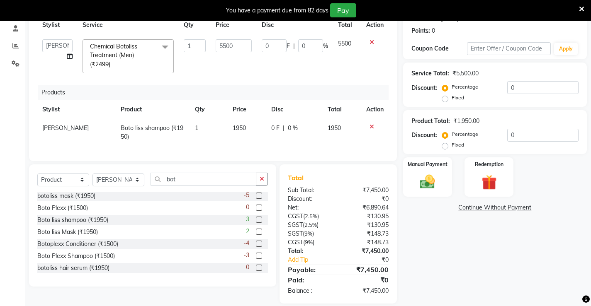
scroll to position [139, 0]
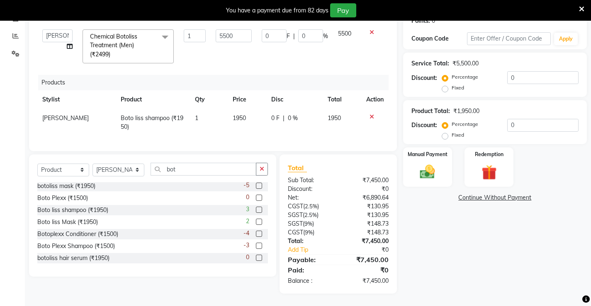
click at [256, 258] on label at bounding box center [259, 258] width 6 height 6
click at [256, 258] on input "checkbox" at bounding box center [258, 258] width 5 height 5
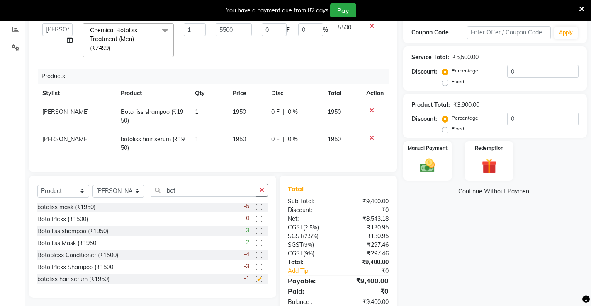
checkbox input "false"
click at [256, 210] on label at bounding box center [259, 207] width 6 height 6
click at [256, 210] on input "checkbox" at bounding box center [258, 207] width 5 height 5
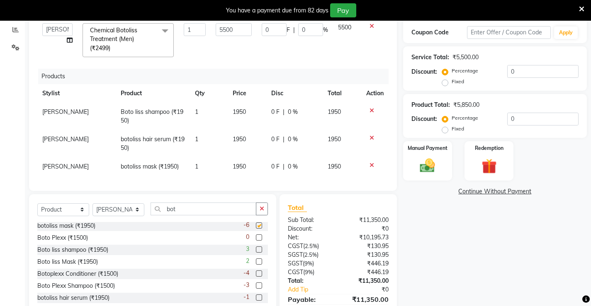
checkbox input "false"
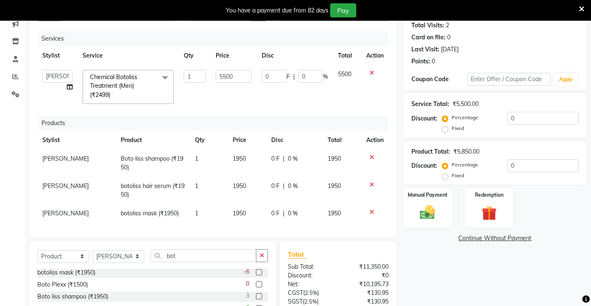
scroll to position [144, 0]
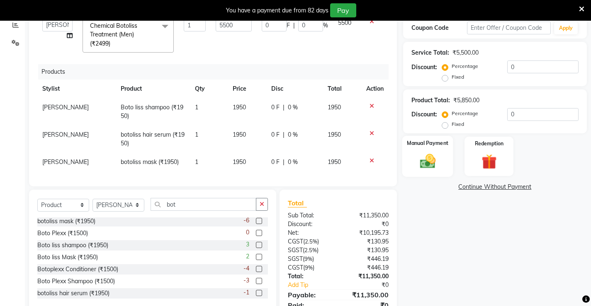
click at [430, 153] on img at bounding box center [426, 162] width 25 height 18
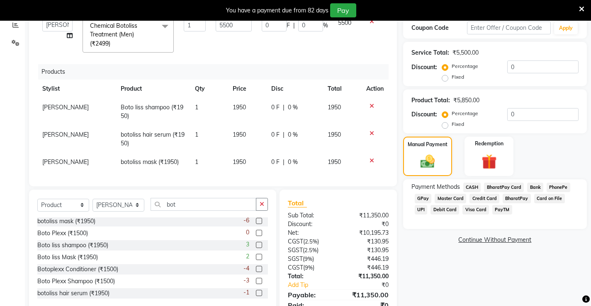
click at [427, 205] on span "UPI" at bounding box center [420, 210] width 13 height 10
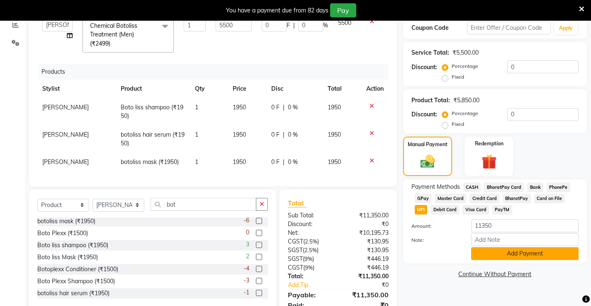
click at [552, 253] on button "Add Payment" at bounding box center [524, 253] width 107 height 13
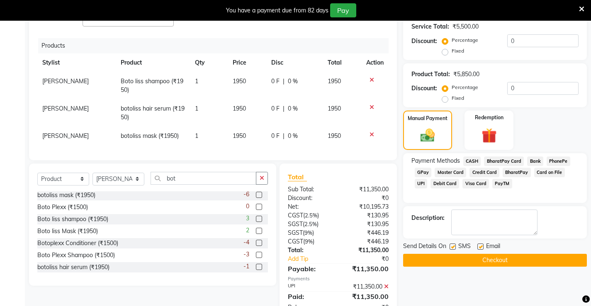
scroll to position [203, 0]
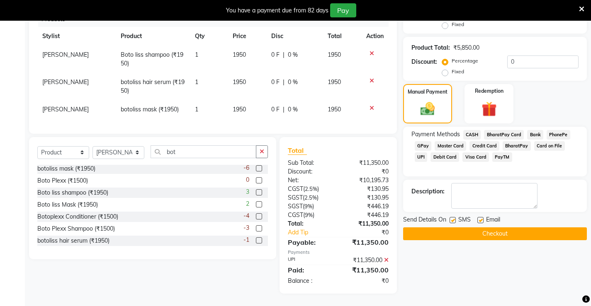
click at [535, 233] on button "Checkout" at bounding box center [495, 234] width 184 height 13
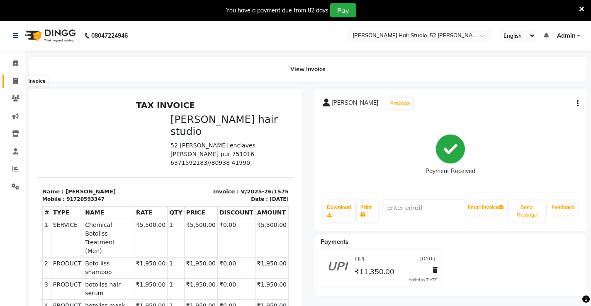
click at [14, 81] on icon at bounding box center [15, 81] width 5 height 6
select select "service"
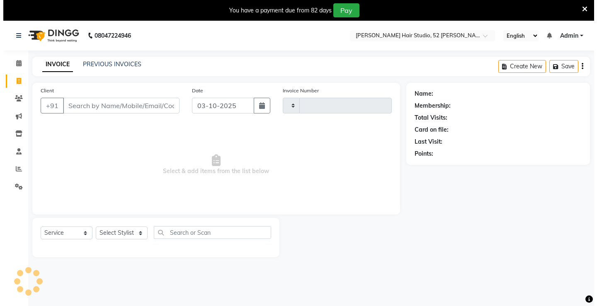
scroll to position [21, 0]
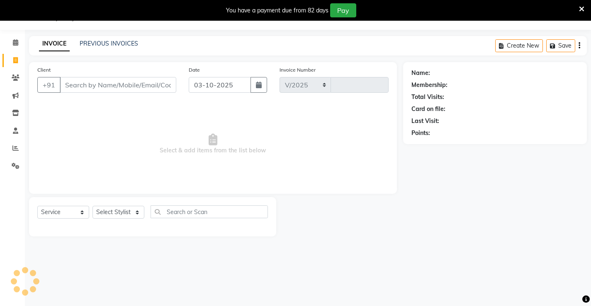
select select "7705"
type input "1576"
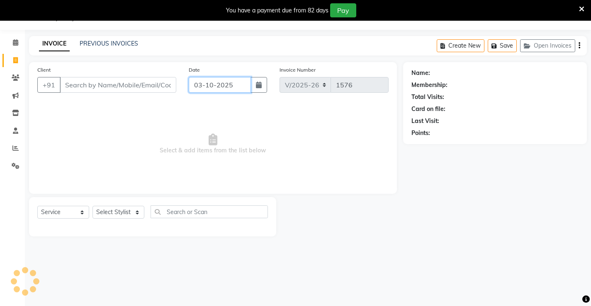
click at [203, 84] on input "03-10-2025" at bounding box center [220, 85] width 62 height 16
select select "10"
select select "2025"
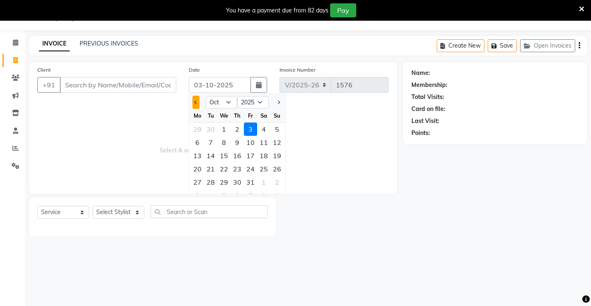
click at [194, 102] on button "Previous month" at bounding box center [195, 102] width 7 height 13
select select "9"
click at [209, 180] on div "30" at bounding box center [210, 182] width 13 height 13
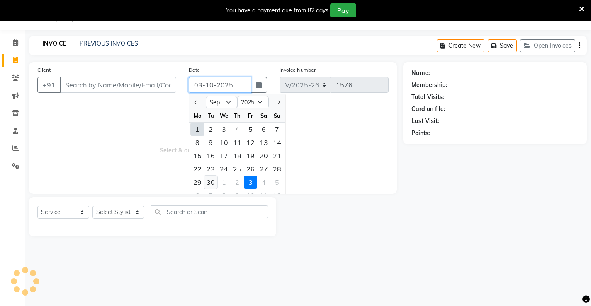
type input "[DATE]"
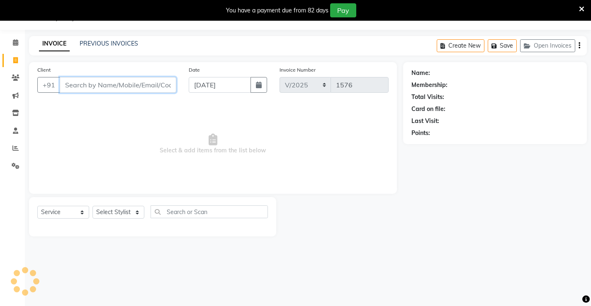
click at [75, 86] on input "Client" at bounding box center [118, 85] width 116 height 16
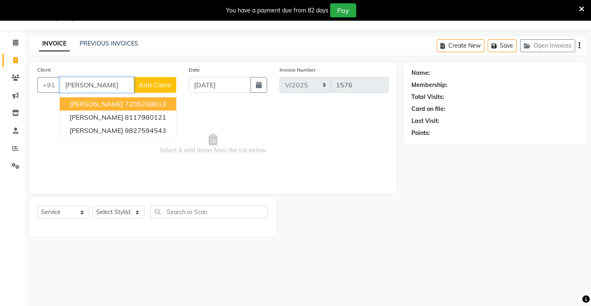
click at [75, 87] on input "ankita" at bounding box center [97, 85] width 74 height 16
drag, startPoint x: 96, startPoint y: 94, endPoint x: 96, endPoint y: 89, distance: 5.4
click at [96, 91] on div "+91 ankita ankita 7205268613 ankita swain 8117980121 ankita 9827594543 Add Clie…" at bounding box center [106, 85] width 139 height 16
click at [96, 89] on input "ankita" at bounding box center [97, 85] width 74 height 16
type input "a"
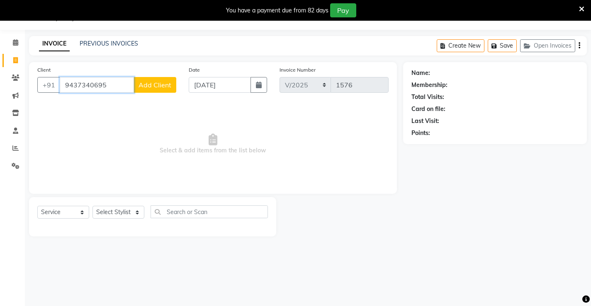
type input "9437340695"
click at [153, 87] on span "Add Client" at bounding box center [154, 85] width 33 height 8
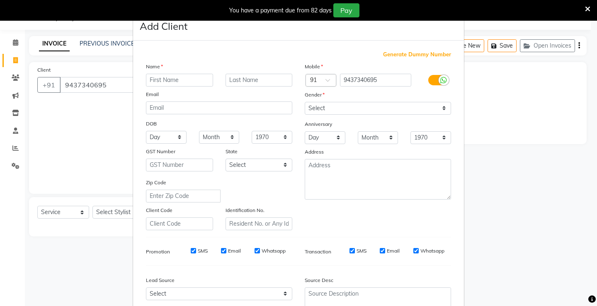
click at [179, 77] on input "text" at bounding box center [179, 80] width 67 height 13
type input "ankita"
click at [307, 111] on select "Select [DEMOGRAPHIC_DATA] [DEMOGRAPHIC_DATA] Other Prefer Not To Say" at bounding box center [378, 108] width 146 height 13
select select "[DEMOGRAPHIC_DATA]"
click at [305, 102] on select "Select [DEMOGRAPHIC_DATA] [DEMOGRAPHIC_DATA] Other Prefer Not To Say" at bounding box center [378, 108] width 146 height 13
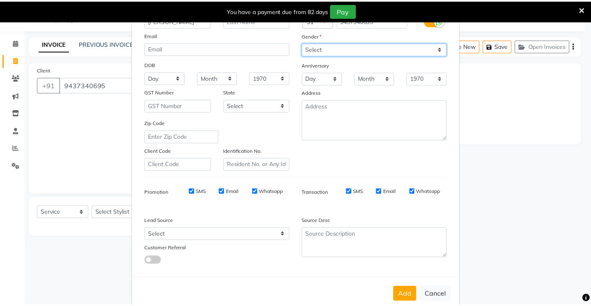
scroll to position [76, 0]
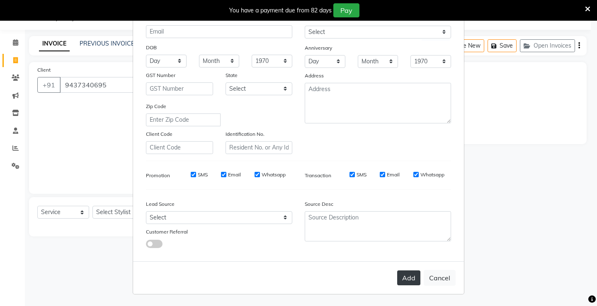
click at [403, 277] on button "Add" at bounding box center [408, 278] width 23 height 15
select select
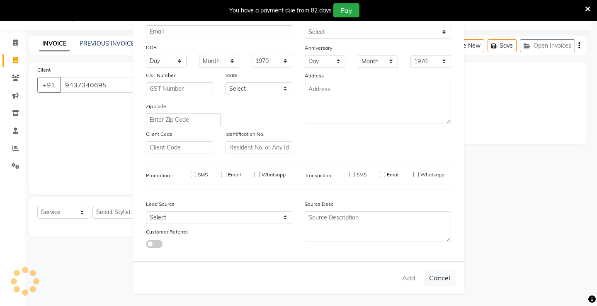
select select
checkbox input "false"
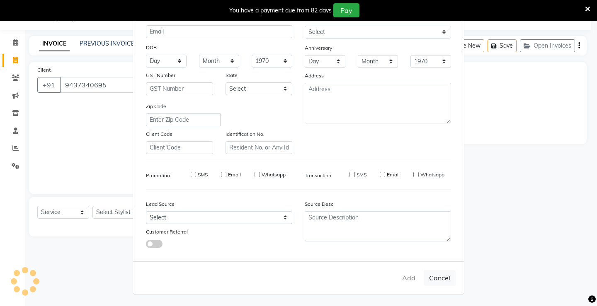
checkbox input "false"
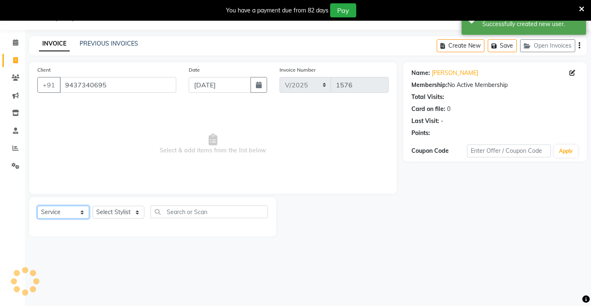
click at [72, 218] on select "Select Service Product Membership Package Voucher Prepaid Gift Card" at bounding box center [63, 212] width 52 height 13
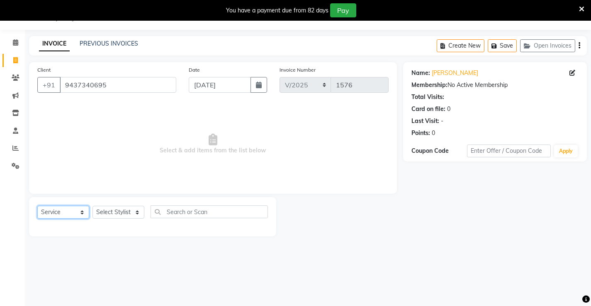
click at [37, 206] on select "Select Service Product Membership Package Voucher Prepaid Gift Card" at bounding box center [63, 212] width 52 height 13
click at [122, 213] on select "Select Stylist Ajay [PERSON_NAME] [PERSON_NAME] [PERSON_NAME] unsex hair stylis…" at bounding box center [118, 212] width 52 height 13
select select "87951"
click at [92, 206] on select "Select Stylist Ajay [PERSON_NAME] [PERSON_NAME] [PERSON_NAME] unsex hair stylis…" at bounding box center [118, 212] width 52 height 13
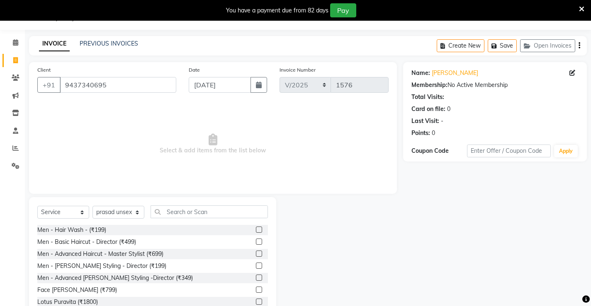
drag, startPoint x: 159, startPoint y: 199, endPoint x: 169, endPoint y: 213, distance: 17.2
click at [164, 209] on div "Select Service Product Membership Package Voucher Prepaid Gift Card Select Styl…" at bounding box center [152, 258] width 247 height 122
click at [215, 214] on input "text" at bounding box center [208, 212] width 117 height 13
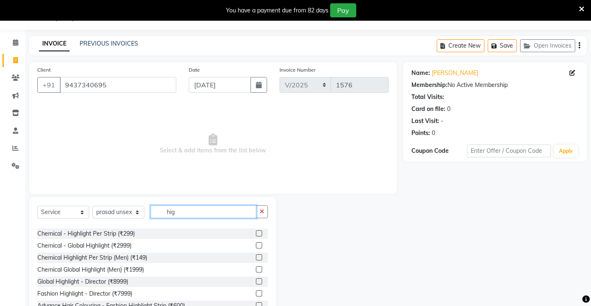
scroll to position [0, 0]
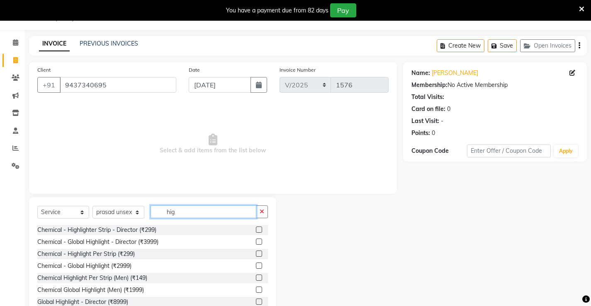
type input "hig"
click at [256, 230] on label at bounding box center [259, 230] width 6 height 6
click at [256, 230] on input "checkbox" at bounding box center [258, 230] width 5 height 5
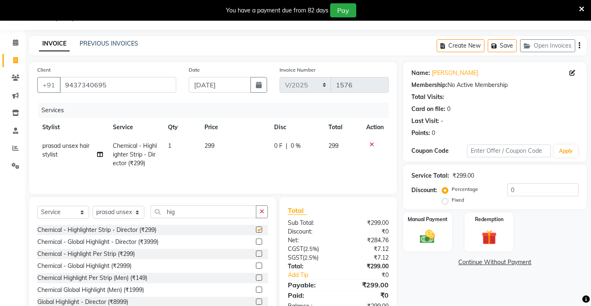
checkbox input "false"
click at [203, 144] on td "299" at bounding box center [234, 155] width 70 height 36
select select "87951"
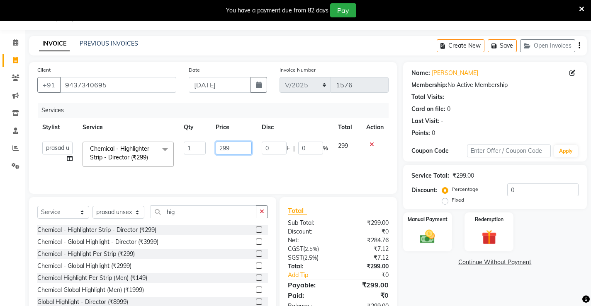
click at [237, 146] on input "299" at bounding box center [233, 148] width 36 height 13
type input "2000"
click at [240, 164] on td "2000" at bounding box center [234, 154] width 46 height 35
select select "87951"
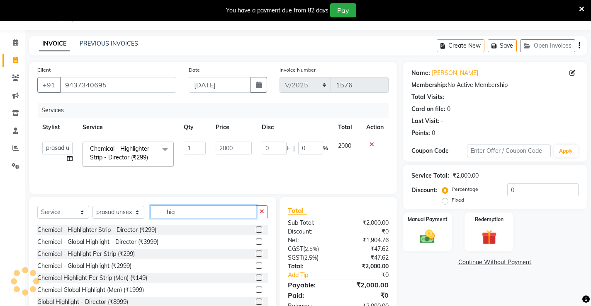
click at [186, 212] on input "hig" at bounding box center [203, 212] width 106 height 13
type input "h"
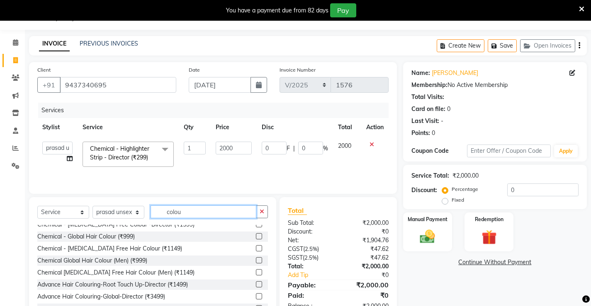
scroll to position [83, 0]
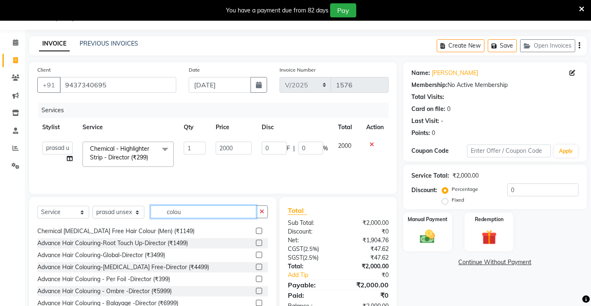
type input "colou"
click at [256, 256] on label at bounding box center [259, 255] width 6 height 6
click at [256, 256] on input "checkbox" at bounding box center [258, 255] width 5 height 5
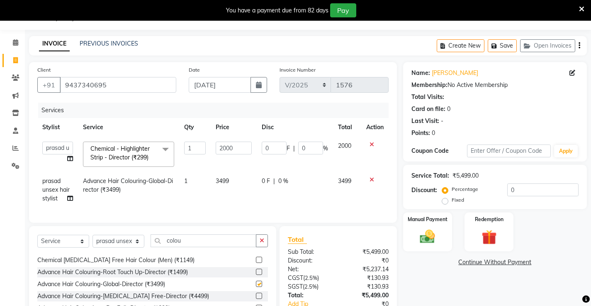
checkbox input "false"
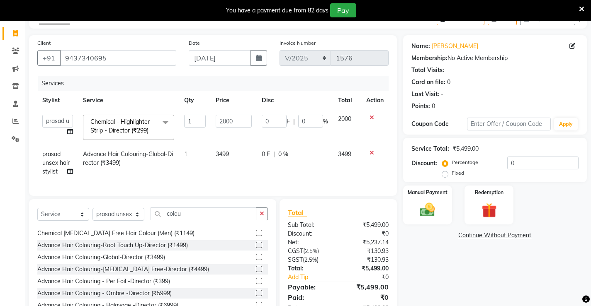
scroll to position [62, 0]
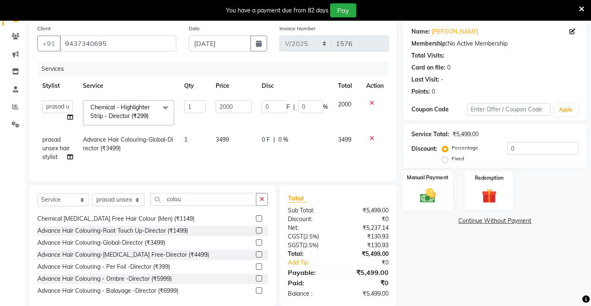
click at [422, 185] on div "Manual Payment" at bounding box center [427, 190] width 51 height 41
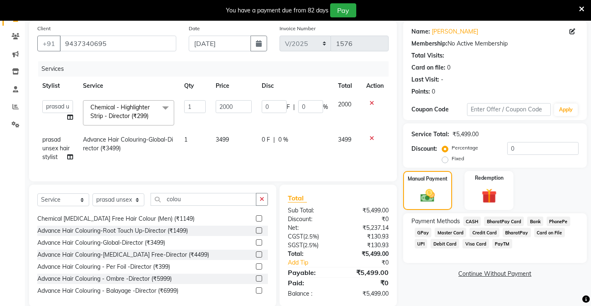
click at [427, 239] on span "UPI" at bounding box center [420, 244] width 13 height 10
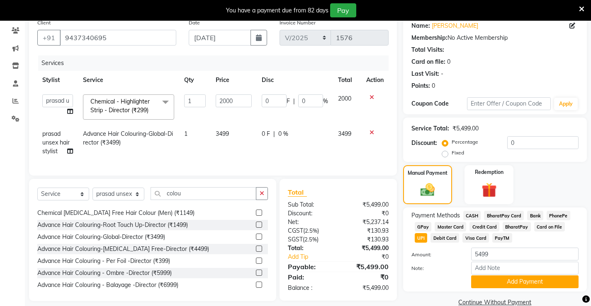
scroll to position [83, 0]
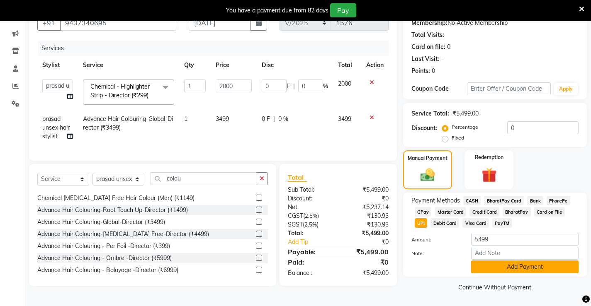
click at [523, 268] on button "Add Payment" at bounding box center [524, 267] width 107 height 13
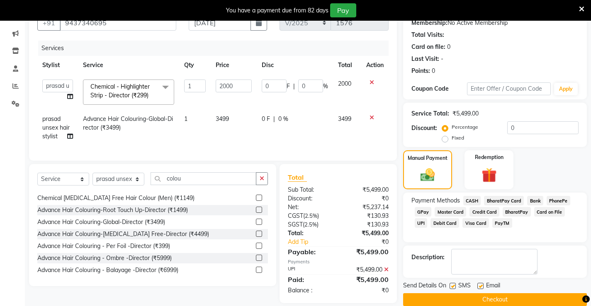
scroll to position [99, 0]
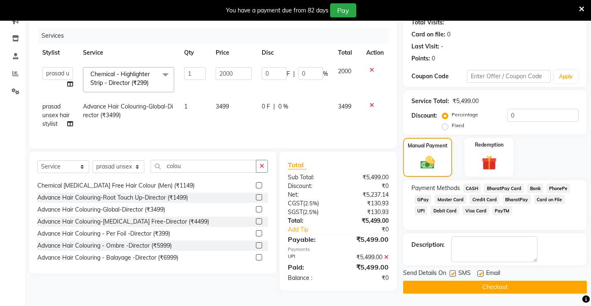
click at [506, 281] on button "Checkout" at bounding box center [495, 287] width 184 height 13
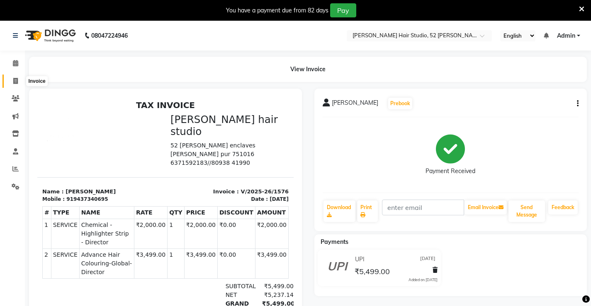
click at [13, 82] on icon at bounding box center [15, 81] width 5 height 6
select select "service"
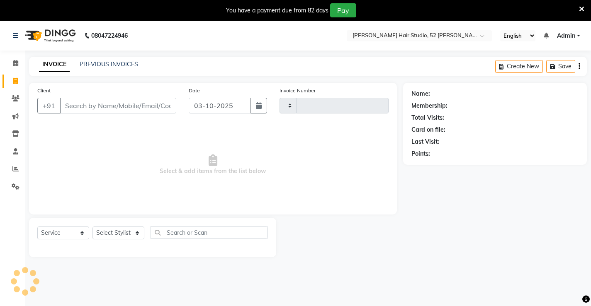
scroll to position [21, 0]
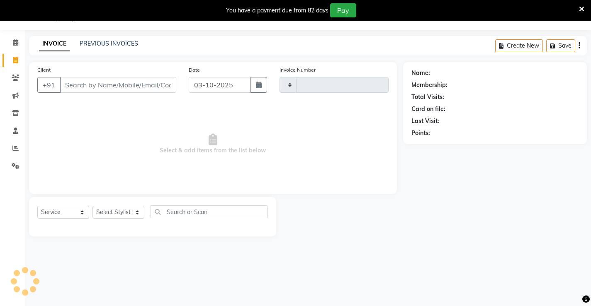
click at [80, 85] on input "Client" at bounding box center [118, 85] width 116 height 16
type input "1577"
select select "7705"
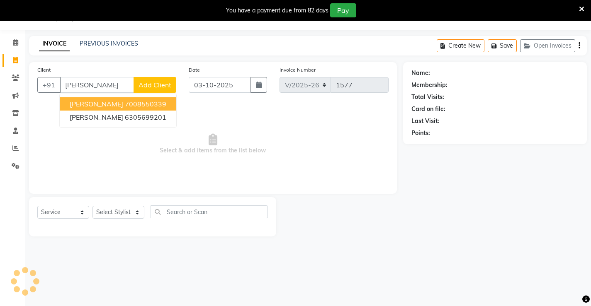
click at [125, 106] on ngb-highlight "7008550339" at bounding box center [145, 104] width 41 height 8
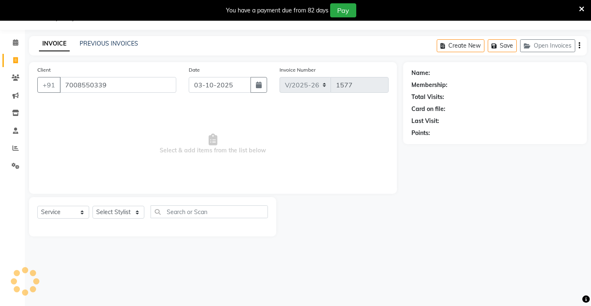
type input "7008550339"
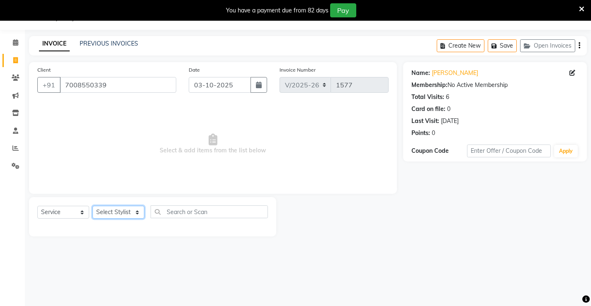
click at [110, 214] on select "Select Stylist Ajay [PERSON_NAME] [PERSON_NAME] [PERSON_NAME] unsex hair stylis…" at bounding box center [118, 212] width 52 height 13
select select "68610"
click at [92, 206] on select "Select Stylist Ajay [PERSON_NAME] [PERSON_NAME] [PERSON_NAME] unsex hair stylis…" at bounding box center [118, 212] width 52 height 13
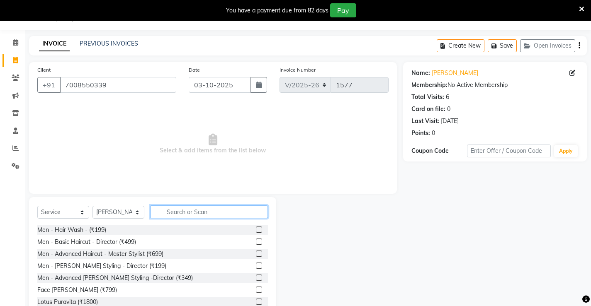
click at [196, 213] on input "text" at bounding box center [208, 212] width 117 height 13
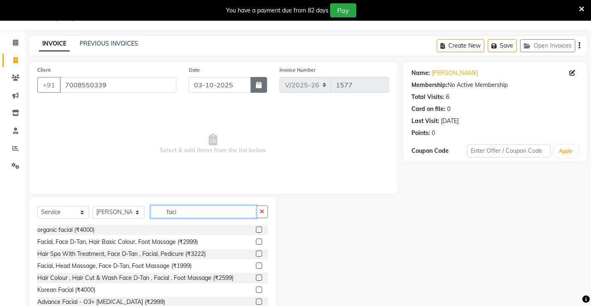
type input "faci"
click at [257, 85] on icon "button" at bounding box center [259, 85] width 6 height 7
select select "10"
select select "2025"
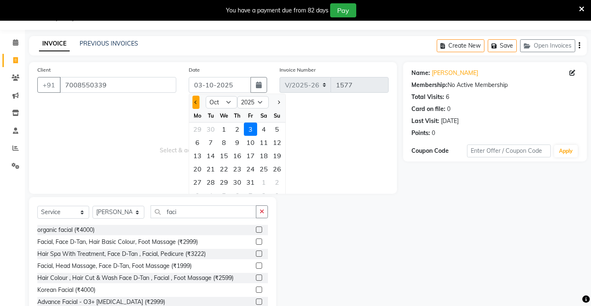
click at [192, 108] on button "Previous month" at bounding box center [195, 102] width 7 height 13
select select "9"
click at [214, 181] on div "30" at bounding box center [210, 182] width 13 height 13
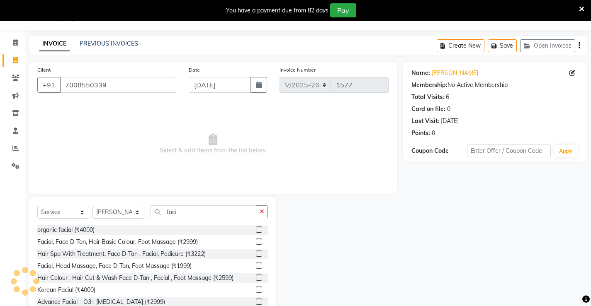
click at [179, 218] on div "Select Service Product Membership Package Voucher Prepaid Gift Card Select Styl…" at bounding box center [152, 215] width 230 height 19
click at [184, 215] on input "faci" at bounding box center [203, 212] width 106 height 13
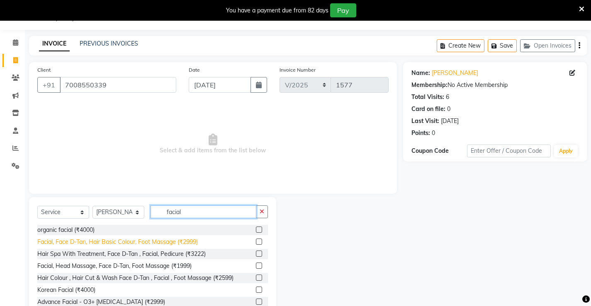
scroll to position [83, 0]
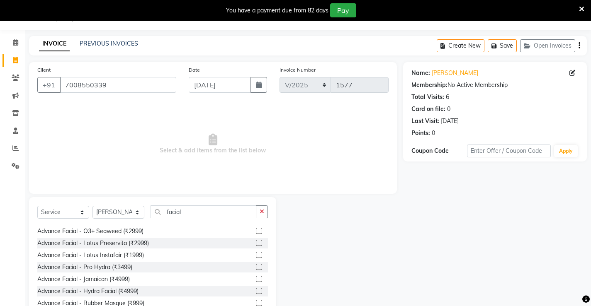
click at [256, 256] on label at bounding box center [259, 255] width 6 height 6
click at [256, 256] on input "checkbox" at bounding box center [258, 255] width 5 height 5
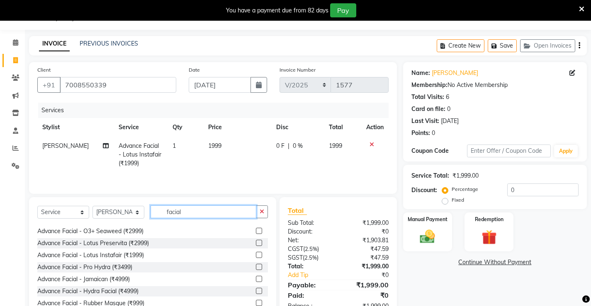
click at [188, 217] on input "facial" at bounding box center [203, 212] width 106 height 13
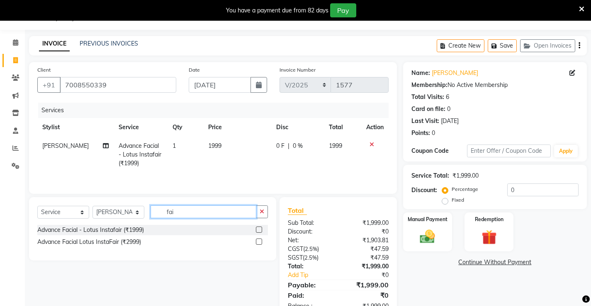
scroll to position [0, 0]
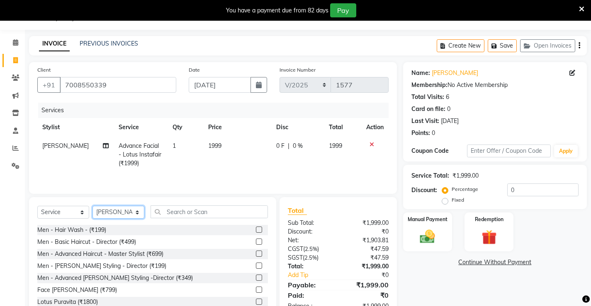
click at [109, 215] on select "Select Stylist Ajay [PERSON_NAME] [PERSON_NAME] [PERSON_NAME] unsex hair stylis…" at bounding box center [118, 212] width 52 height 13
click at [92, 206] on select "Select Stylist Ajay [PERSON_NAME] [PERSON_NAME] [PERSON_NAME] unsex hair stylis…" at bounding box center [118, 212] width 52 height 13
click at [256, 242] on label at bounding box center [259, 242] width 6 height 6
click at [256, 242] on input "checkbox" at bounding box center [258, 242] width 5 height 5
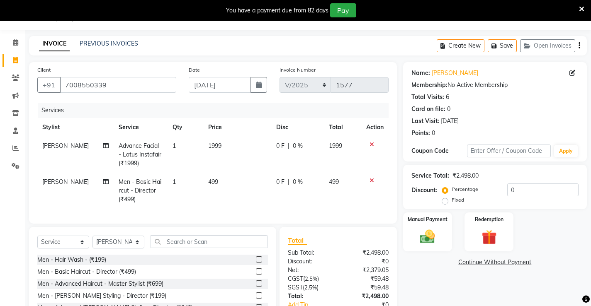
click at [213, 182] on span "499" at bounding box center [213, 181] width 10 height 7
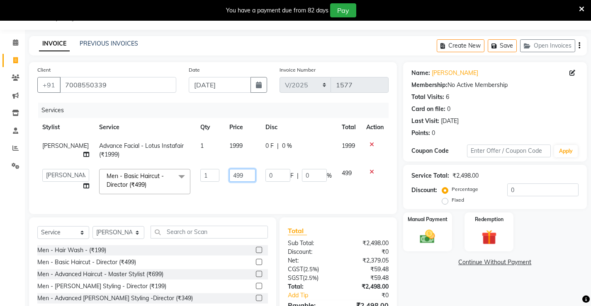
click at [243, 179] on input "499" at bounding box center [242, 175] width 26 height 13
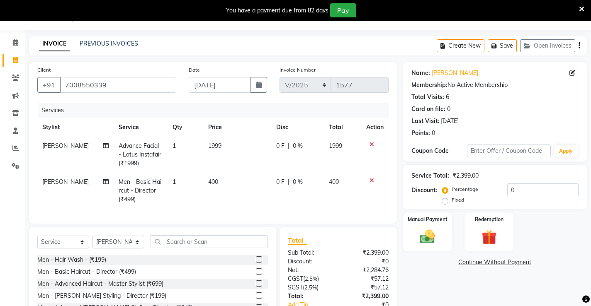
click at [248, 186] on td "400" at bounding box center [237, 191] width 68 height 36
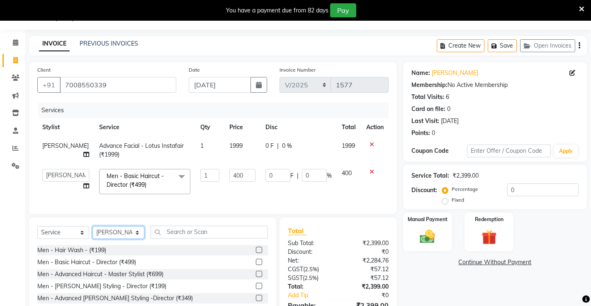
click at [112, 239] on select "Select Stylist Ajay [PERSON_NAME] [PERSON_NAME] [PERSON_NAME] unsex hair stylis…" at bounding box center [118, 232] width 52 height 13
click at [92, 232] on select "Select Stylist Ajay [PERSON_NAME] [PERSON_NAME] [PERSON_NAME] unsex hair stylis…" at bounding box center [118, 232] width 52 height 13
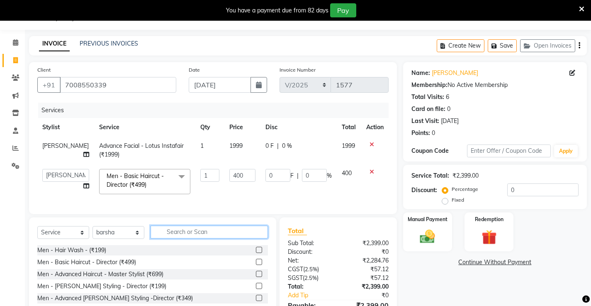
click at [188, 239] on input "text" at bounding box center [208, 232] width 117 height 13
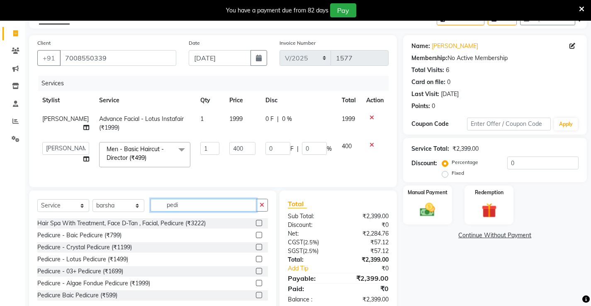
scroll to position [62, 0]
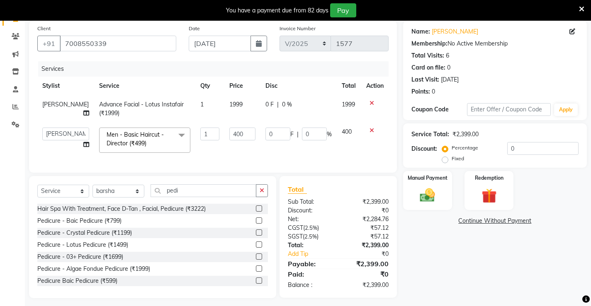
click at [256, 284] on label at bounding box center [259, 281] width 6 height 6
click at [256, 284] on input "checkbox" at bounding box center [258, 280] width 5 height 5
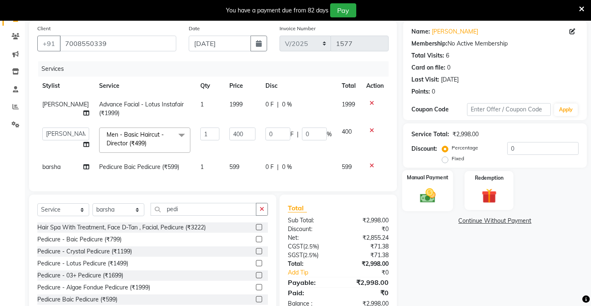
click at [429, 194] on img at bounding box center [426, 195] width 25 height 18
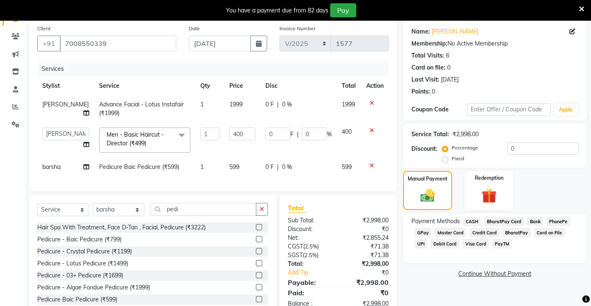
click at [427, 239] on span "UPI" at bounding box center [420, 244] width 13 height 10
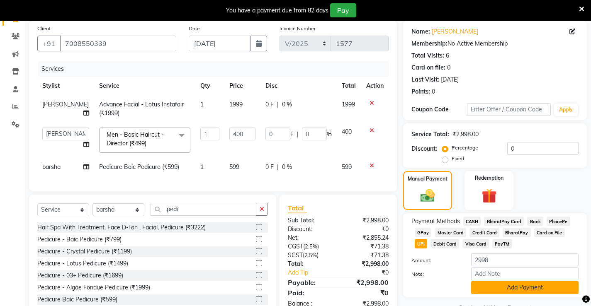
click at [542, 287] on button "Add Payment" at bounding box center [524, 287] width 107 height 13
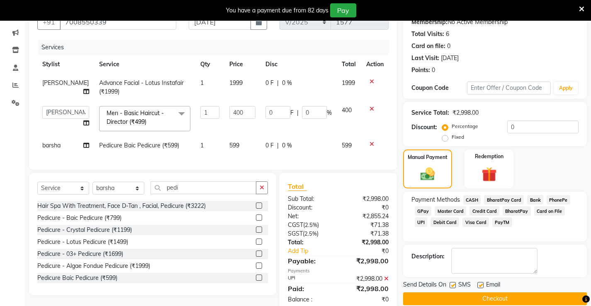
scroll to position [104, 0]
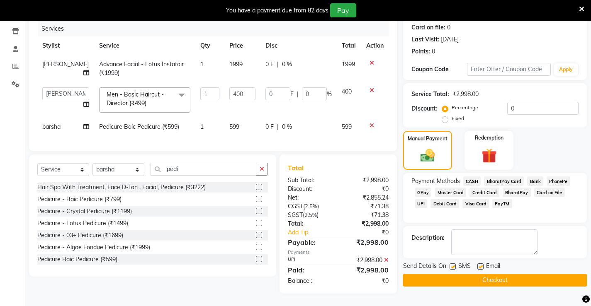
click at [519, 281] on button "Checkout" at bounding box center [495, 280] width 184 height 13
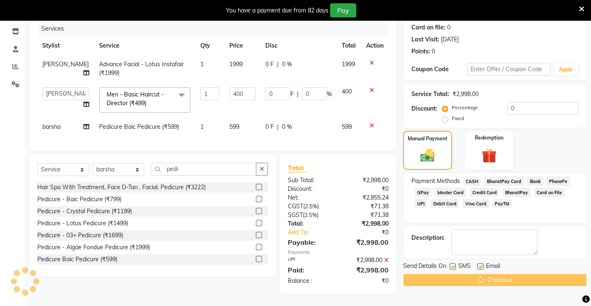
scroll to position [21, 0]
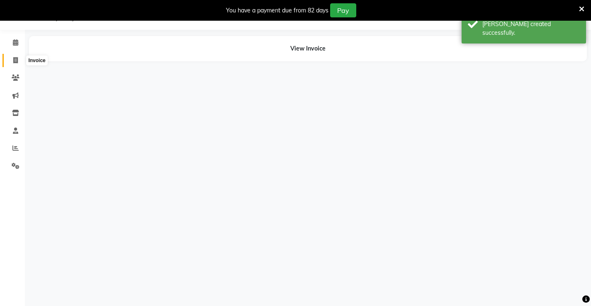
click at [17, 62] on icon at bounding box center [15, 60] width 5 height 6
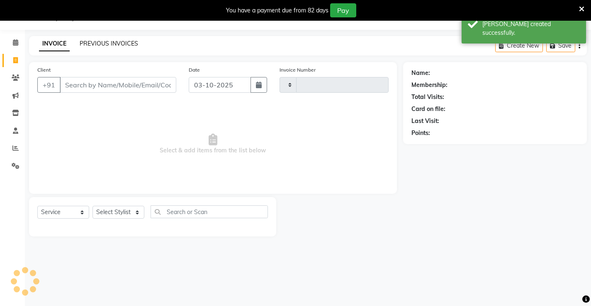
click at [97, 46] on link "PREVIOUS INVOICES" at bounding box center [109, 43] width 58 height 7
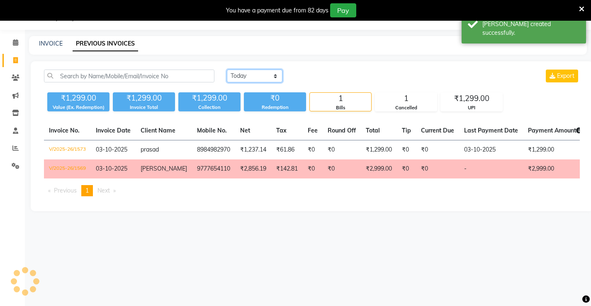
click at [241, 79] on select "Today Yesterday Custom Range" at bounding box center [255, 76] width 56 height 13
click at [227, 70] on select "Today Yesterday Custom Range" at bounding box center [255, 76] width 56 height 13
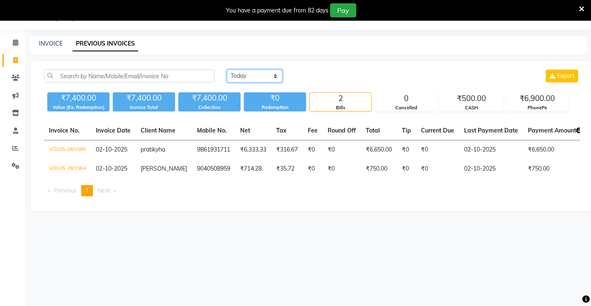
click at [235, 73] on select "Today Yesterday Custom Range" at bounding box center [255, 76] width 56 height 13
click at [227, 70] on select "Today Yesterday Custom Range" at bounding box center [255, 76] width 56 height 13
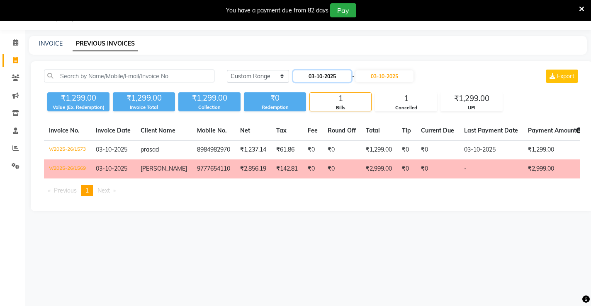
click at [336, 76] on input "03-10-2025" at bounding box center [322, 76] width 58 height 12
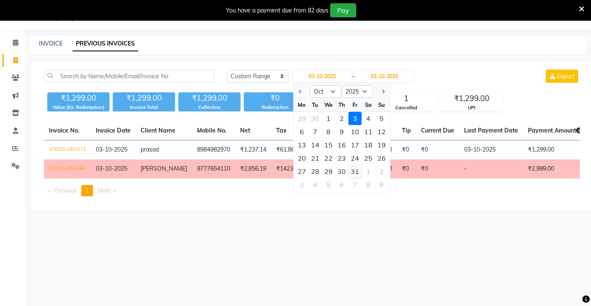
click at [353, 173] on div "31" at bounding box center [354, 171] width 13 height 13
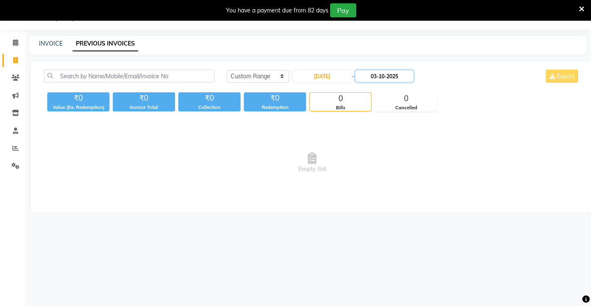
click at [394, 75] on input "03-10-2025" at bounding box center [384, 76] width 58 height 12
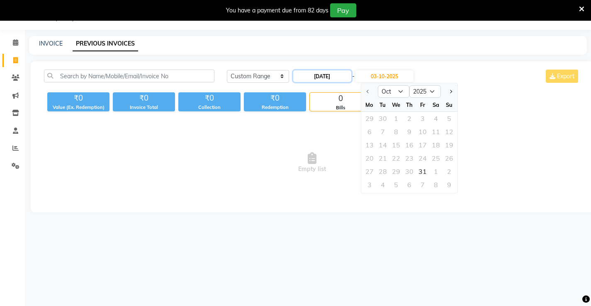
click at [333, 71] on input "31-10-2025" at bounding box center [322, 76] width 58 height 12
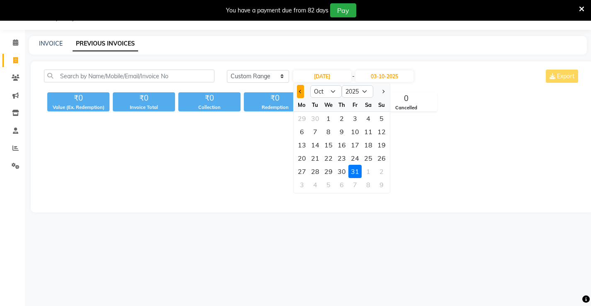
click at [300, 94] on button "Previous month" at bounding box center [300, 91] width 7 height 13
click at [316, 175] on div "30" at bounding box center [314, 171] width 13 height 13
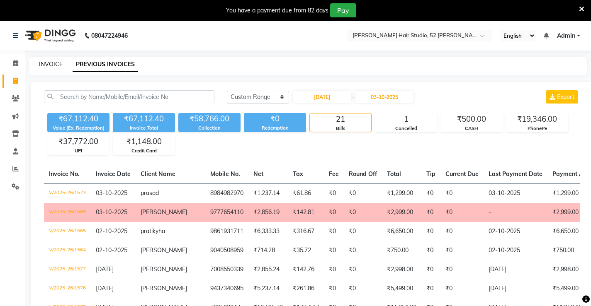
click at [51, 66] on link "INVOICE" at bounding box center [51, 64] width 24 height 7
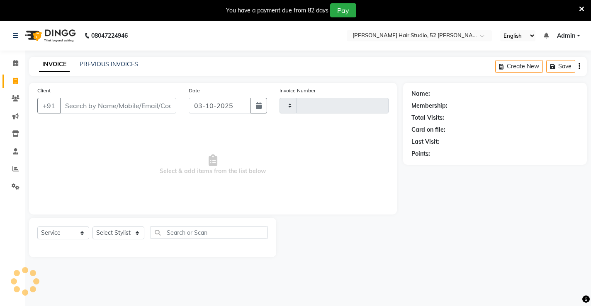
scroll to position [21, 0]
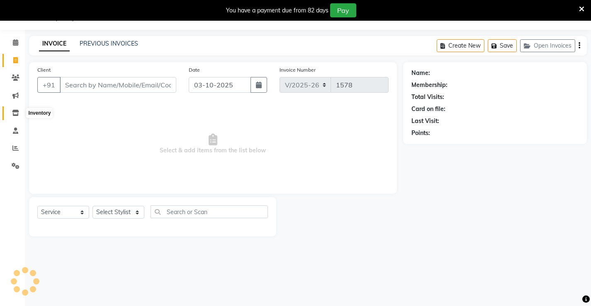
click at [19, 111] on span at bounding box center [15, 114] width 15 height 10
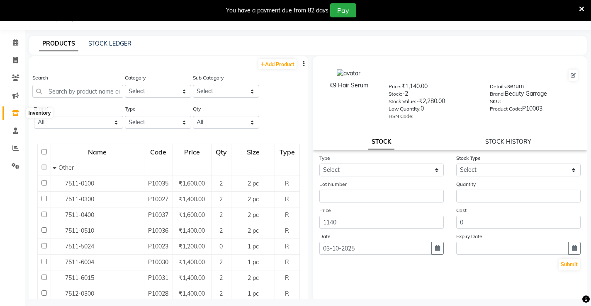
click at [17, 112] on icon at bounding box center [15, 113] width 7 height 6
click at [16, 128] on icon at bounding box center [15, 131] width 5 height 6
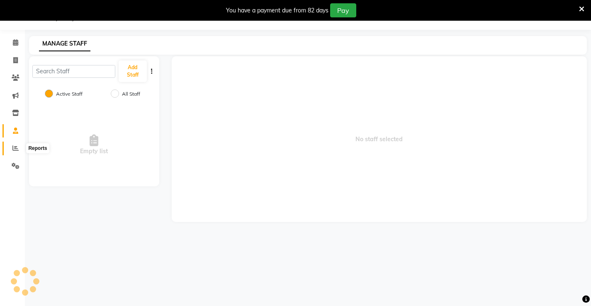
click at [16, 147] on icon at bounding box center [15, 148] width 6 height 6
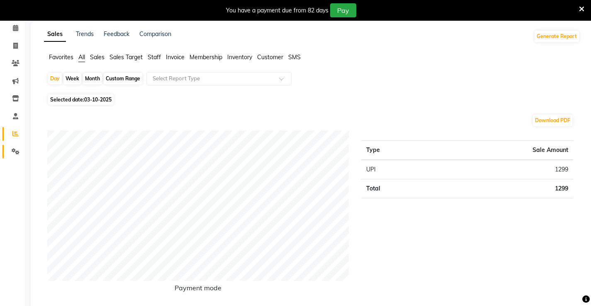
scroll to position [21, 0]
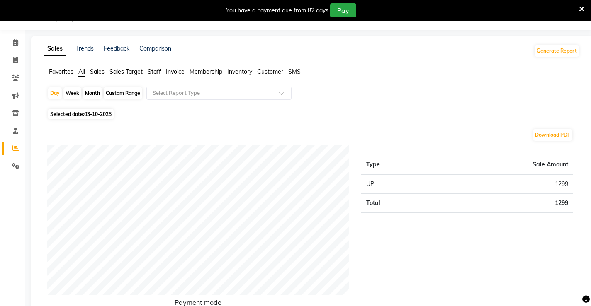
click at [72, 90] on div "Week" at bounding box center [72, 93] width 18 height 12
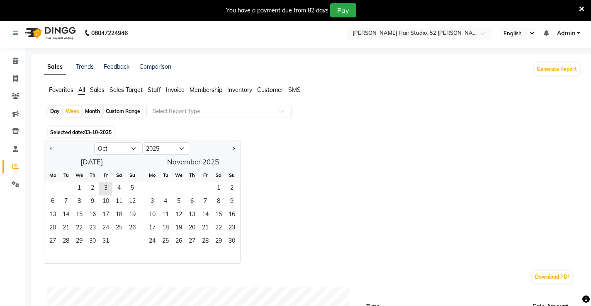
scroll to position [0, 0]
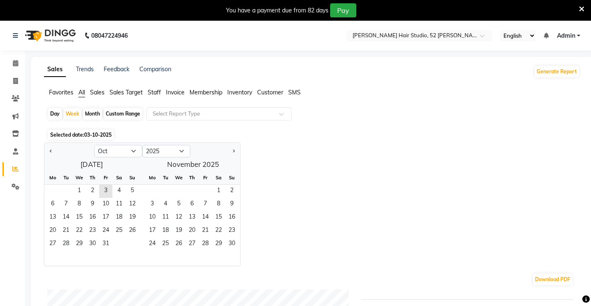
click at [157, 93] on span "Staff" at bounding box center [154, 92] width 13 height 7
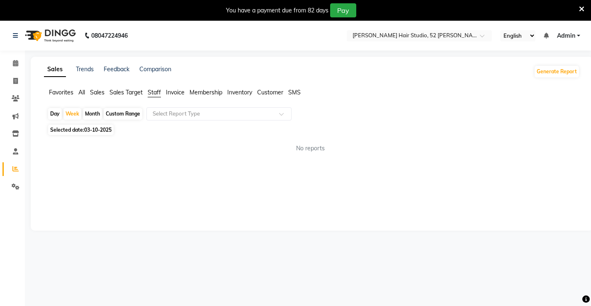
click at [91, 115] on div "Month" at bounding box center [92, 114] width 19 height 12
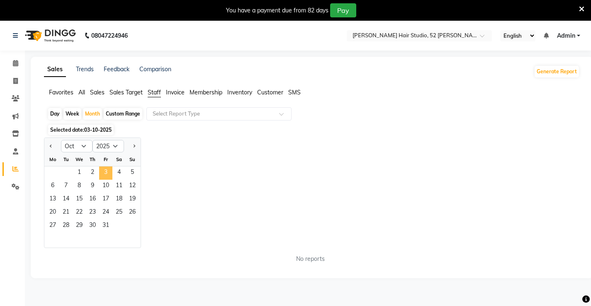
click at [108, 173] on span "3" at bounding box center [105, 173] width 13 height 13
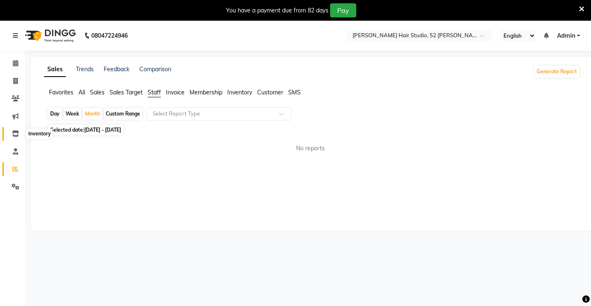
click at [19, 132] on span at bounding box center [15, 134] width 15 height 10
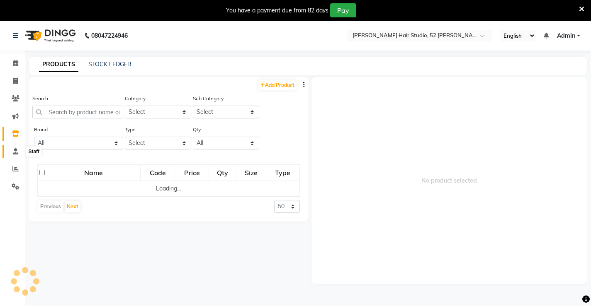
click at [18, 150] on icon at bounding box center [15, 151] width 5 height 6
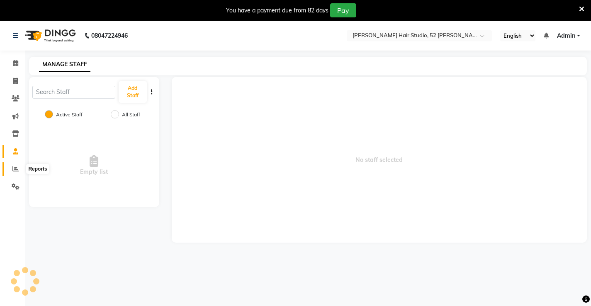
click at [16, 171] on icon at bounding box center [15, 169] width 6 height 6
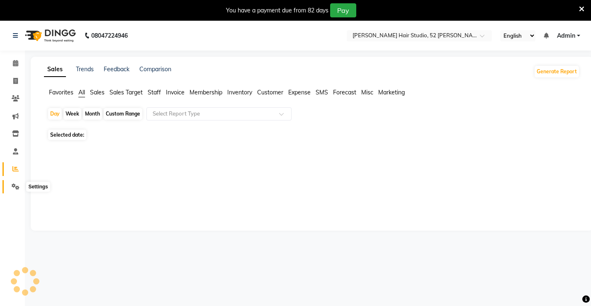
click at [18, 184] on icon at bounding box center [16, 187] width 8 height 6
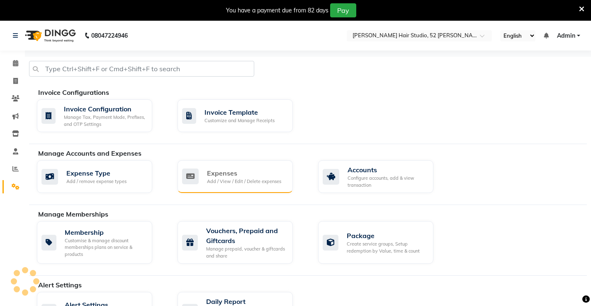
click at [239, 175] on div "Expenses" at bounding box center [244, 173] width 74 height 10
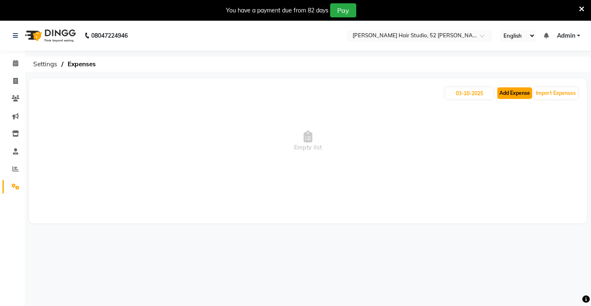
click at [513, 92] on button "Add Expense" at bounding box center [514, 93] width 35 height 12
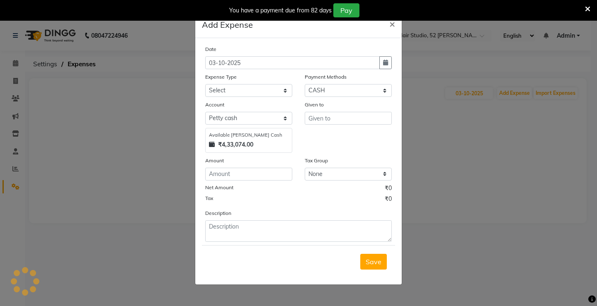
click at [427, 132] on ngb-modal-window "Add Expense × Date 03-10-2025 Expense Type Select 100 Advance Salary Bank charg…" at bounding box center [298, 153] width 597 height 306
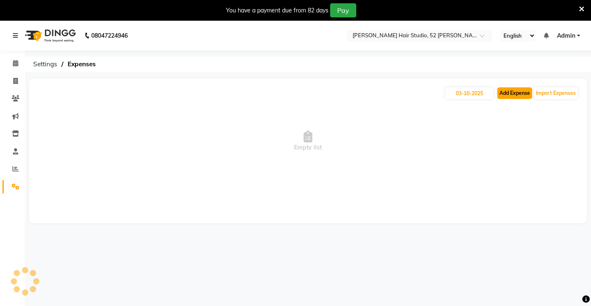
click at [506, 94] on button "Add Expense" at bounding box center [514, 93] width 35 height 12
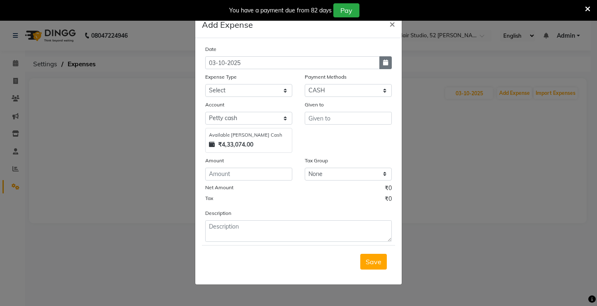
click at [390, 63] on button "button" at bounding box center [385, 62] width 12 height 13
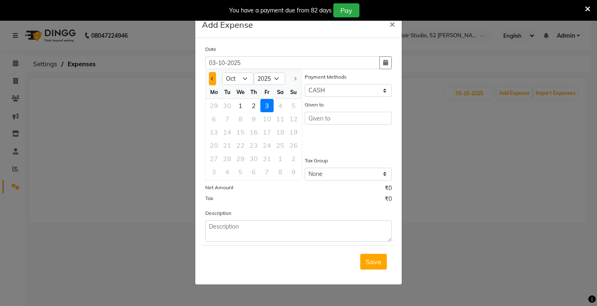
click at [212, 81] on button "Previous month" at bounding box center [212, 78] width 7 height 13
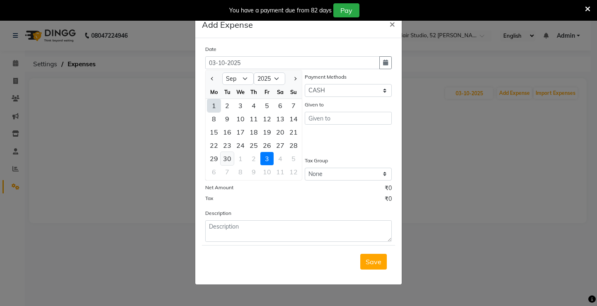
click at [228, 159] on div "30" at bounding box center [226, 158] width 13 height 13
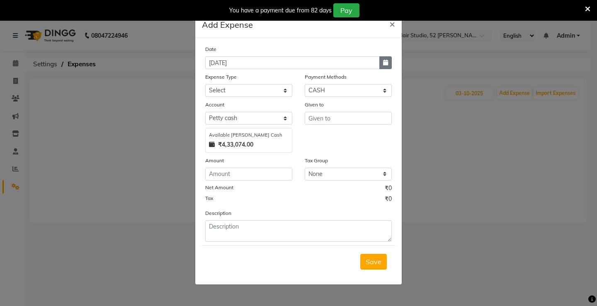
click at [383, 64] on icon "button" at bounding box center [385, 63] width 5 height 6
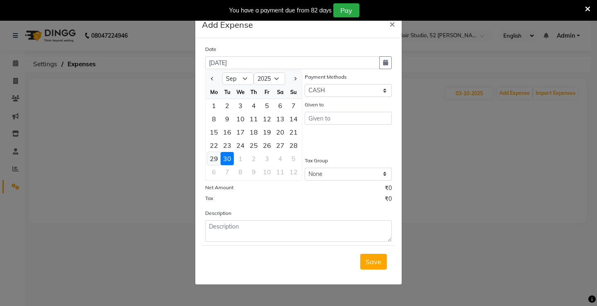
click at [216, 159] on div "29" at bounding box center [213, 158] width 13 height 13
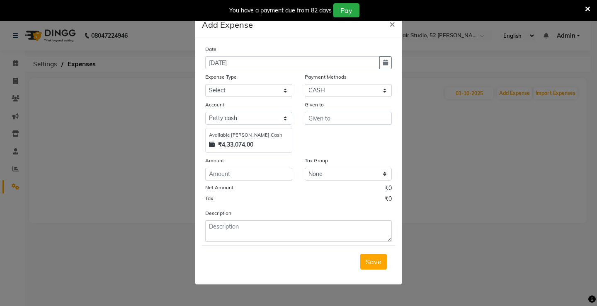
click at [148, 85] on ngb-modal-window "Add Expense × Date 29-09-2025 Expense Type Select 100 Advance Salary Bank charg…" at bounding box center [298, 153] width 597 height 306
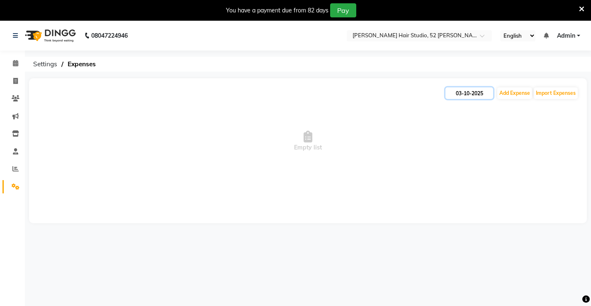
click at [480, 92] on input "03-10-2025" at bounding box center [469, 93] width 48 height 12
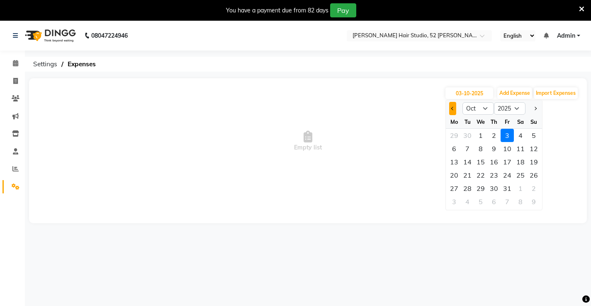
click at [452, 110] on button "Previous month" at bounding box center [452, 108] width 7 height 13
click at [505, 176] on div "26" at bounding box center [506, 175] width 13 height 13
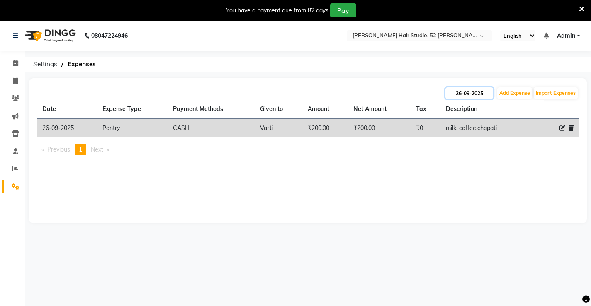
click at [477, 93] on input "26-09-2025" at bounding box center [469, 93] width 48 height 12
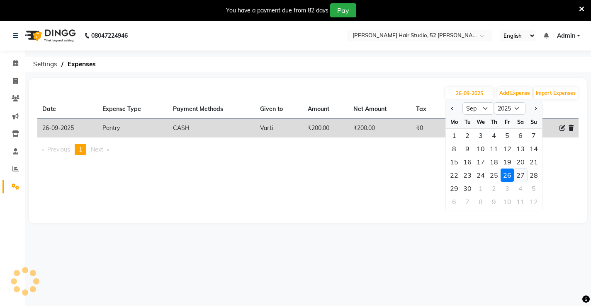
click at [519, 176] on div "27" at bounding box center [519, 175] width 13 height 13
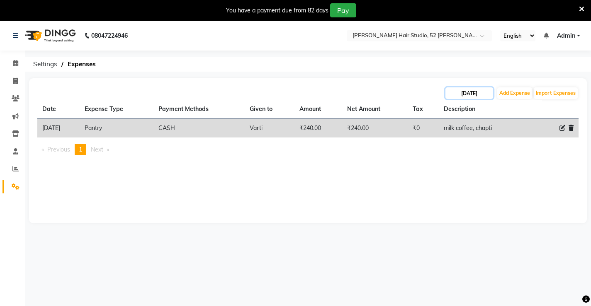
click at [486, 97] on input "27-09-2025" at bounding box center [469, 93] width 48 height 12
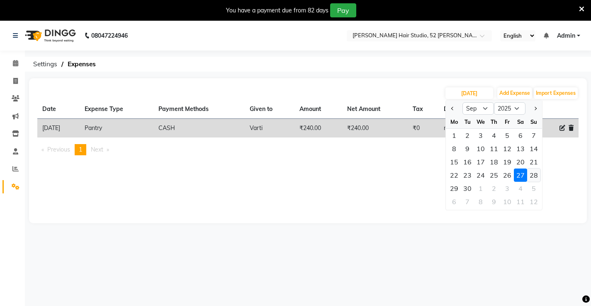
click at [537, 177] on div "28" at bounding box center [533, 175] width 13 height 13
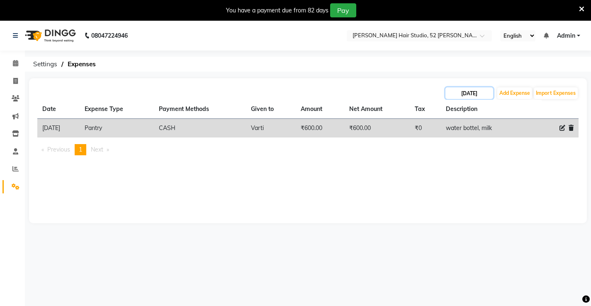
click at [484, 91] on input "28-09-2025" at bounding box center [469, 93] width 48 height 12
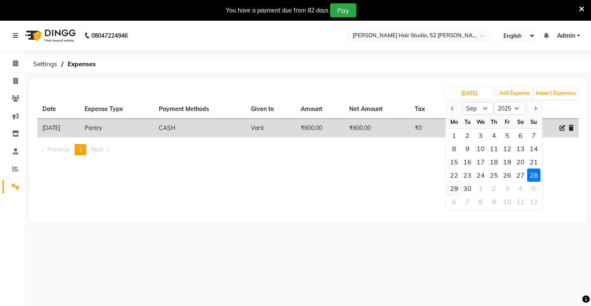
click at [451, 191] on div "29" at bounding box center [453, 188] width 13 height 13
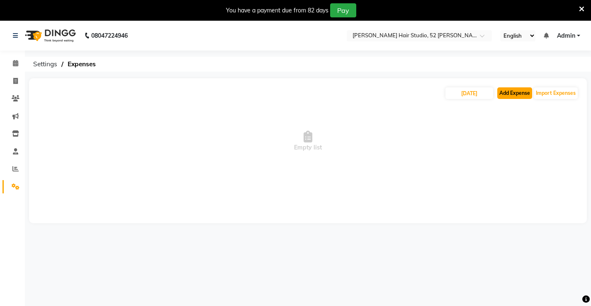
click at [518, 95] on button "Add Expense" at bounding box center [514, 93] width 35 height 12
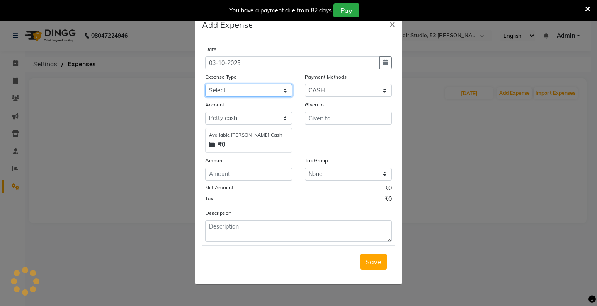
click at [235, 87] on select "Select 100 Advance Salary Bank charges Car maintenance Cash transfer to bank Ca…" at bounding box center [248, 90] width 87 height 13
click at [205, 84] on select "Select 100 Advance Salary Bank charges Car maintenance Cash transfer to bank Ca…" at bounding box center [248, 90] width 87 height 13
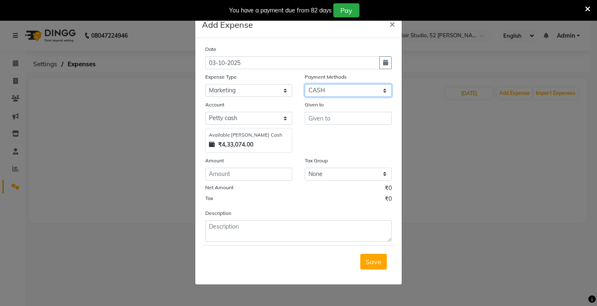
click at [332, 94] on select "Select CASH BharatPay Card Bank PhonePe GPay Master Card Credit Card BharatPay …" at bounding box center [348, 90] width 87 height 13
click at [305, 84] on select "Select CASH BharatPay Card Bank PhonePe GPay Master Card Credit Card BharatPay …" at bounding box center [348, 90] width 87 height 13
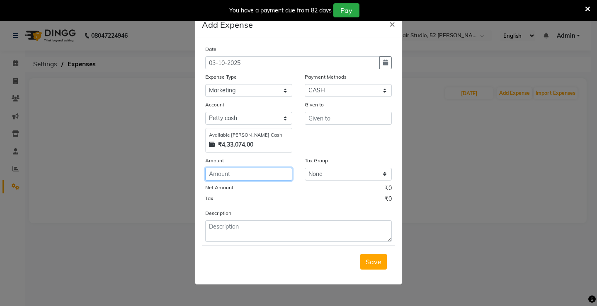
click at [236, 173] on input "number" at bounding box center [248, 174] width 87 height 13
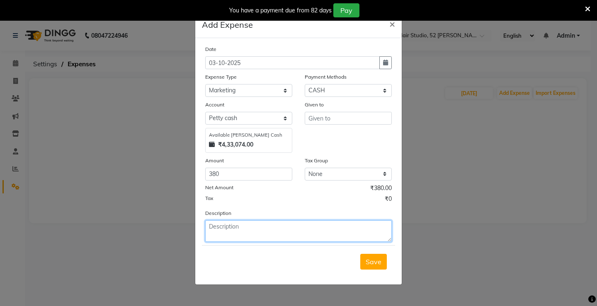
click at [263, 239] on textarea at bounding box center [298, 231] width 186 height 22
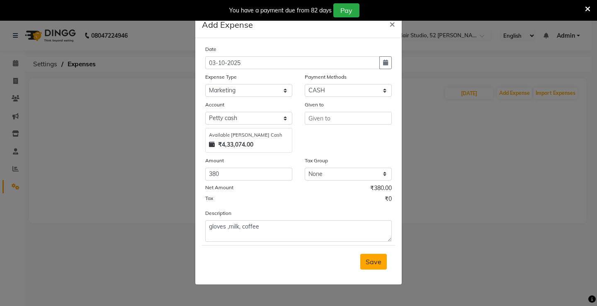
click at [372, 261] on span "Save" at bounding box center [374, 262] width 16 height 8
click at [384, 65] on icon "button" at bounding box center [385, 63] width 5 height 6
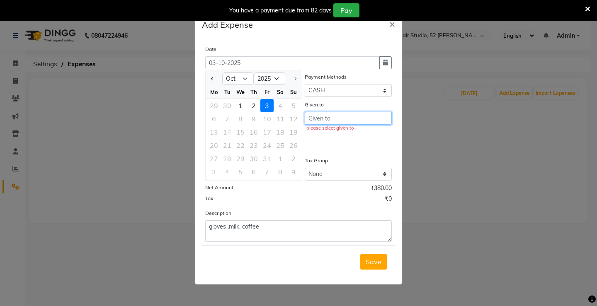
click at [322, 123] on input "text" at bounding box center [348, 118] width 87 height 13
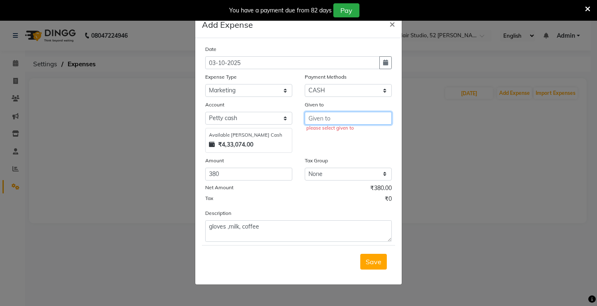
click at [341, 117] on input "text" at bounding box center [348, 118] width 87 height 13
click at [337, 136] on button "V arti" at bounding box center [337, 135] width 65 height 13
click at [388, 65] on button "button" at bounding box center [385, 62] width 12 height 13
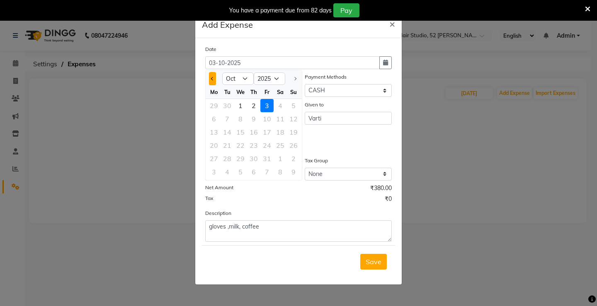
click at [211, 81] on button "Previous month" at bounding box center [212, 78] width 7 height 13
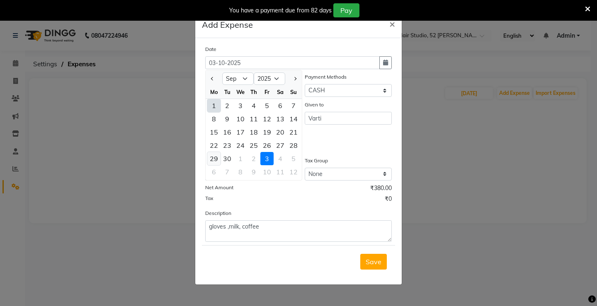
click at [213, 161] on div "29" at bounding box center [213, 158] width 13 height 13
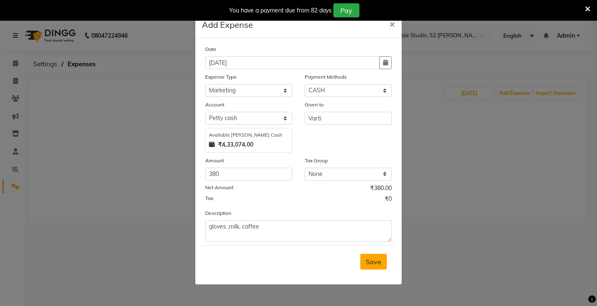
click at [376, 261] on span "Save" at bounding box center [374, 262] width 16 height 8
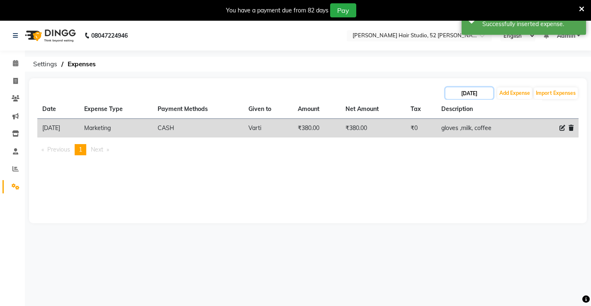
click at [484, 93] on input "29-09-2025" at bounding box center [469, 93] width 48 height 12
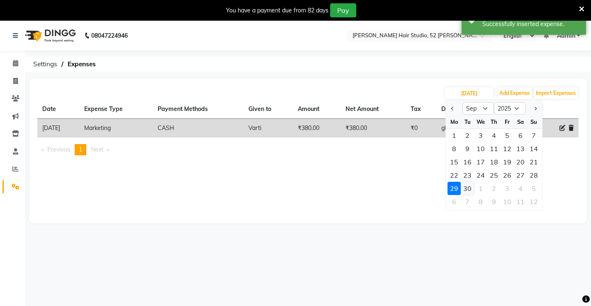
click at [472, 189] on div "30" at bounding box center [466, 188] width 13 height 13
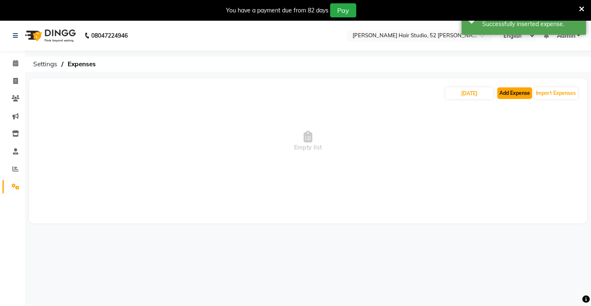
click at [508, 95] on button "Add Expense" at bounding box center [514, 93] width 35 height 12
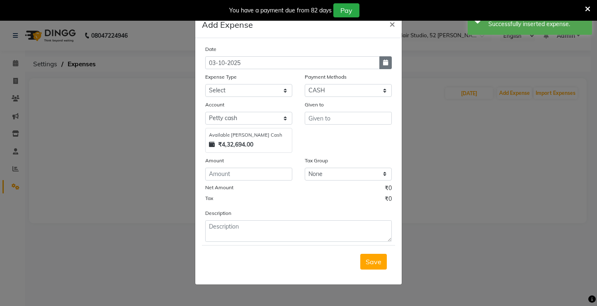
click at [387, 63] on icon "button" at bounding box center [385, 63] width 5 height 6
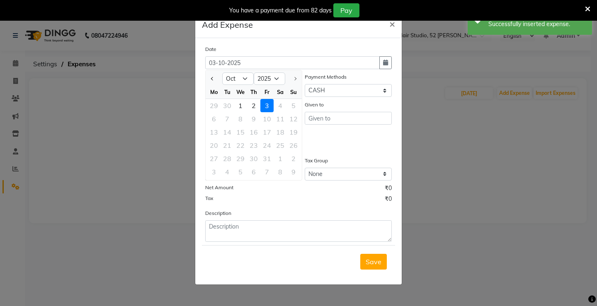
click at [208, 80] on div at bounding box center [214, 78] width 17 height 13
click at [212, 77] on span "Previous month" at bounding box center [212, 78] width 3 height 3
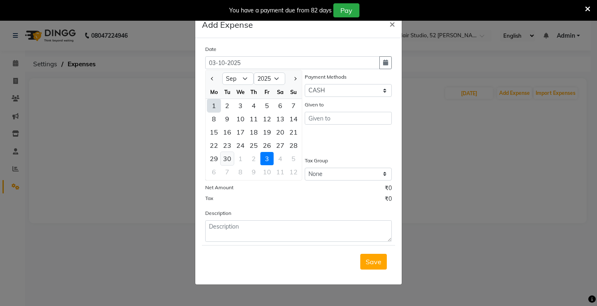
click at [230, 161] on div "30" at bounding box center [226, 158] width 13 height 13
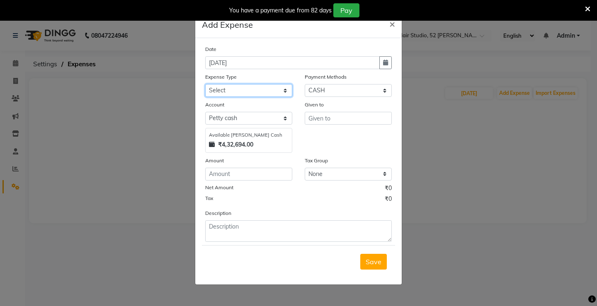
click at [235, 89] on select "Select 100 Advance Salary Bank charges Car maintenance Cash transfer to bank Ca…" at bounding box center [248, 90] width 87 height 13
click at [205, 84] on select "Select 100 Advance Salary Bank charges Car maintenance Cash transfer to bank Ca…" at bounding box center [248, 90] width 87 height 13
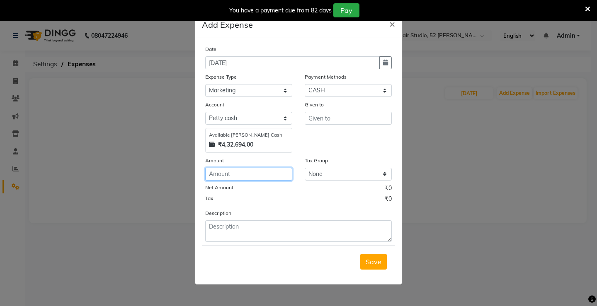
click at [243, 175] on input "number" at bounding box center [248, 174] width 87 height 13
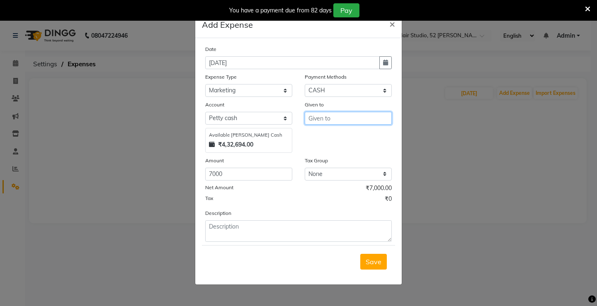
click at [334, 121] on input "text" at bounding box center [348, 118] width 87 height 13
click at [334, 137] on ngb-highlight "Na ren" at bounding box center [324, 136] width 19 height 8
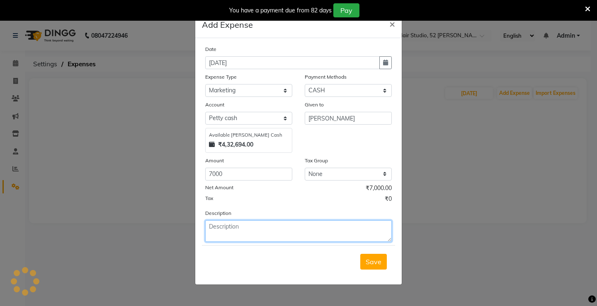
click at [236, 228] on textarea at bounding box center [298, 231] width 186 height 22
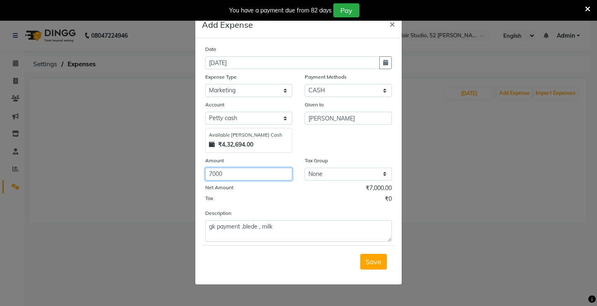
click at [231, 177] on input "7000" at bounding box center [248, 174] width 87 height 13
click at [367, 261] on span "Save" at bounding box center [374, 262] width 16 height 8
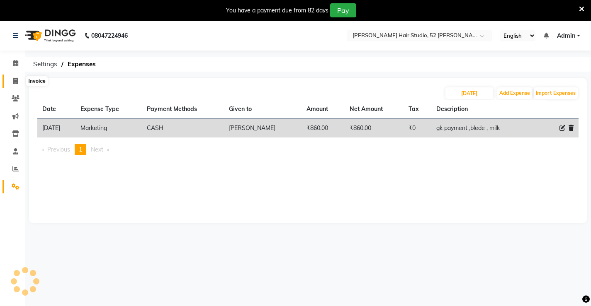
click at [10, 83] on span at bounding box center [15, 82] width 15 height 10
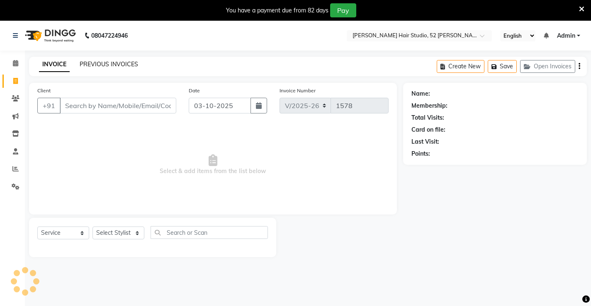
click at [120, 65] on link "PREVIOUS INVOICES" at bounding box center [109, 64] width 58 height 7
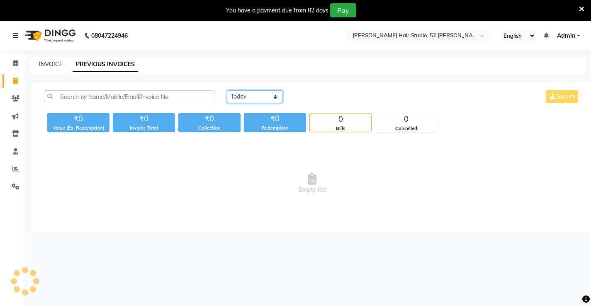
click at [239, 99] on select "Today Yesterday Custom Range" at bounding box center [255, 96] width 56 height 13
click at [227, 90] on select "Today Yesterday Custom Range" at bounding box center [255, 96] width 56 height 13
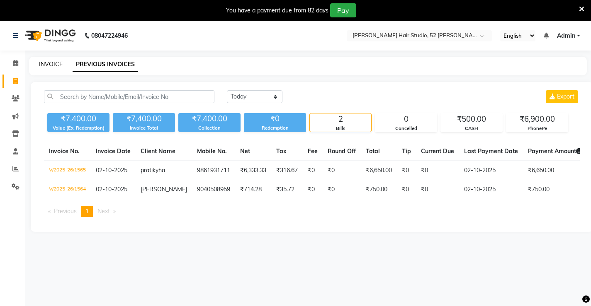
click at [46, 63] on link "INVOICE" at bounding box center [51, 64] width 24 height 7
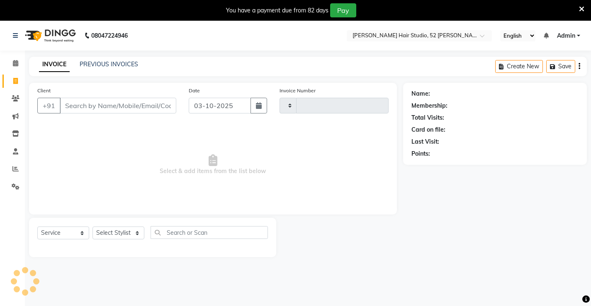
scroll to position [4, 0]
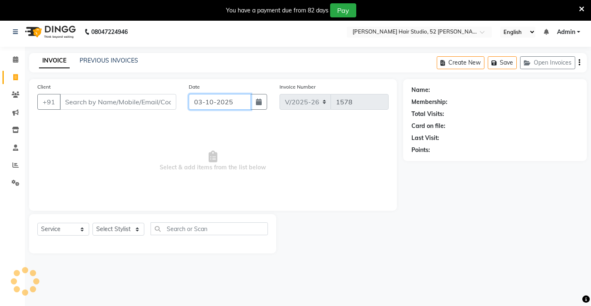
click at [231, 103] on input "03-10-2025" at bounding box center [220, 102] width 62 height 16
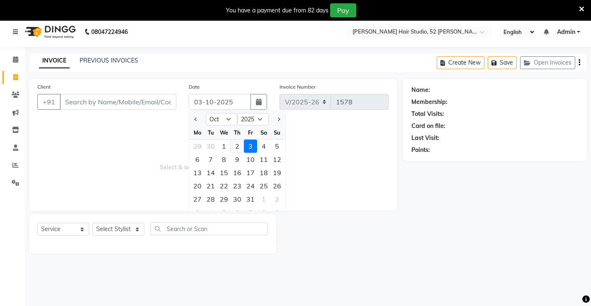
click at [237, 148] on div "2" at bounding box center [236, 146] width 13 height 13
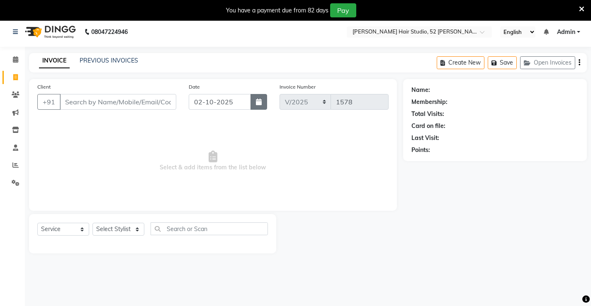
click at [258, 103] on icon "button" at bounding box center [259, 102] width 6 height 7
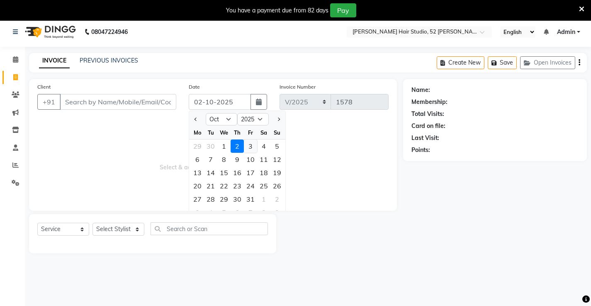
click at [248, 147] on div "3" at bounding box center [250, 146] width 13 height 13
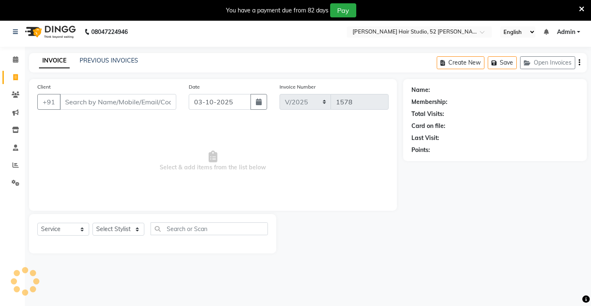
click at [81, 122] on span "Select & add items from the list below" at bounding box center [212, 161] width 351 height 83
click at [107, 108] on input "Client" at bounding box center [118, 102] width 116 height 16
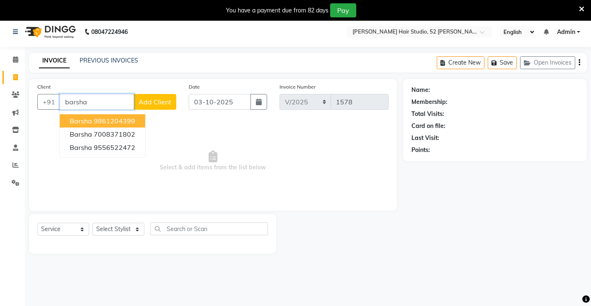
click at [107, 120] on ngb-highlight "9861204399" at bounding box center [114, 121] width 41 height 8
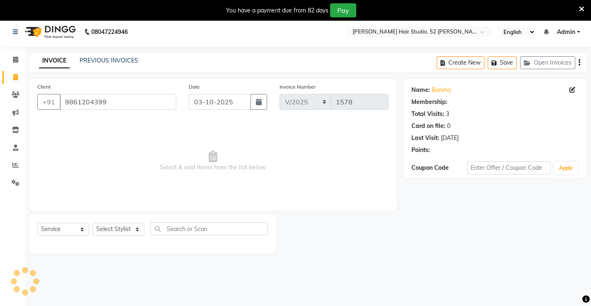
click at [164, 100] on input "9861204399" at bounding box center [118, 102] width 116 height 16
click at [164, 102] on input "9861204399" at bounding box center [118, 102] width 116 height 16
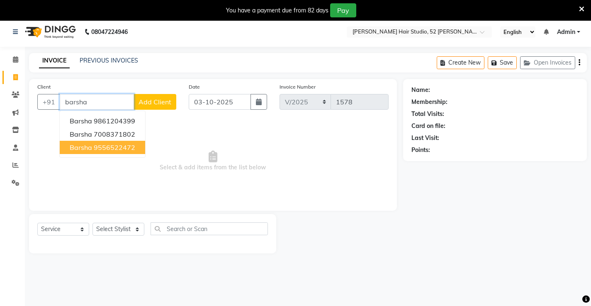
click at [113, 146] on ngb-highlight "9556522472" at bounding box center [114, 147] width 41 height 8
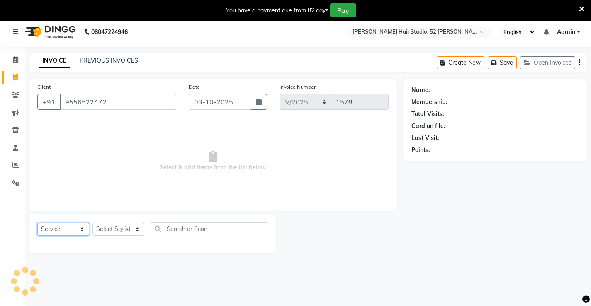
click at [61, 227] on select "Select Service Product Membership Package Voucher Prepaid Gift Card" at bounding box center [63, 229] width 52 height 13
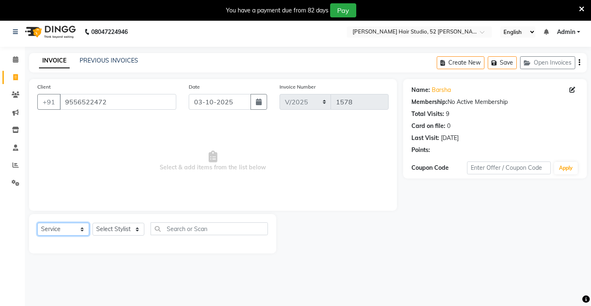
click at [37, 223] on select "Select Service Product Membership Package Voucher Prepaid Gift Card" at bounding box center [63, 229] width 52 height 13
click at [71, 232] on select "Select Service Product Membership Package Voucher Prepaid Gift Card" at bounding box center [63, 229] width 52 height 13
click at [37, 223] on select "Select Service Product Membership Package Voucher Prepaid Gift Card" at bounding box center [63, 229] width 52 height 13
click at [109, 233] on select "Select Stylist Ajay [PERSON_NAME] [PERSON_NAME] [PERSON_NAME] unsex hair stylis…" at bounding box center [118, 229] width 52 height 13
click at [92, 223] on select "Select Stylist Ajay [PERSON_NAME] [PERSON_NAME] [PERSON_NAME] unsex hair stylis…" at bounding box center [118, 229] width 52 height 13
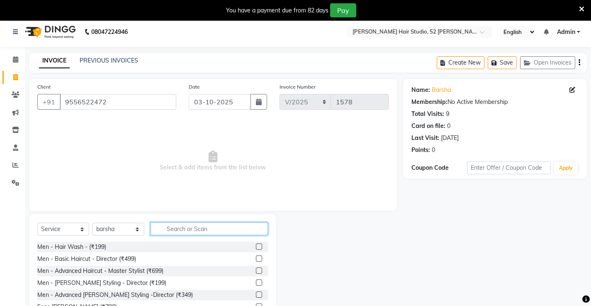
click at [171, 229] on input "text" at bounding box center [208, 229] width 117 height 13
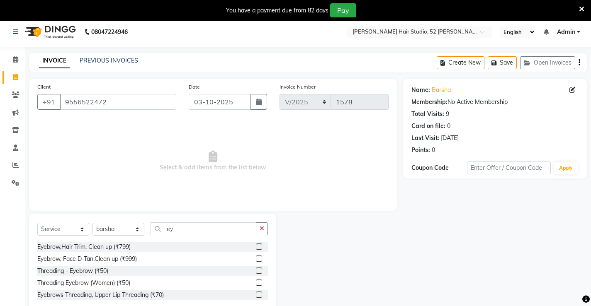
click at [258, 273] on label at bounding box center [259, 271] width 6 height 6
click at [258, 273] on input "checkbox" at bounding box center [258, 271] width 5 height 5
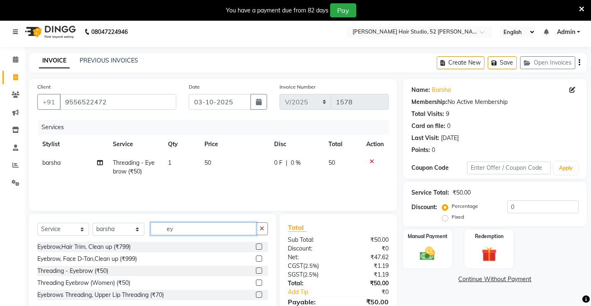
click at [161, 230] on input "ey" at bounding box center [203, 229] width 106 height 13
click at [188, 230] on input "ey" at bounding box center [203, 229] width 106 height 13
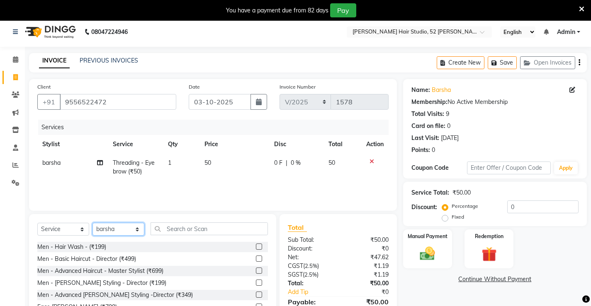
click at [114, 228] on select "Select Stylist Ajay [PERSON_NAME] [PERSON_NAME] [PERSON_NAME] unsex hair stylis…" at bounding box center [118, 229] width 52 height 13
click at [92, 223] on select "Select Stylist Ajay [PERSON_NAME] [PERSON_NAME] [PERSON_NAME] unsex hair stylis…" at bounding box center [118, 229] width 52 height 13
click at [197, 232] on input "text" at bounding box center [208, 229] width 117 height 13
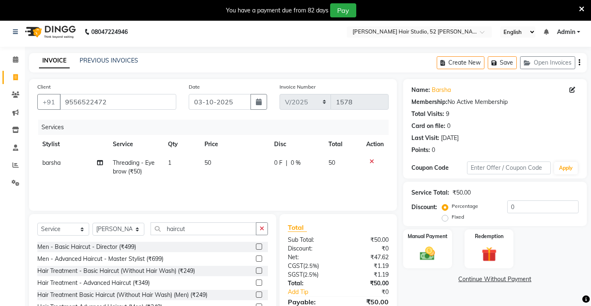
click at [259, 250] on div at bounding box center [258, 248] width 5 height 9
click at [260, 246] on label at bounding box center [259, 247] width 6 height 6
click at [260, 246] on input "checkbox" at bounding box center [258, 246] width 5 height 5
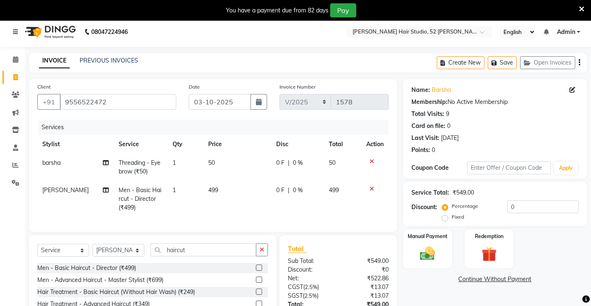
click at [279, 191] on span "0 F" at bounding box center [280, 190] width 8 height 9
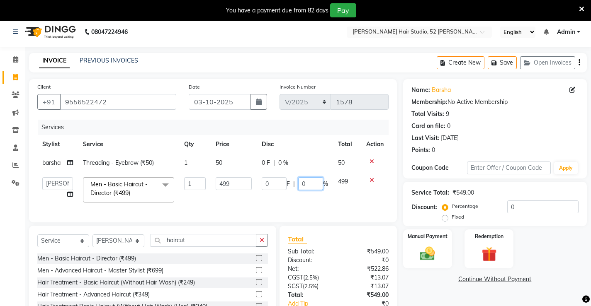
click at [313, 189] on input "0" at bounding box center [310, 183] width 25 height 13
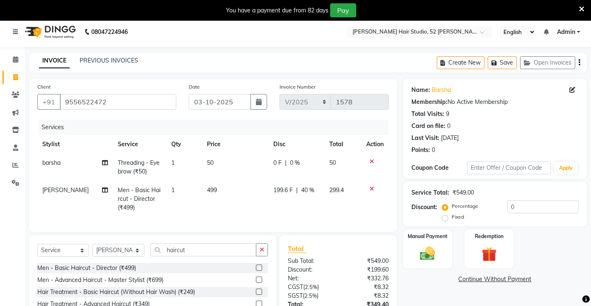
click at [306, 211] on div "Services Stylist Service Qty Price Disc Total Action barsha Threading - Eyebrow…" at bounding box center [212, 172] width 351 height 104
click at [431, 255] on img at bounding box center [426, 254] width 25 height 18
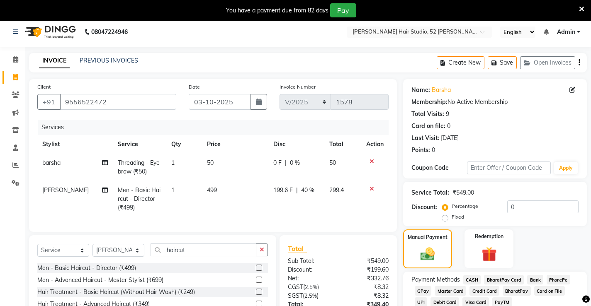
click at [475, 281] on span "CASH" at bounding box center [472, 280] width 18 height 10
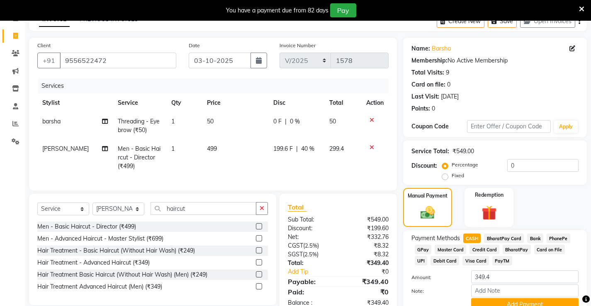
scroll to position [83, 0]
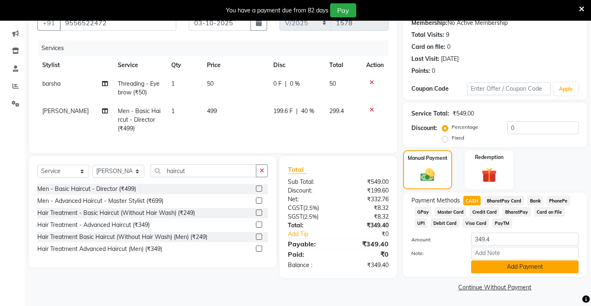
click at [482, 271] on button "Add Payment" at bounding box center [524, 267] width 107 height 13
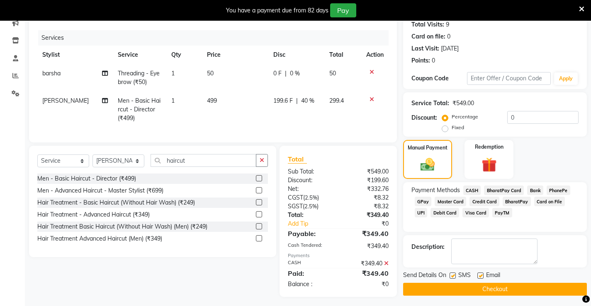
scroll to position [103, 0]
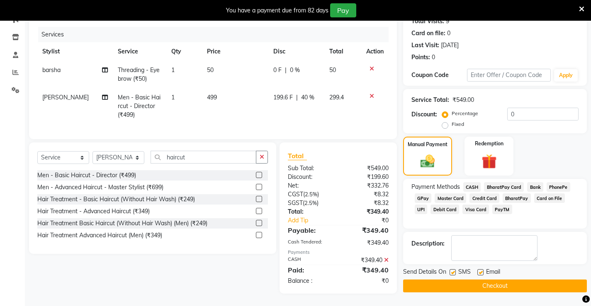
click at [492, 281] on button "Checkout" at bounding box center [495, 286] width 184 height 13
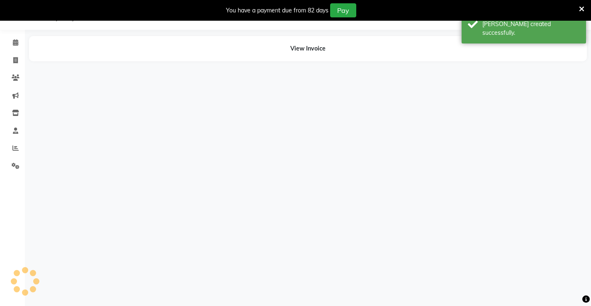
scroll to position [21, 0]
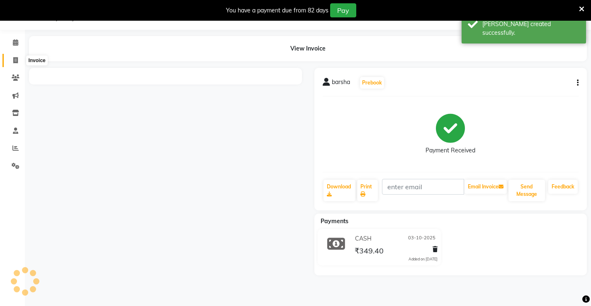
click at [13, 60] on icon at bounding box center [15, 60] width 5 height 6
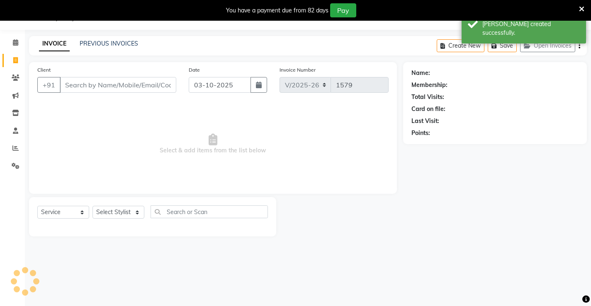
click at [153, 83] on input "Client" at bounding box center [118, 85] width 116 height 16
click at [117, 48] on div "PREVIOUS INVOICES" at bounding box center [109, 43] width 58 height 9
click at [123, 44] on link "PREVIOUS INVOICES" at bounding box center [109, 43] width 58 height 7
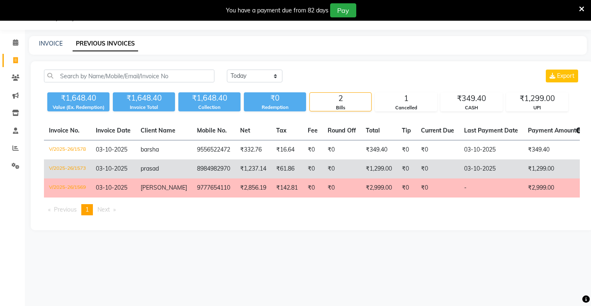
click at [271, 172] on td "₹61.86" at bounding box center [286, 169] width 31 height 19
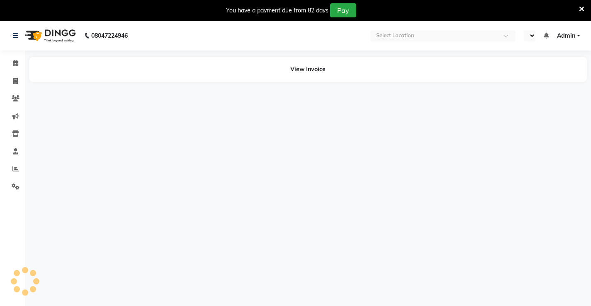
select select "en"
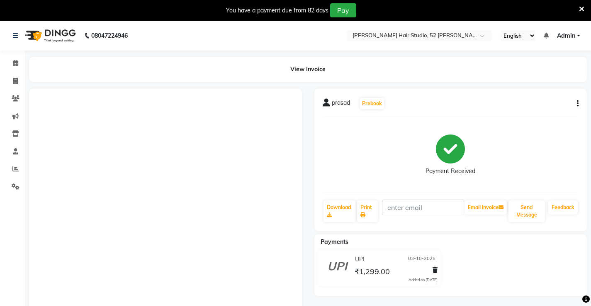
click at [578, 102] on div "prasad Prebook Payment Received Download Print Email Invoice Send Message Feedb…" at bounding box center [450, 160] width 273 height 143
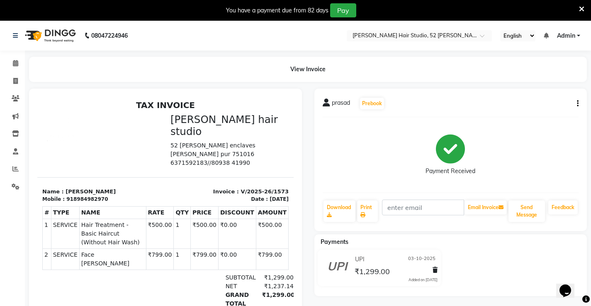
click at [576, 107] on button "button" at bounding box center [575, 103] width 5 height 9
click at [537, 105] on div "Edit Invoice" at bounding box center [543, 104] width 41 height 10
select select "service"
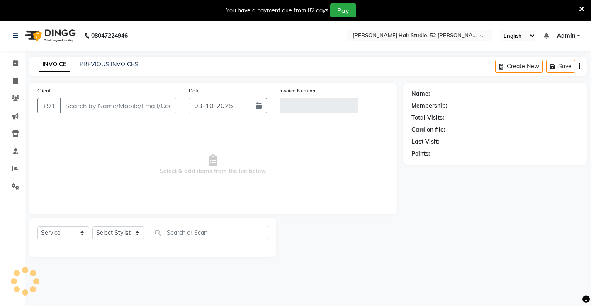
scroll to position [21, 0]
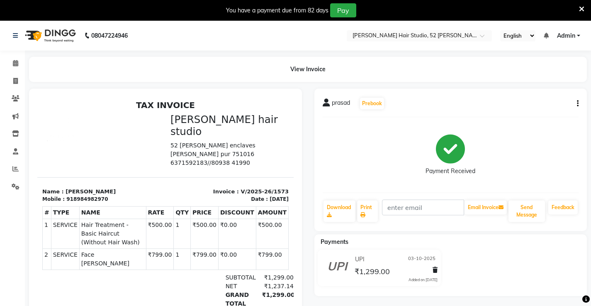
click at [579, 102] on div "prasad Prebook Payment Received Download Print Email Invoice Send Message Feedb…" at bounding box center [450, 160] width 273 height 143
click at [574, 105] on button "button" at bounding box center [575, 103] width 5 height 9
click at [525, 97] on div "Cancel Invoice" at bounding box center [543, 93] width 41 height 10
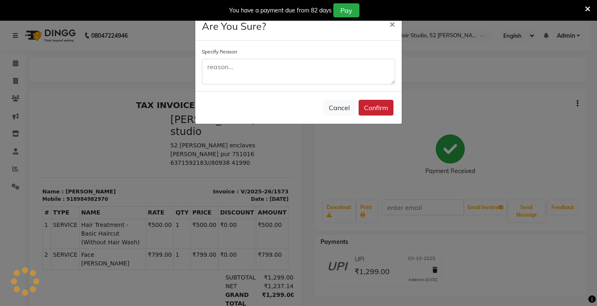
click at [365, 115] on button "Confirm" at bounding box center [375, 108] width 35 height 16
click at [362, 108] on div "Cancel Confirm" at bounding box center [298, 107] width 206 height 33
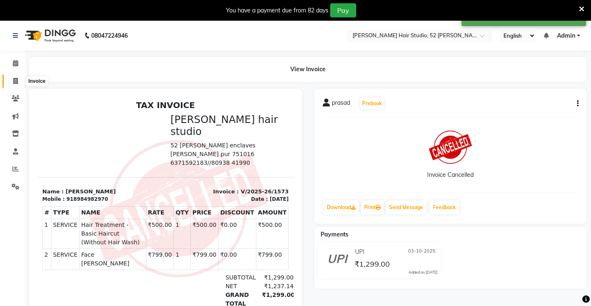
click at [15, 79] on icon at bounding box center [15, 81] width 5 height 6
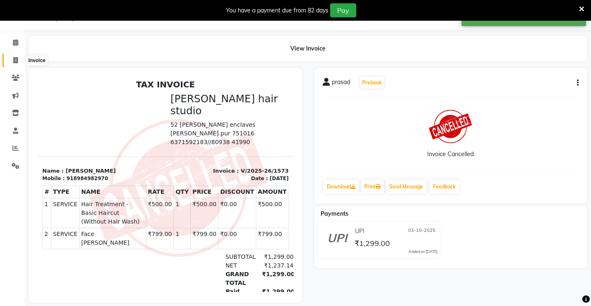
select select "service"
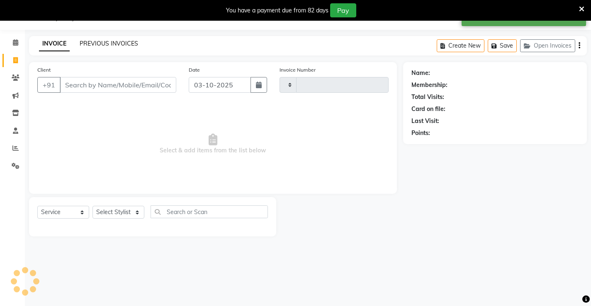
type input "1579"
click at [131, 43] on link "PREVIOUS INVOICES" at bounding box center [109, 43] width 58 height 7
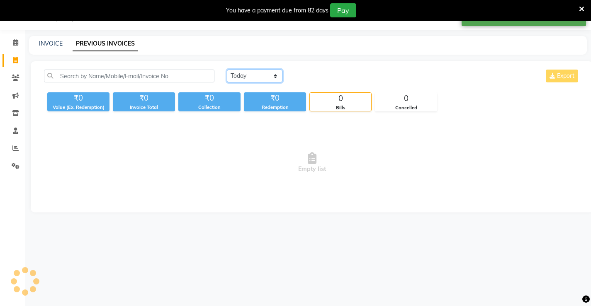
click at [233, 77] on select "Today Yesterday Custom Range" at bounding box center [255, 76] width 56 height 13
